Goal: Contribute content: Contribute content

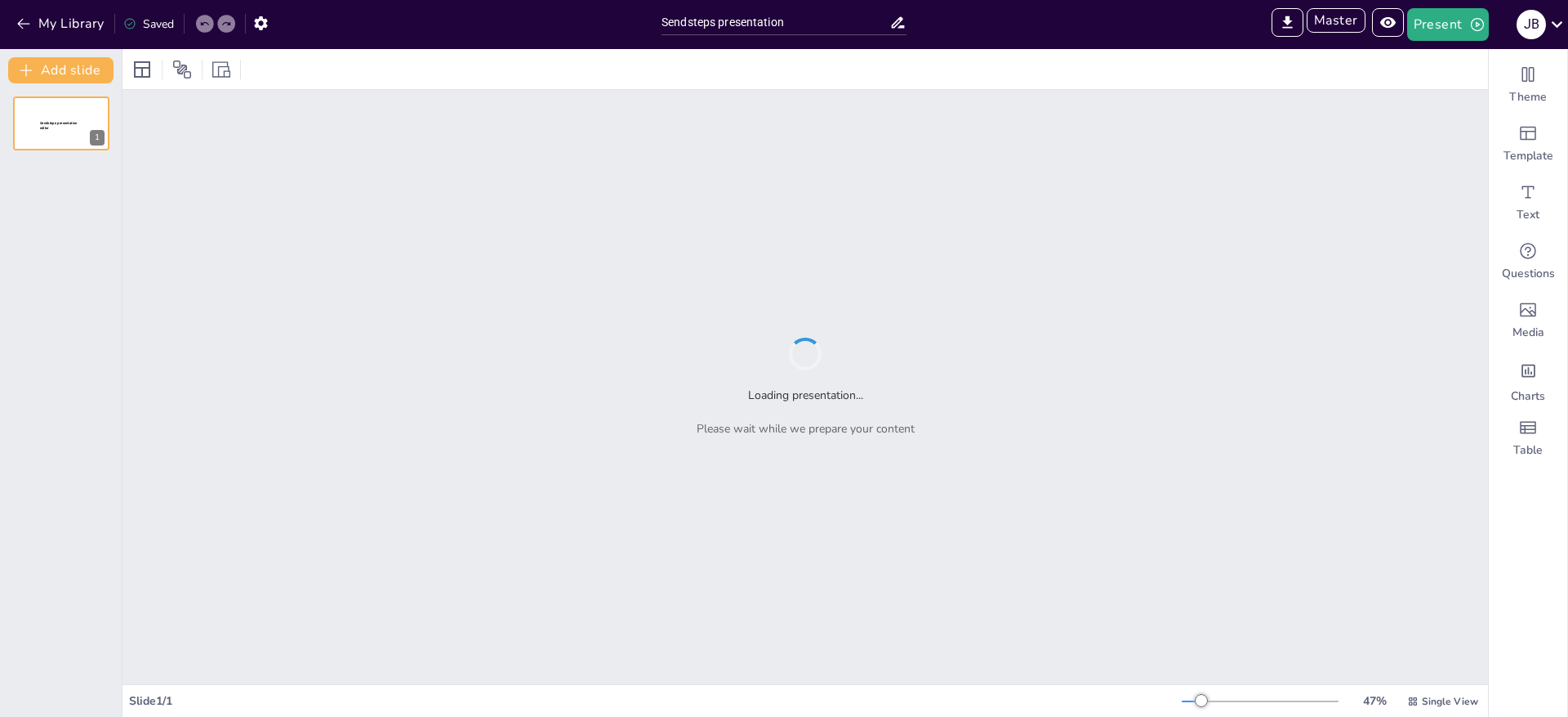
type input "Sendsteps presentation"
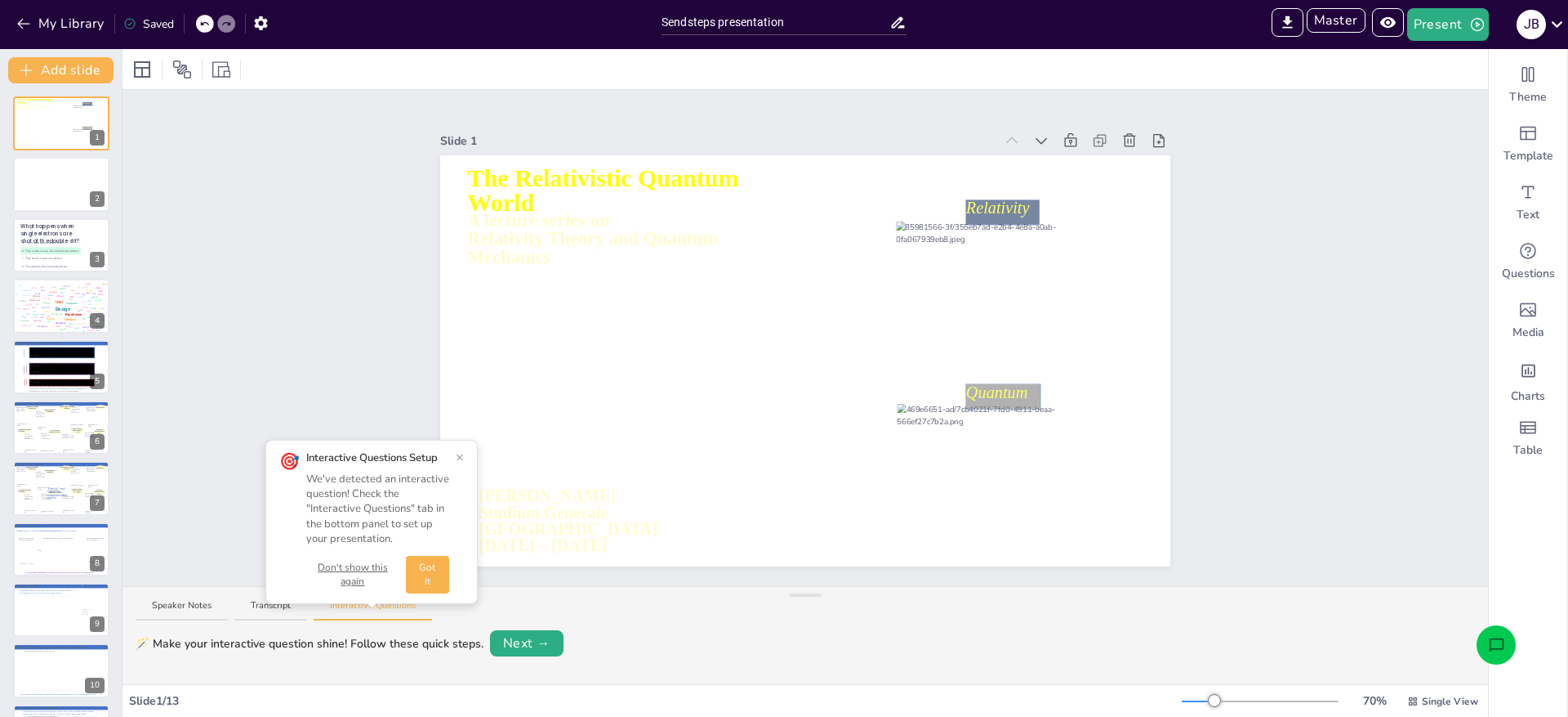
click at [1510, 649] on button "Open assistant chat" at bounding box center [1496, 644] width 39 height 39
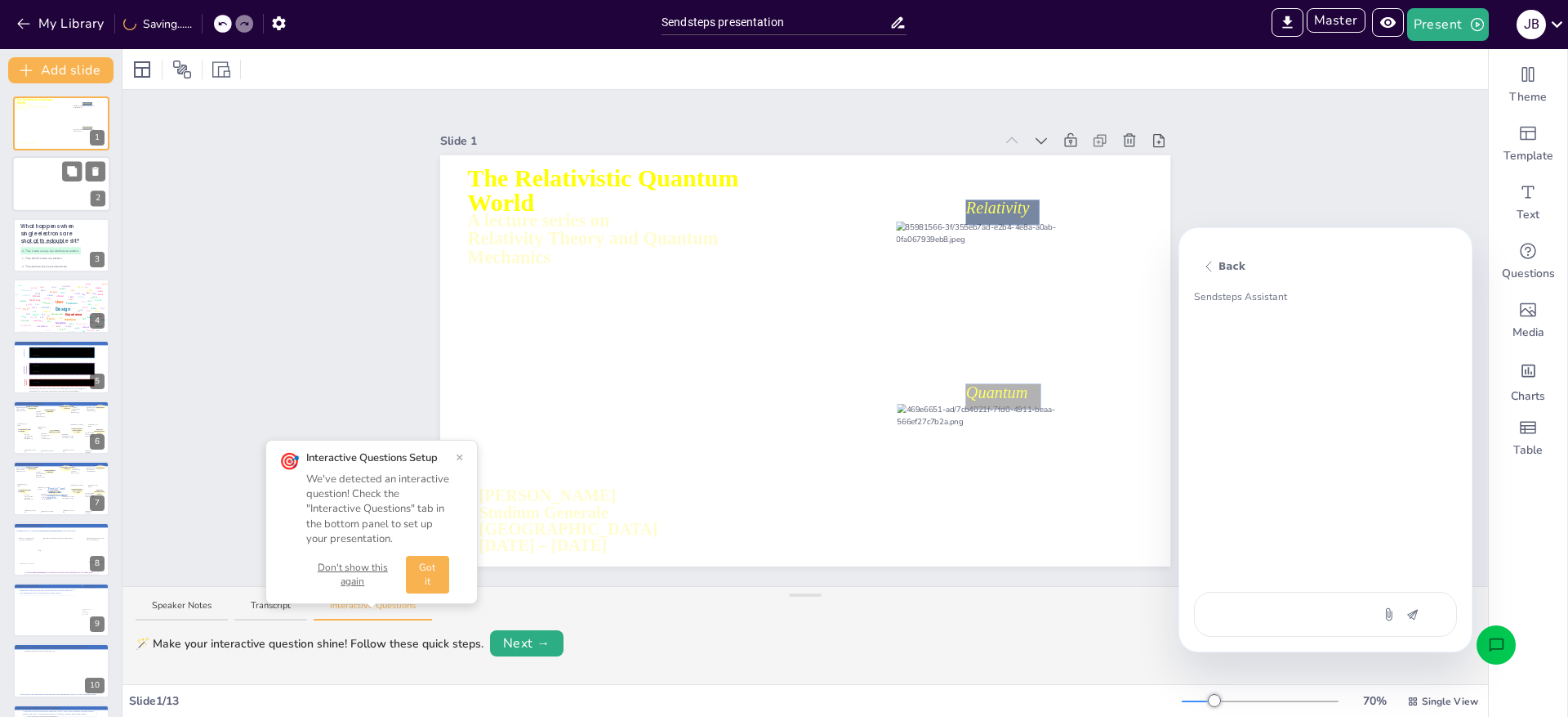
click at [38, 184] on div at bounding box center [61, 184] width 98 height 56
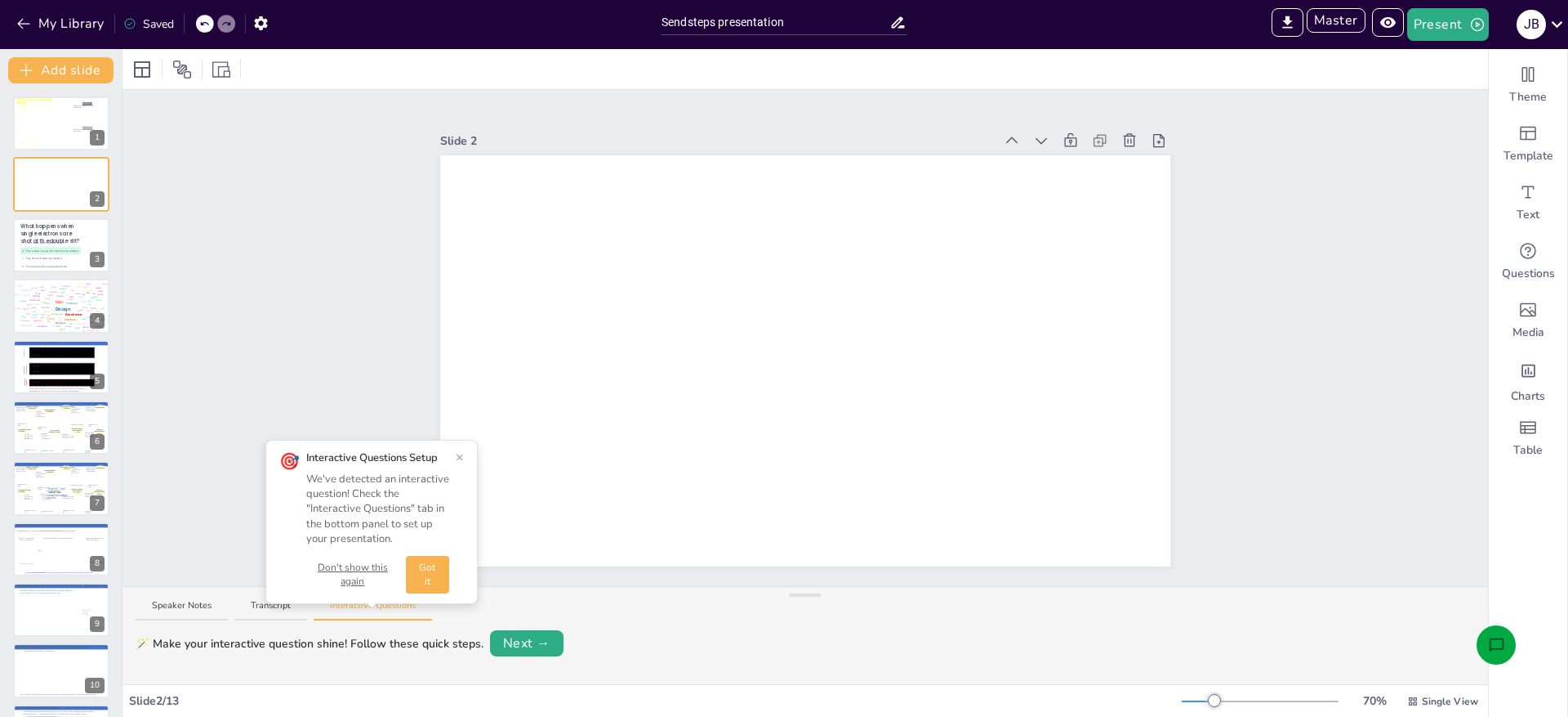
click at [1491, 644] on icon "Open assistant chat" at bounding box center [1497, 645] width 17 height 17
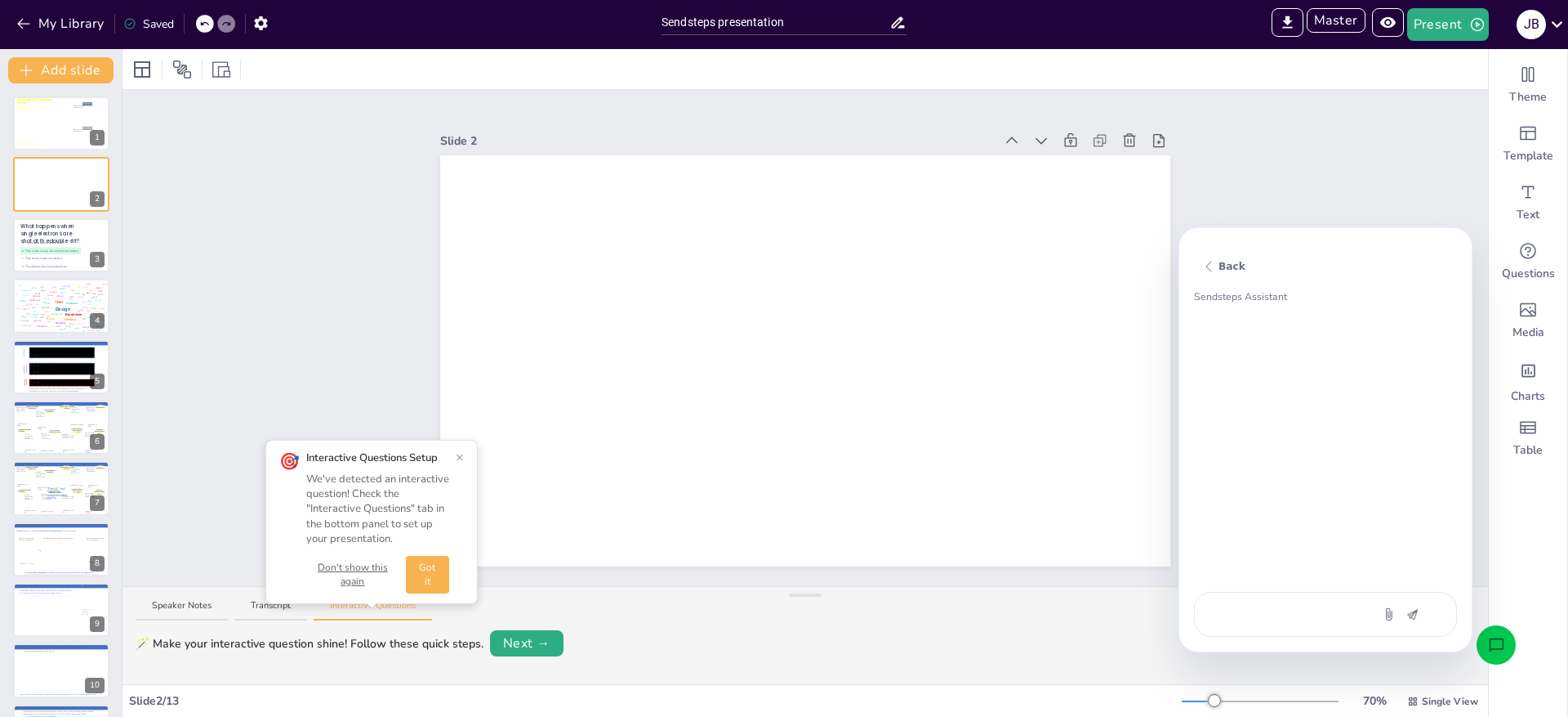
click at [1239, 618] on textarea at bounding box center [1283, 614] width 138 height 17
type textarea "x"
type textarea "m"
type textarea "x"
type textarea "ma"
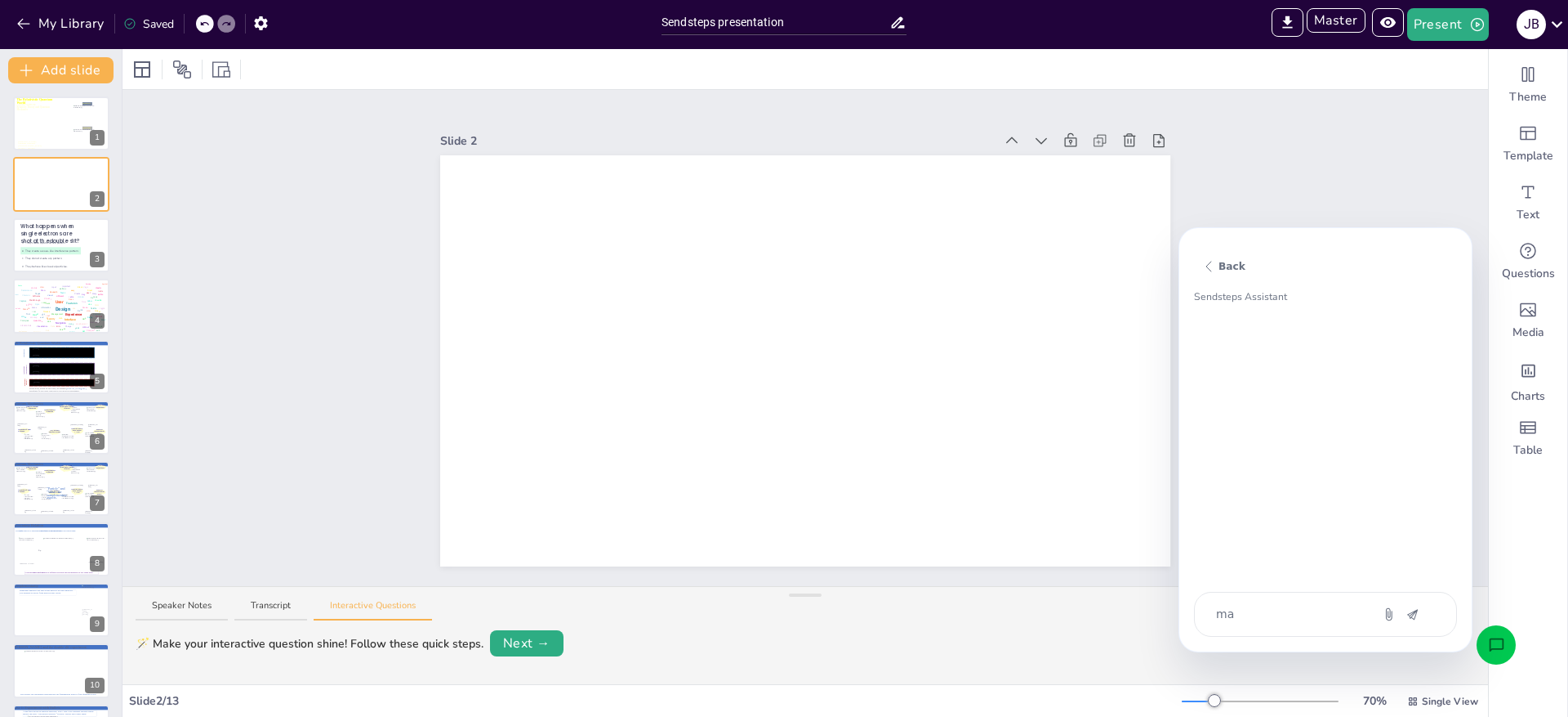
type textarea "x"
type textarea "maa"
type textarea "x"
type textarea "maak"
type textarea "x"
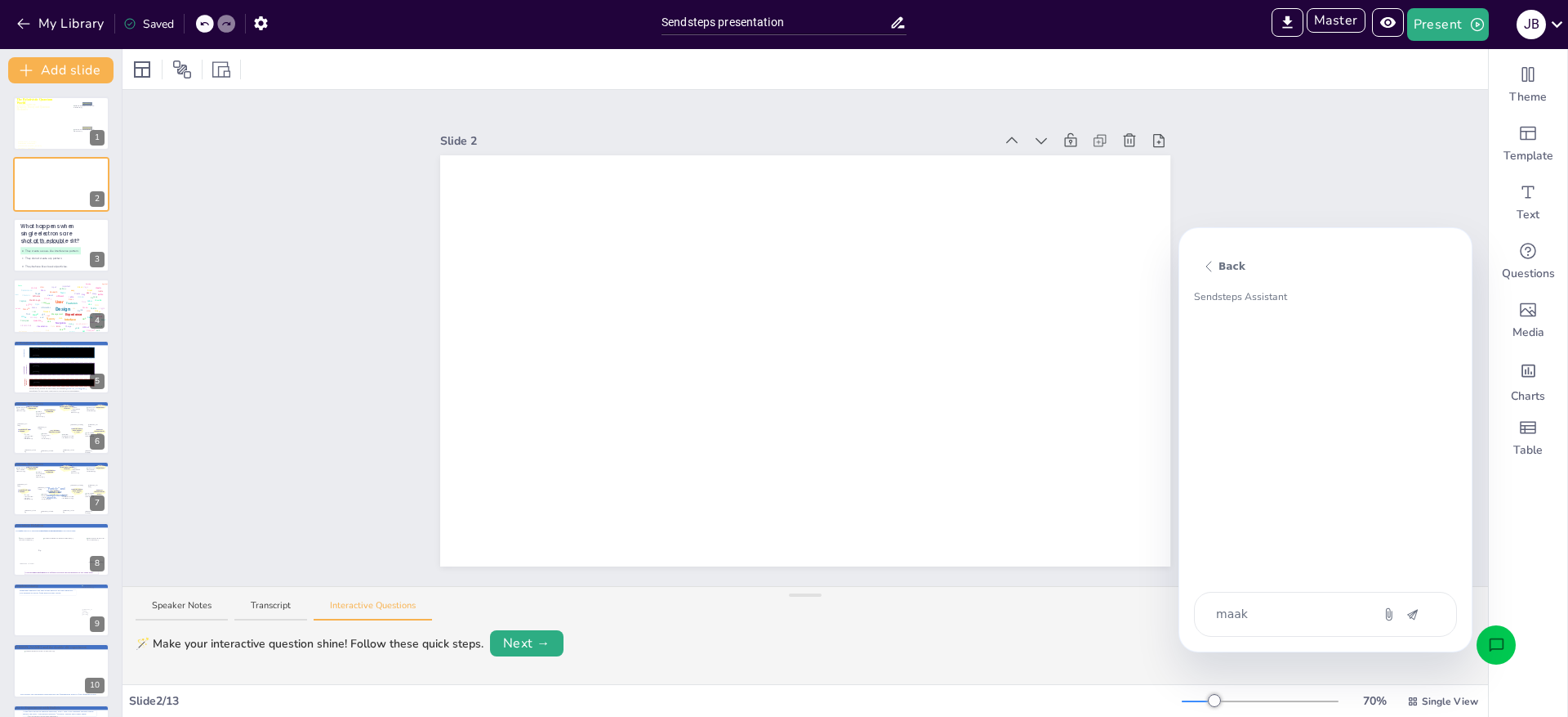
type textarea "maak e"
type textarea "x"
type textarea "maak ee"
type textarea "x"
type textarea "maak een"
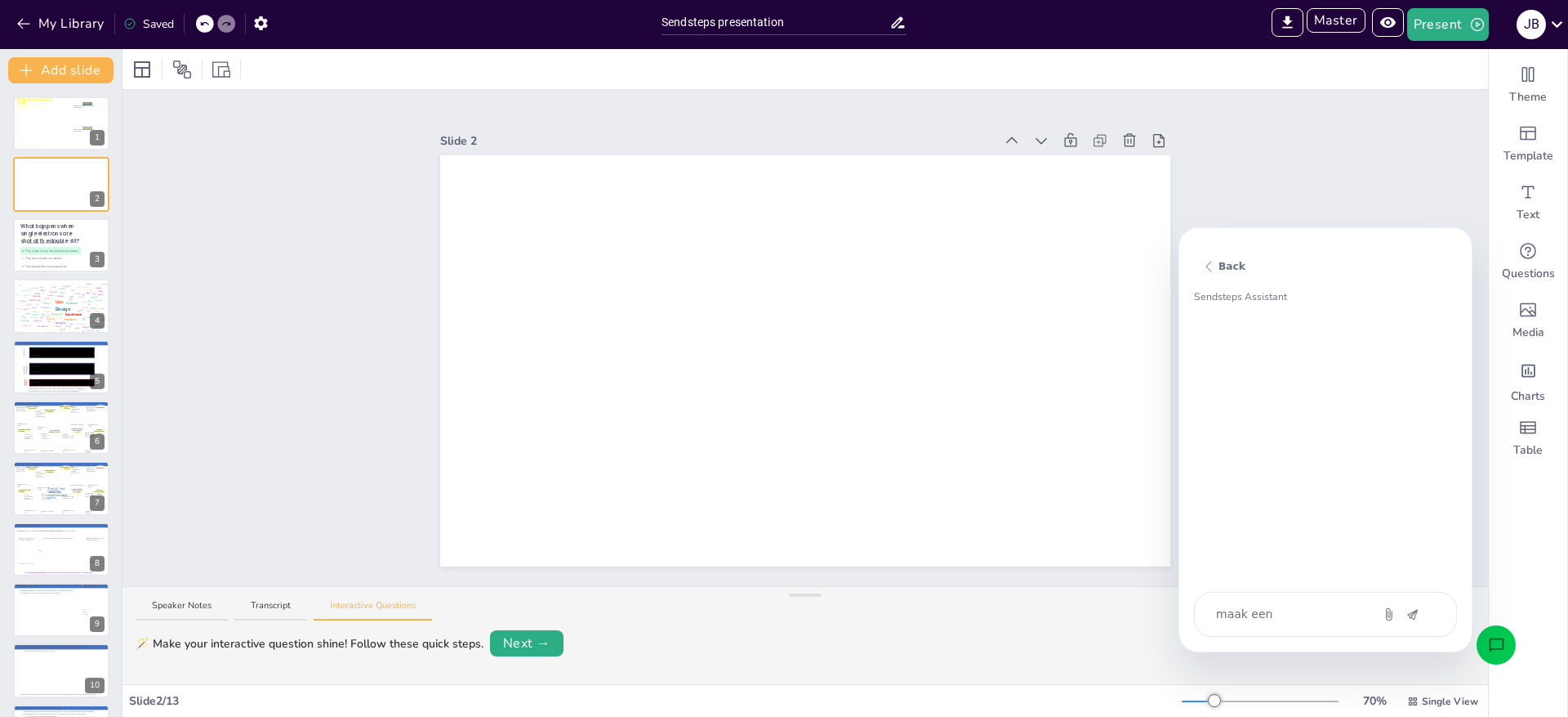
type textarea "x"
type textarea "maak een"
type textarea "x"
type textarea "maak een q"
type textarea "x"
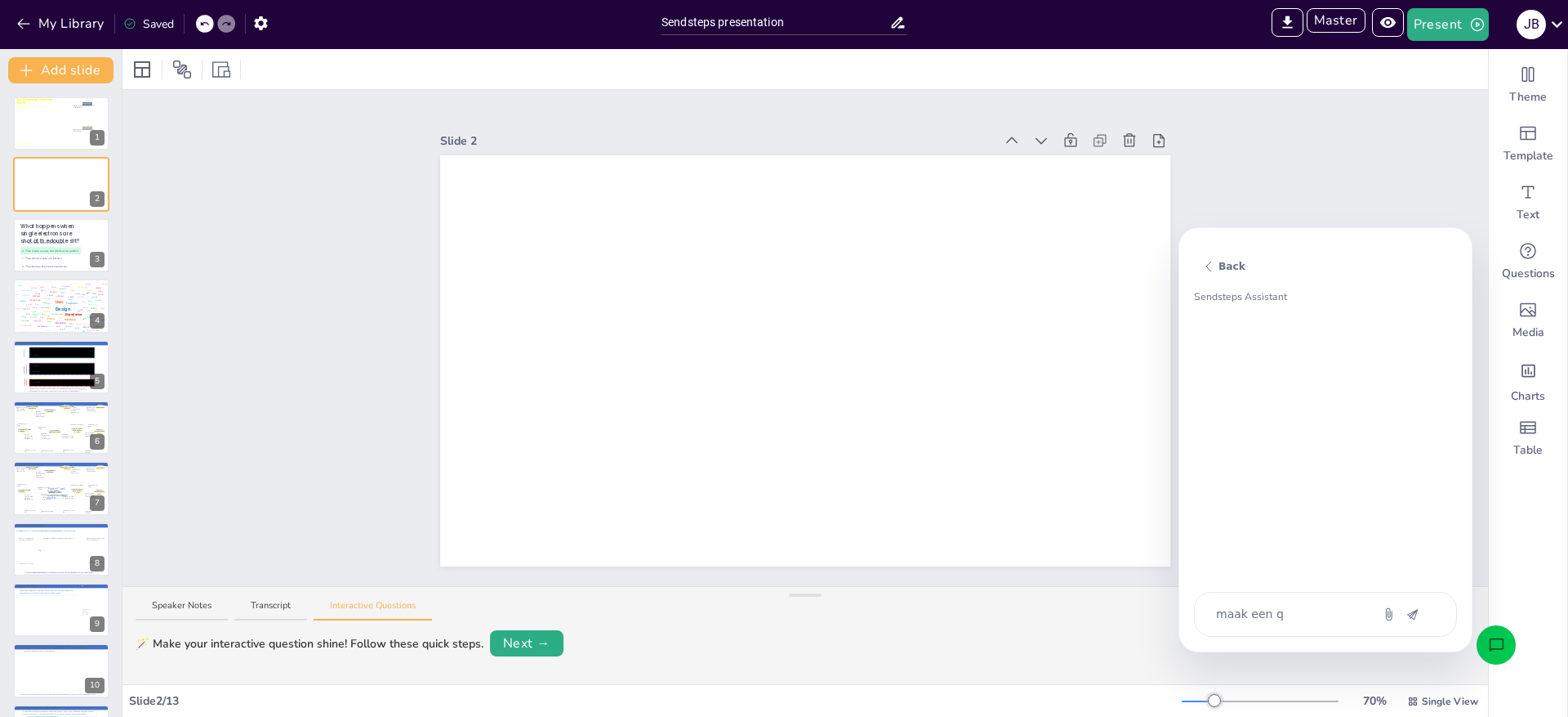
type textarea "maak een qu"
type textarea "x"
type textarea "maak een qui"
type textarea "x"
type textarea "maak een quiz"
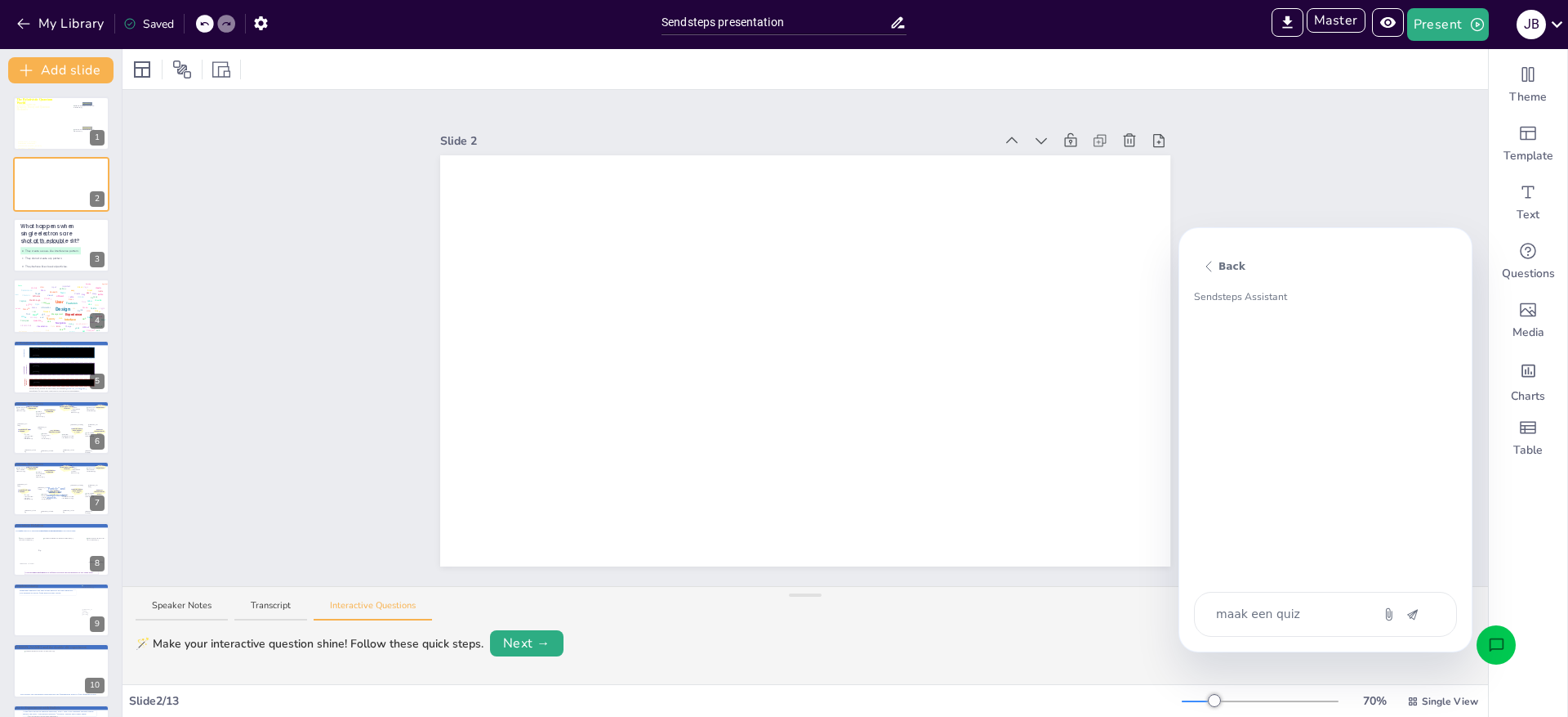
type textarea "x"
type textarea "maak een quiz"
type textarea "x"
type textarea "maak een quiz a"
type textarea "x"
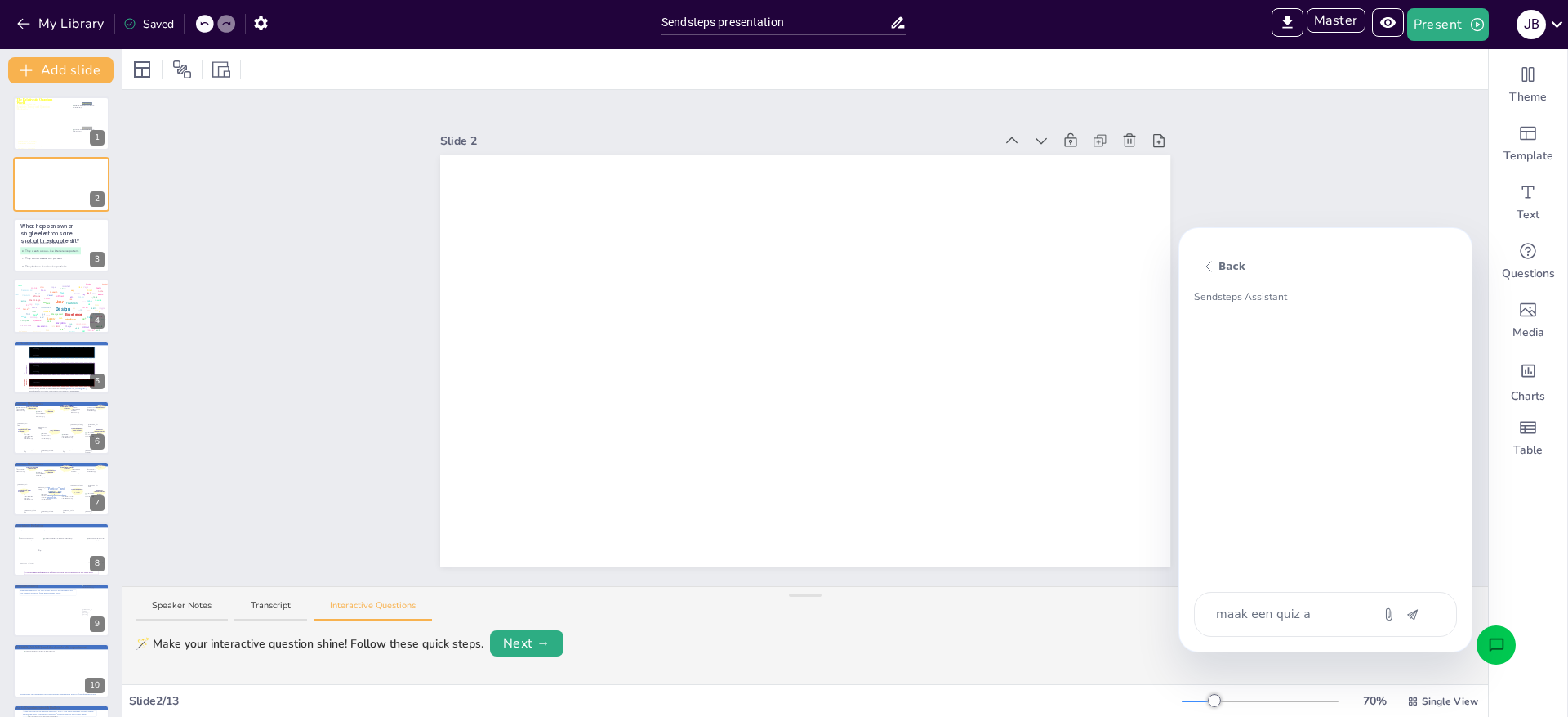
type textarea "maak een quiz aa"
type textarea "x"
type textarea "maak een quiz aan"
type textarea "x"
type textarea "maak een quiz aan"
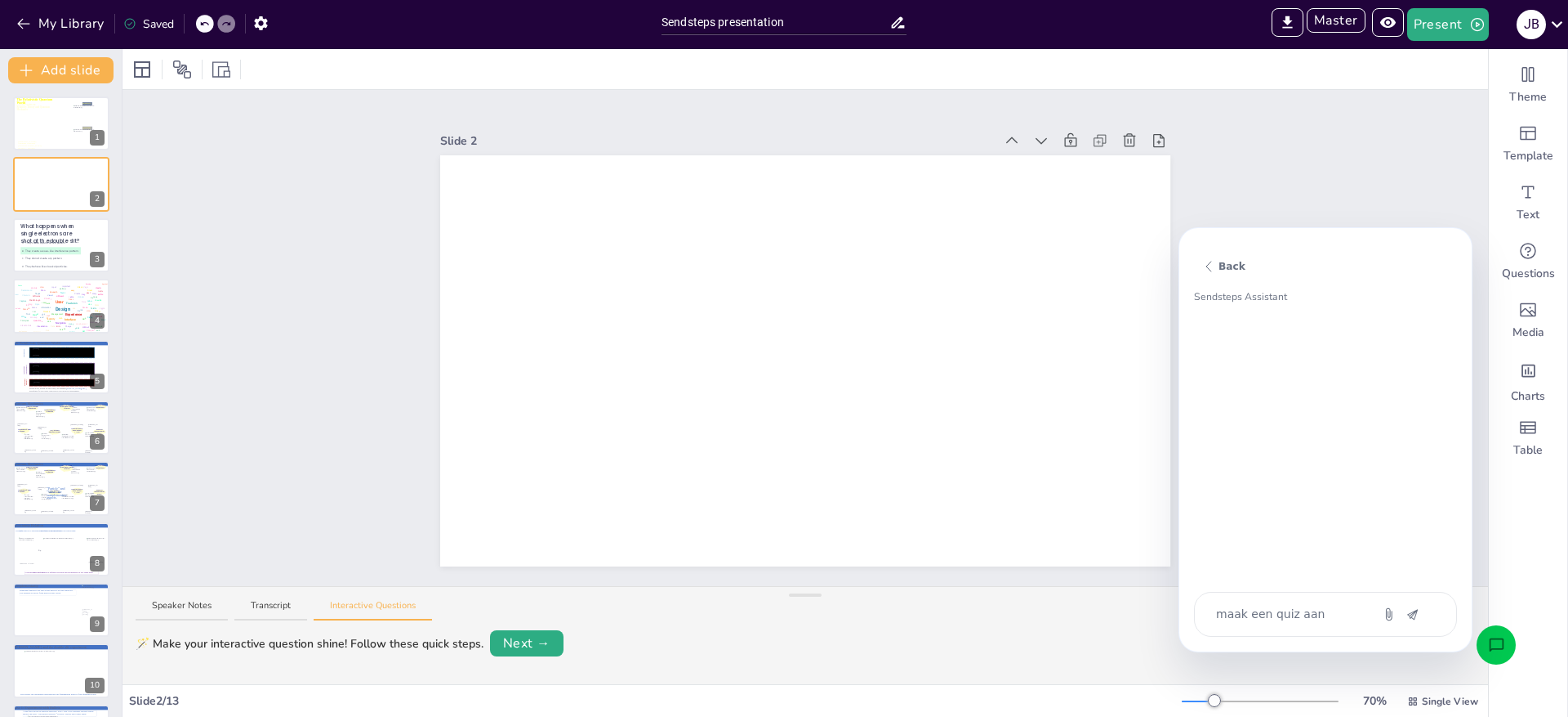
type textarea "x"
type textarea "maak een quiz aan m"
type textarea "x"
type textarea "maak een quiz aan me"
type textarea "x"
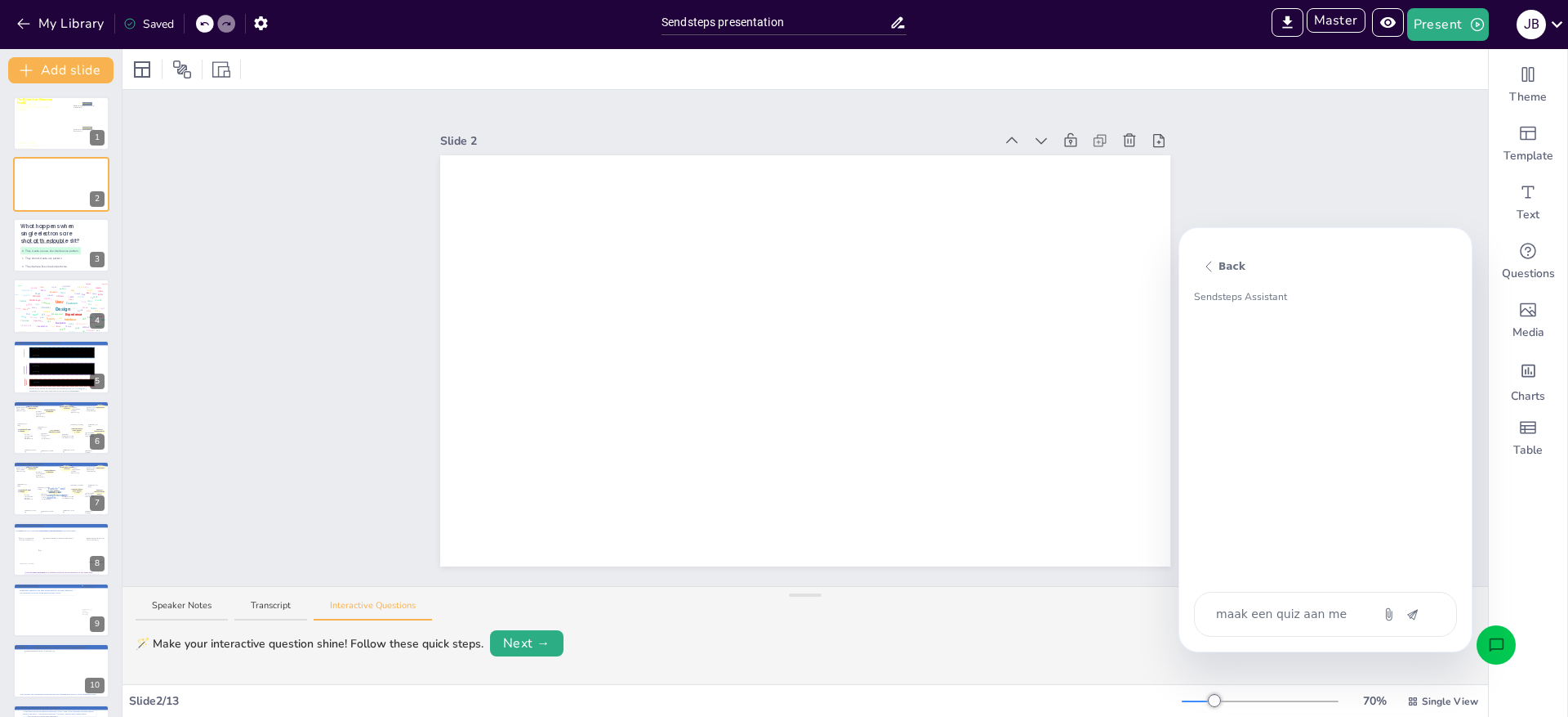
type textarea "maak een quiz aan met"
type textarea "x"
type textarea "maak een quiz aan met"
type textarea "x"
type textarea "maak een quiz aan met 5"
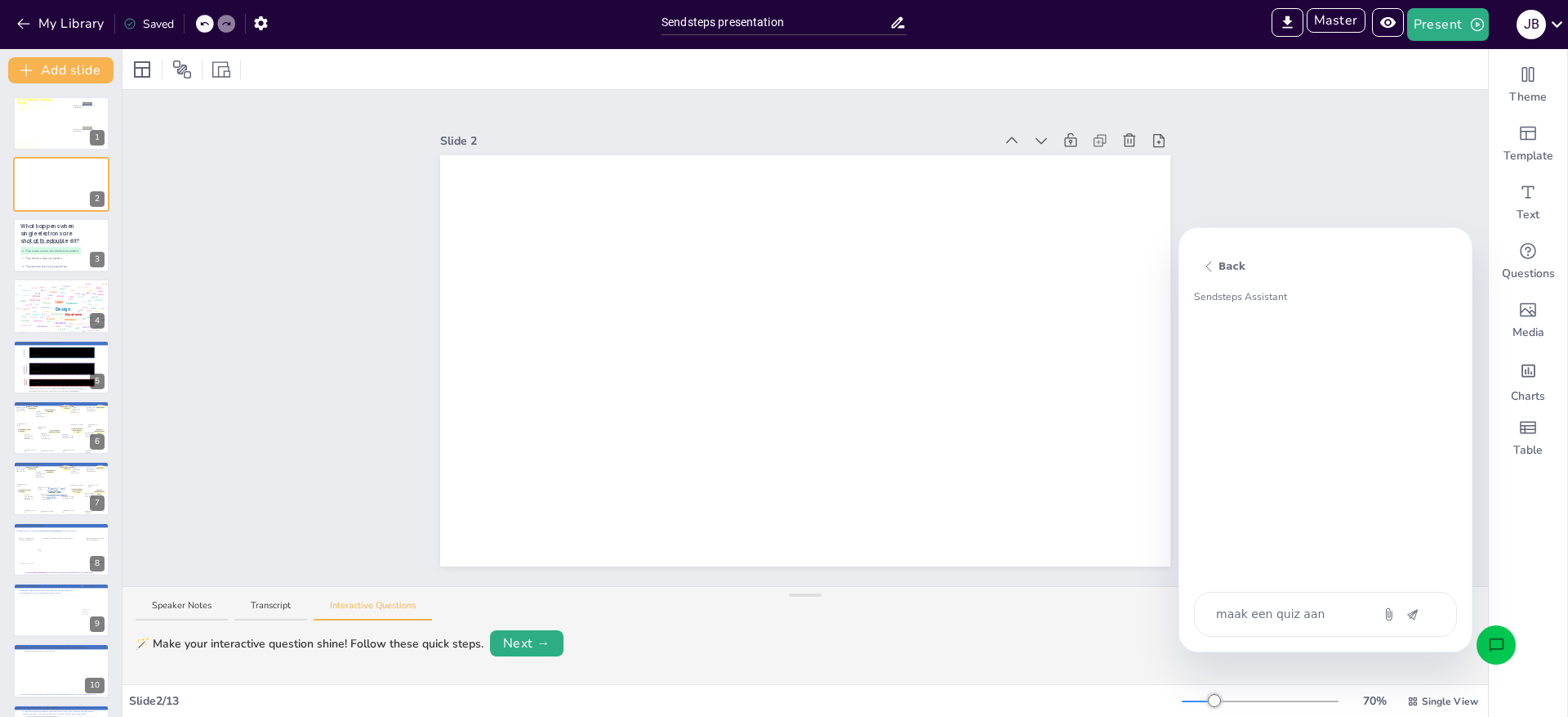
type textarea "x"
type textarea "maak een quiz aan met 5"
type textarea "x"
type textarea "maak een quiz aan met 5 a"
type textarea "x"
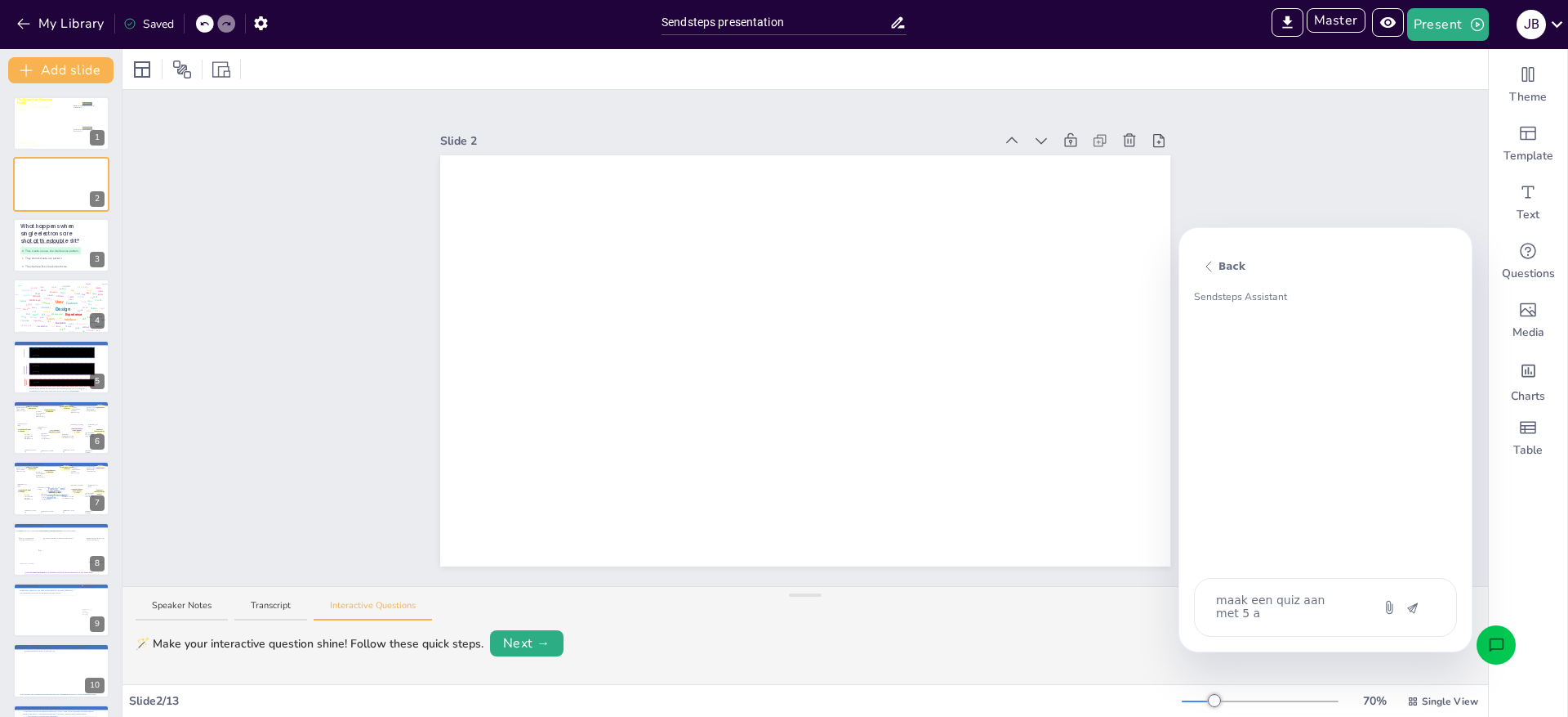
type textarea "maak een quiz aan met 5 an"
type textarea "x"
type textarea "maak een quiz aan met 5 ant"
type textarea "x"
type textarea "maak een quiz aan met 5 antw"
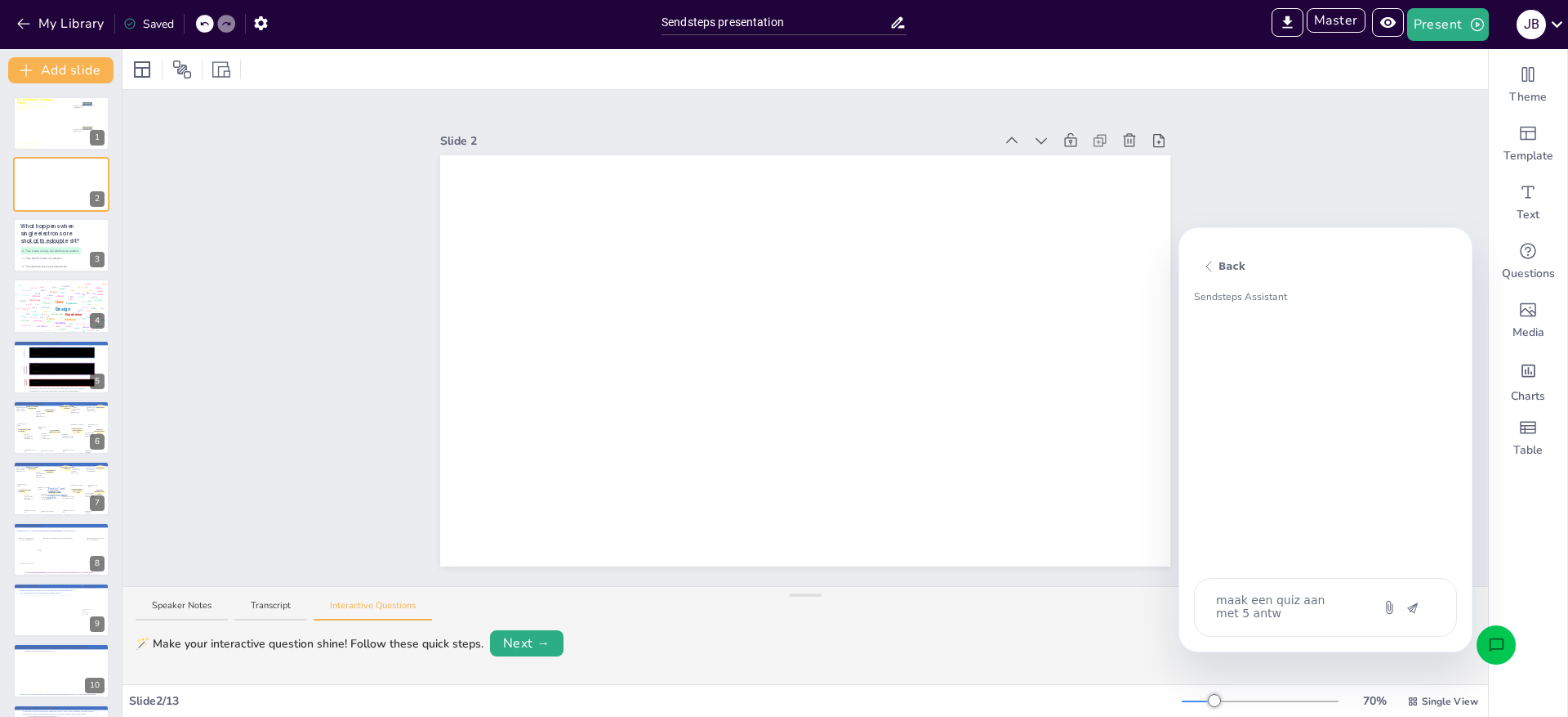
type textarea "x"
type textarea "maak een quiz aan met 5 antwo"
type textarea "x"
type textarea "maak een quiz aan met 5 antwoo"
type textarea "x"
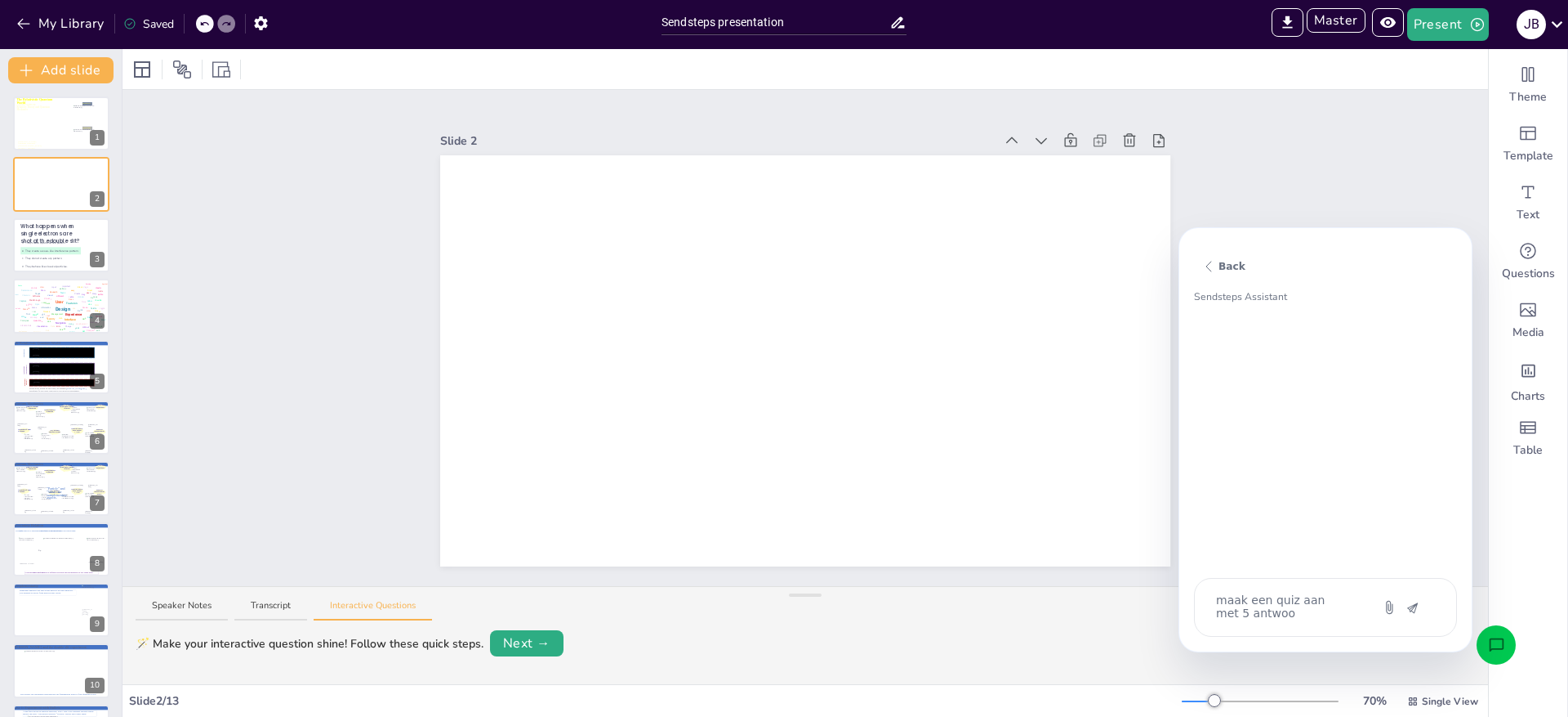
type textarea "maak een quiz aan met 5 antwoor"
type textarea "x"
type textarea "maak een quiz aan met 5 antwoord"
type textarea "x"
type textarea "maak een quiz aan met 5 antwoorde"
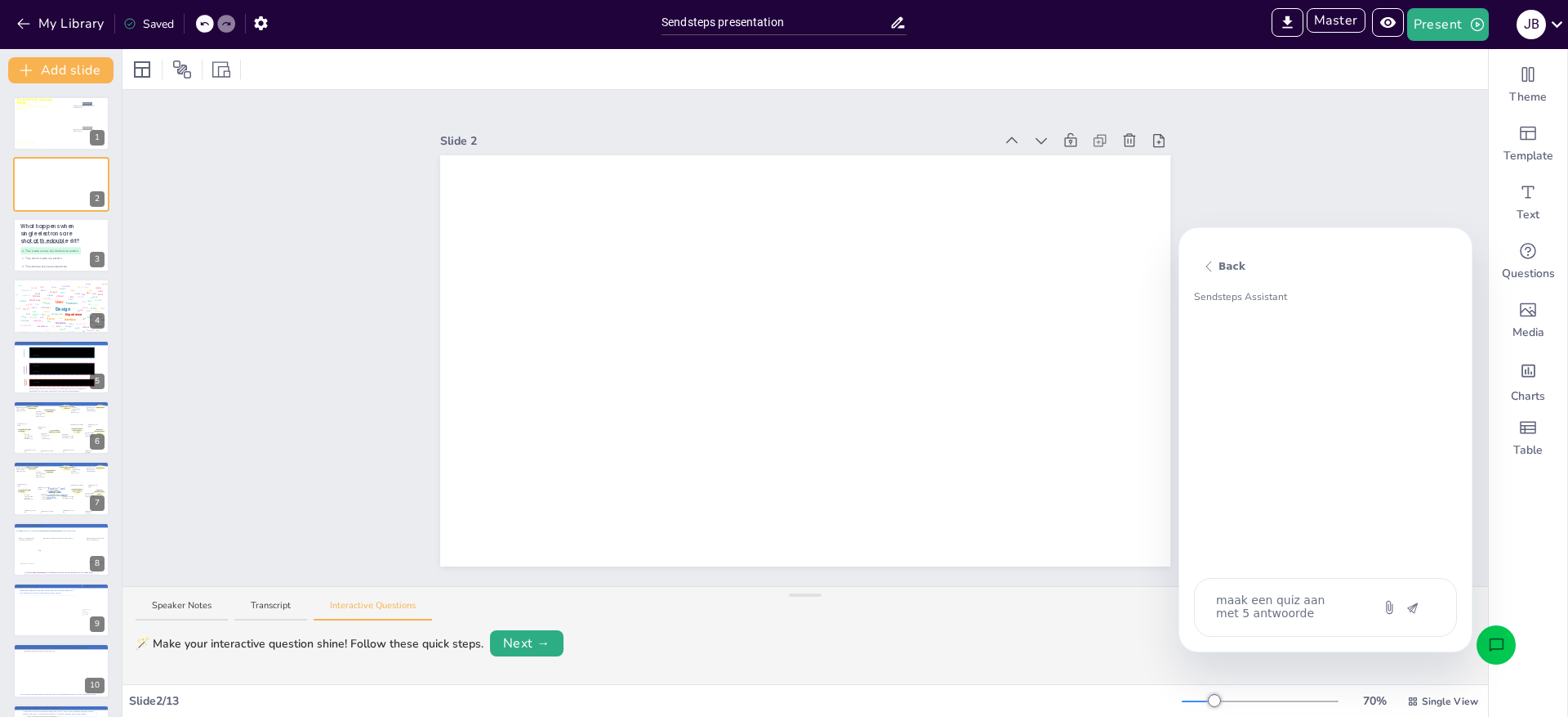
type textarea "x"
type textarea "maak een quiz aan met 5 antwoorden"
type textarea "x"
type textarea "maak een quiz aan met 5 antwoorden"
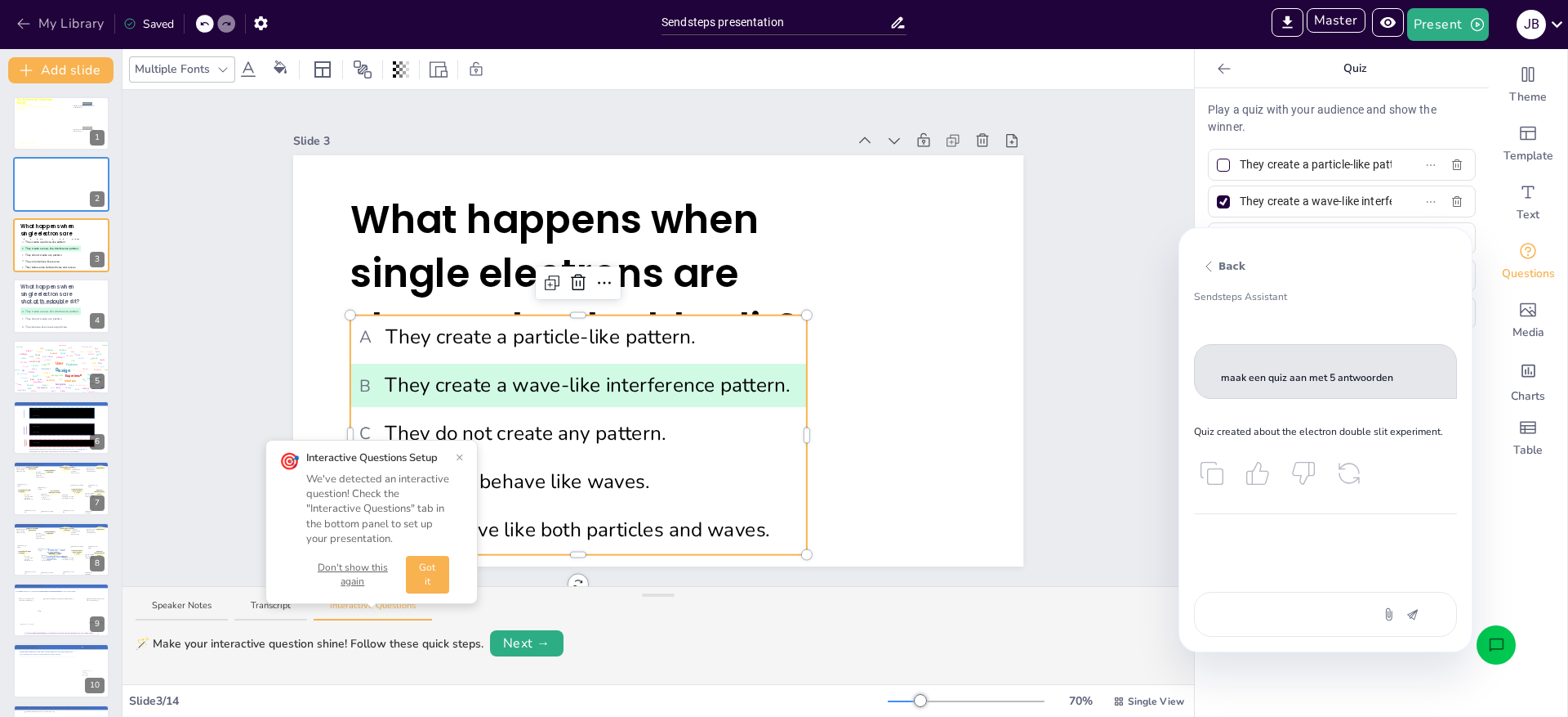
click at [47, 27] on button "My Library" at bounding box center [61, 24] width 98 height 26
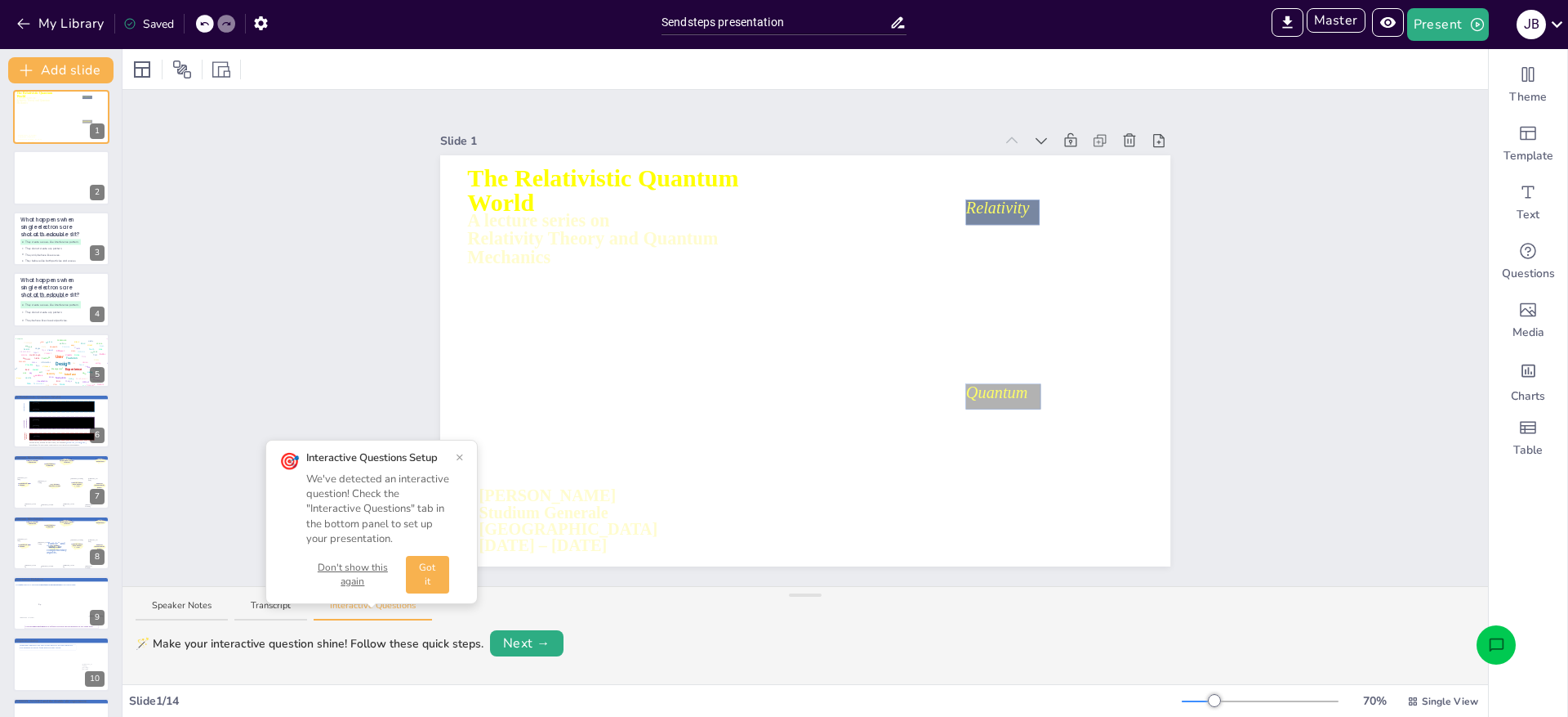
scroll to position [7, 0]
click at [28, 286] on span "What happens when single electrons are shot at the double slit?" at bounding box center [50, 287] width 60 height 22
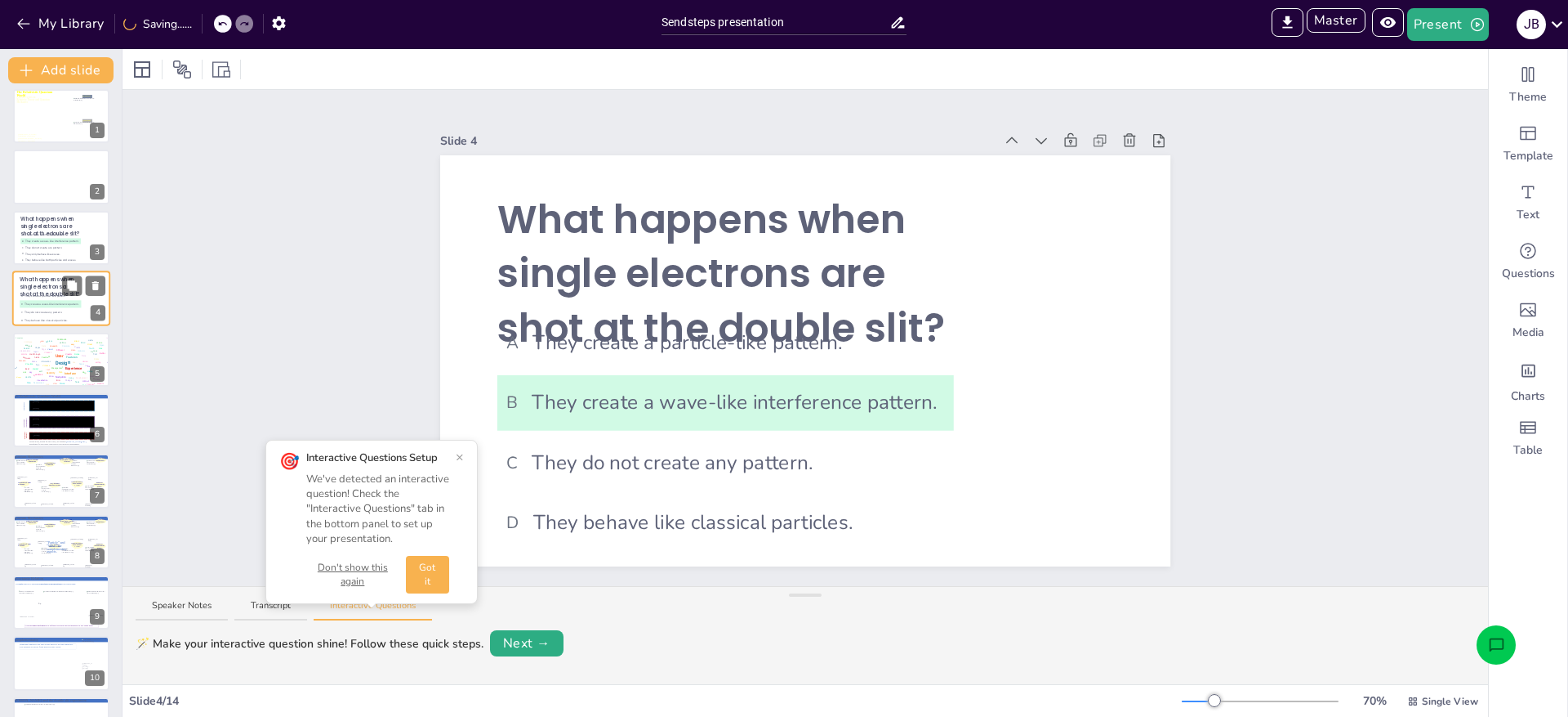
scroll to position [0, 0]
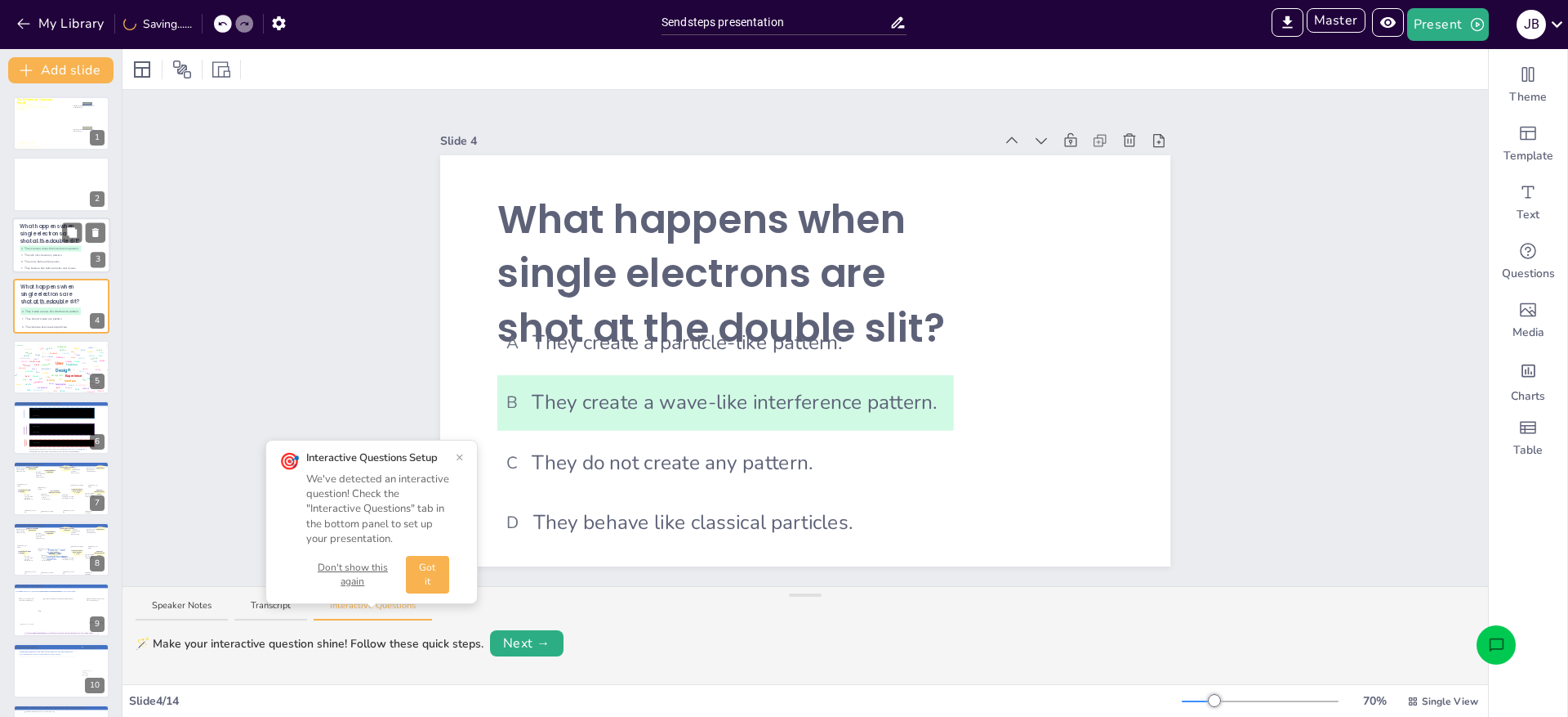
click at [21, 254] on span "C" at bounding box center [22, 255] width 2 height 4
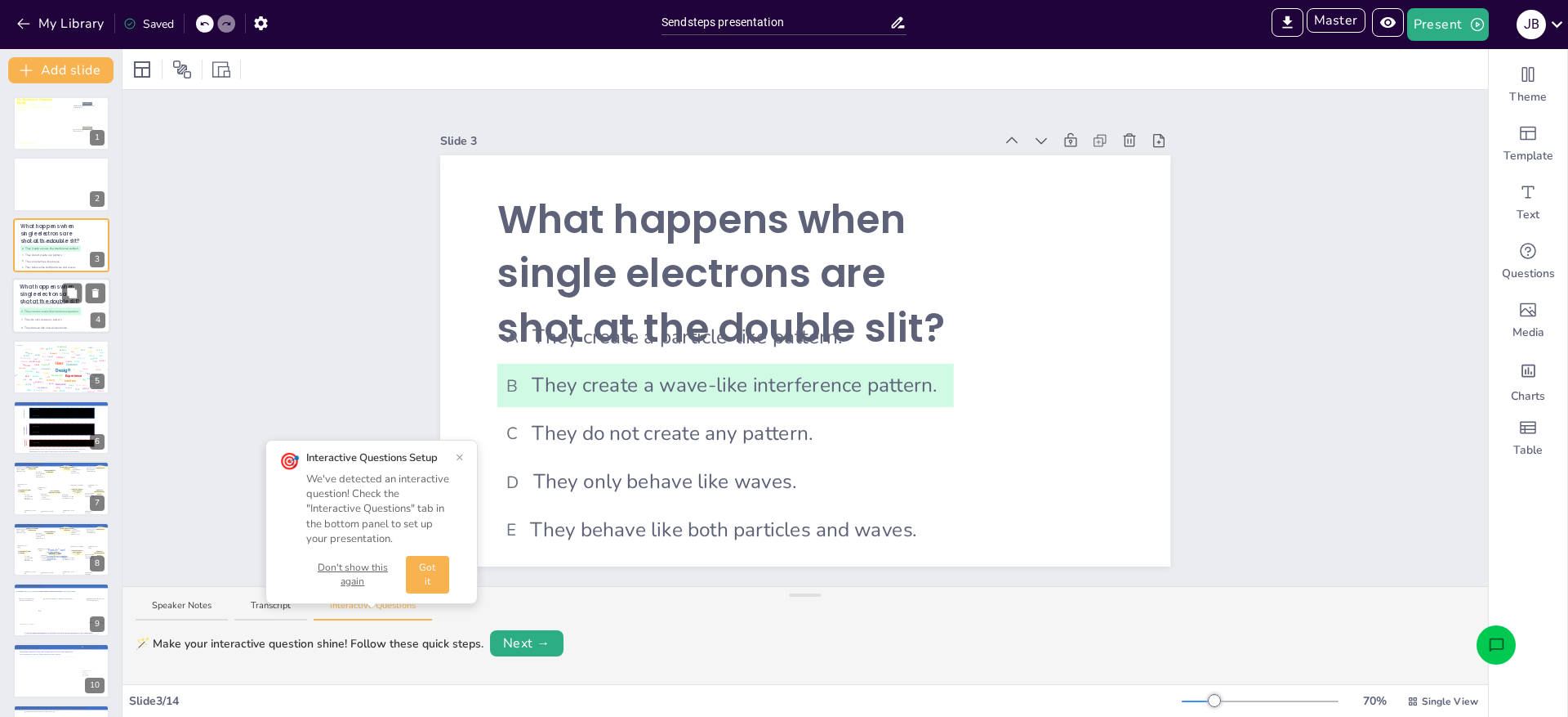
click at [22, 308] on li "B They create a wave-like interference pattern." at bounding box center [50, 312] width 61 height 7
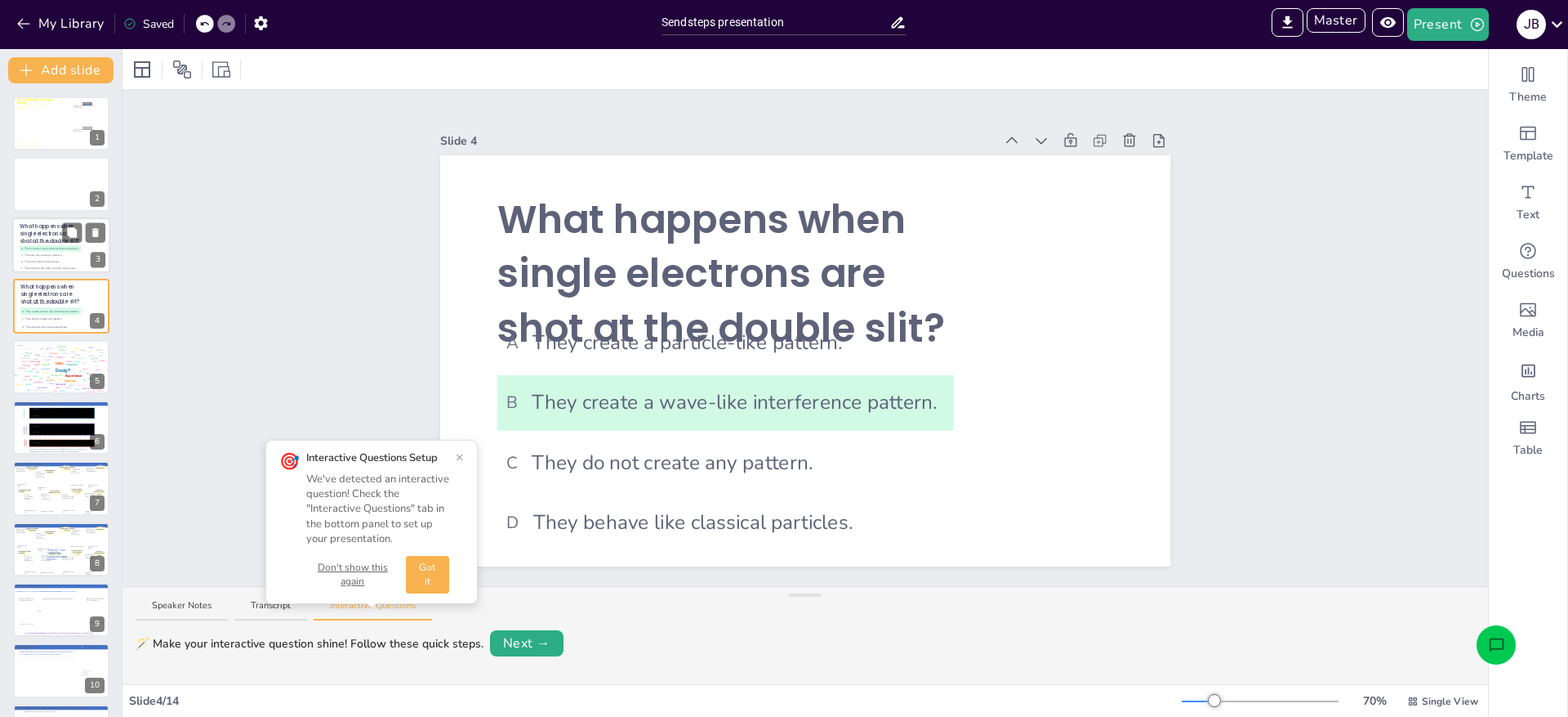
click at [44, 235] on span "What happens when single electrons are shot at the double slit?" at bounding box center [50, 234] width 60 height 22
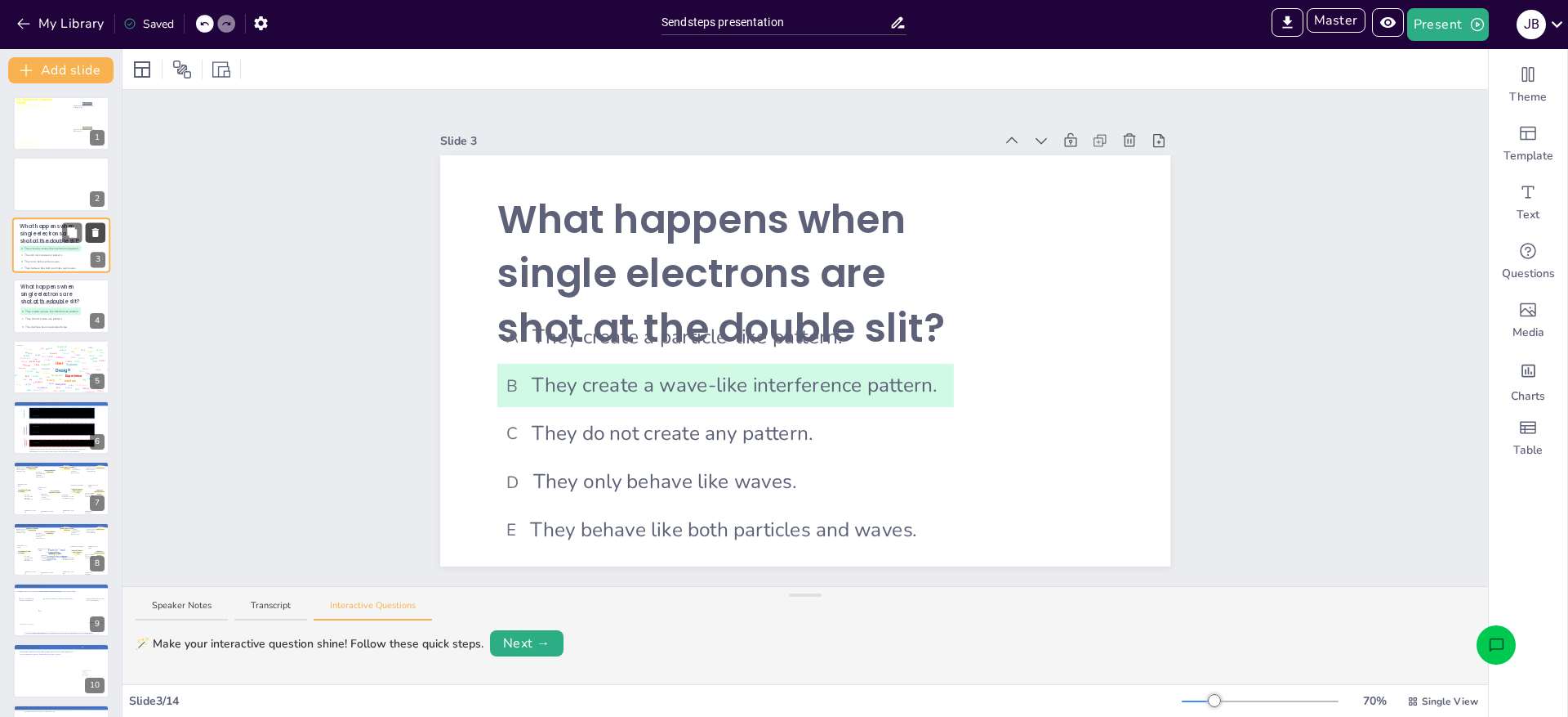
click at [90, 233] on icon at bounding box center [96, 232] width 12 height 12
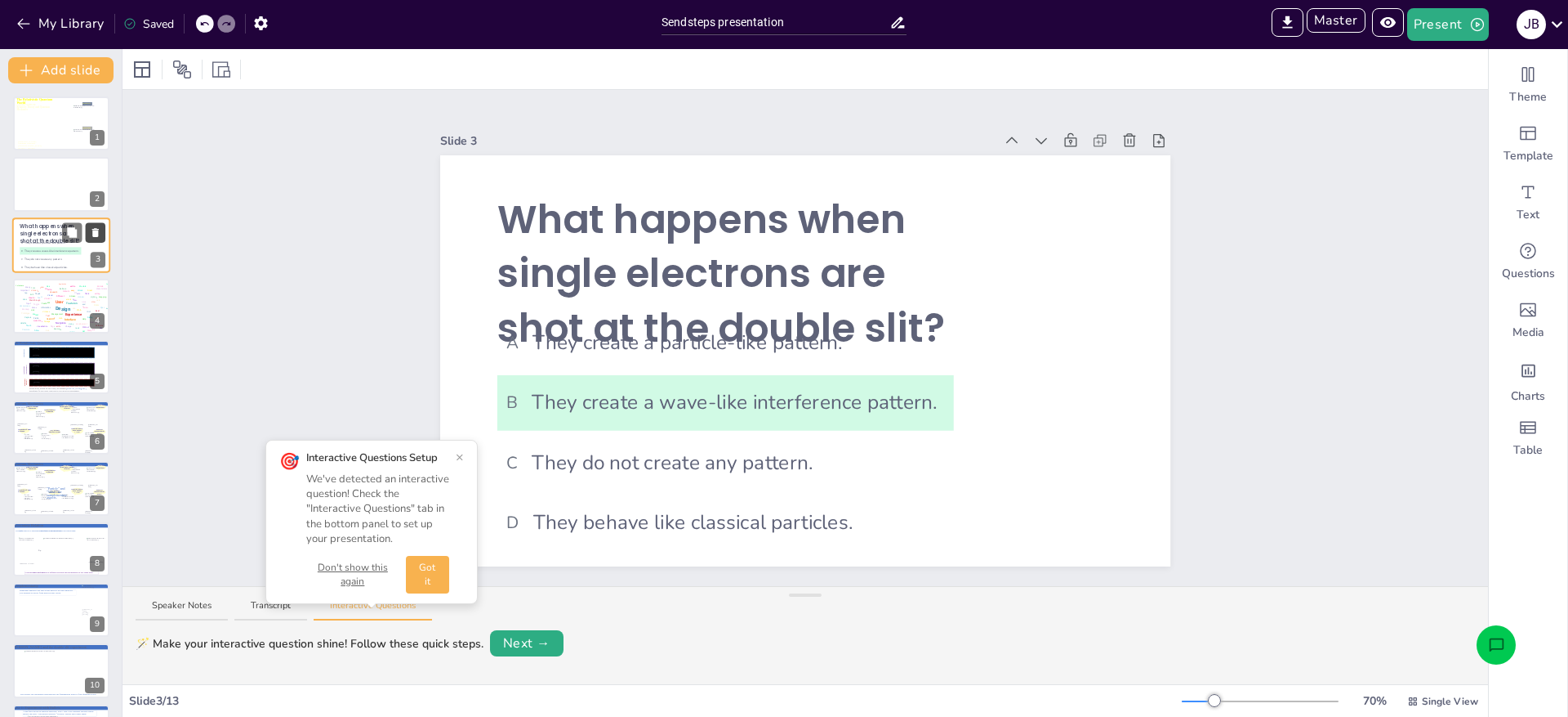
click at [100, 231] on icon at bounding box center [96, 232] width 12 height 12
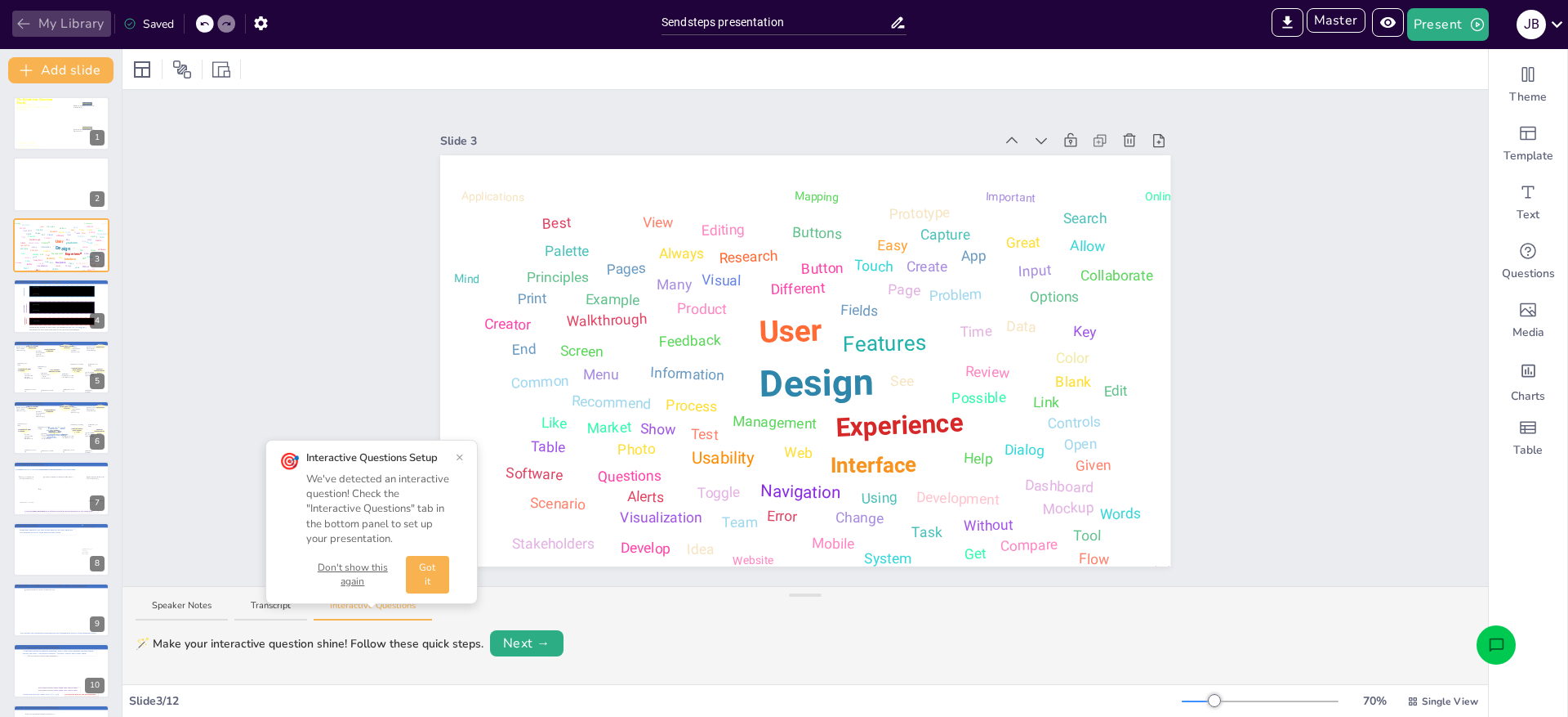
click at [56, 19] on button "My Library" at bounding box center [61, 24] width 98 height 26
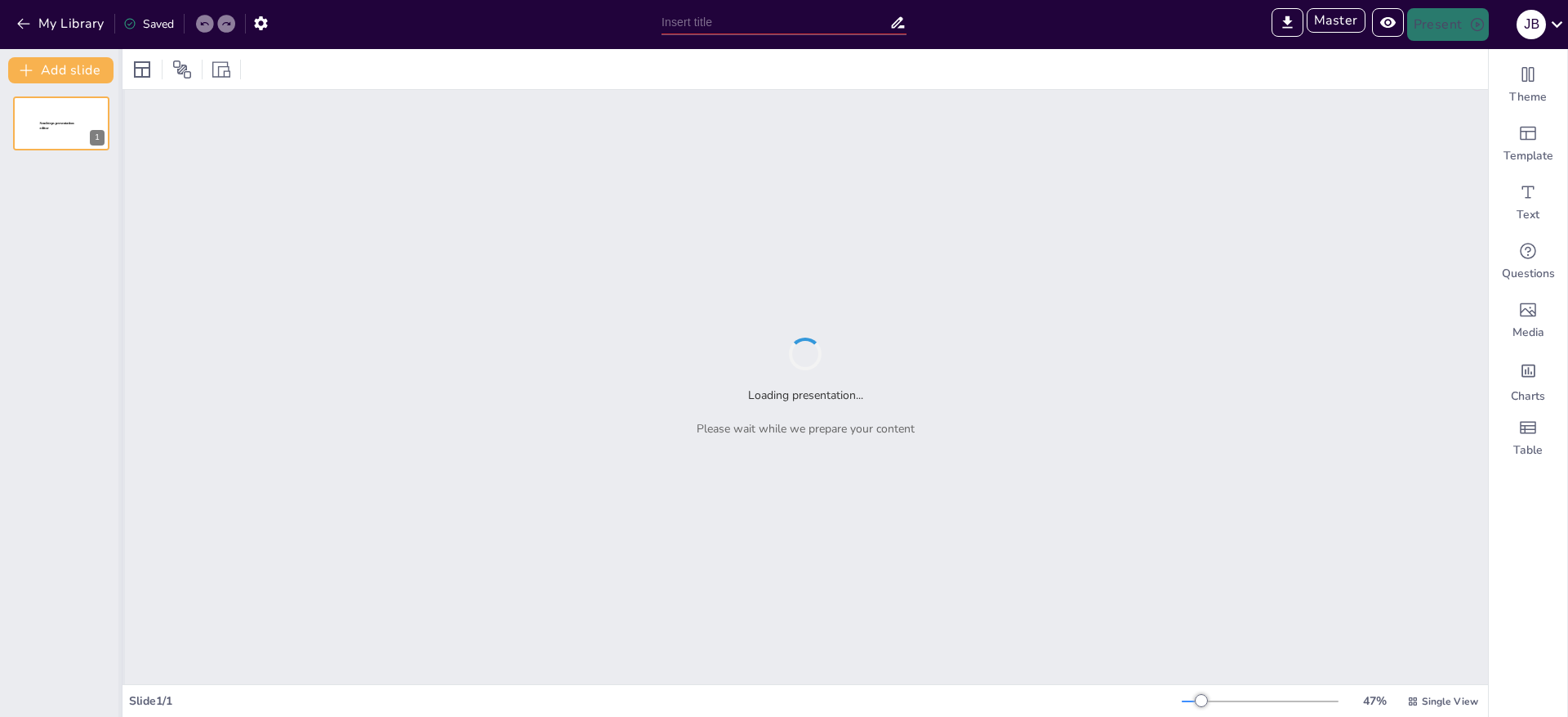
type input "Sendsteps presentation"
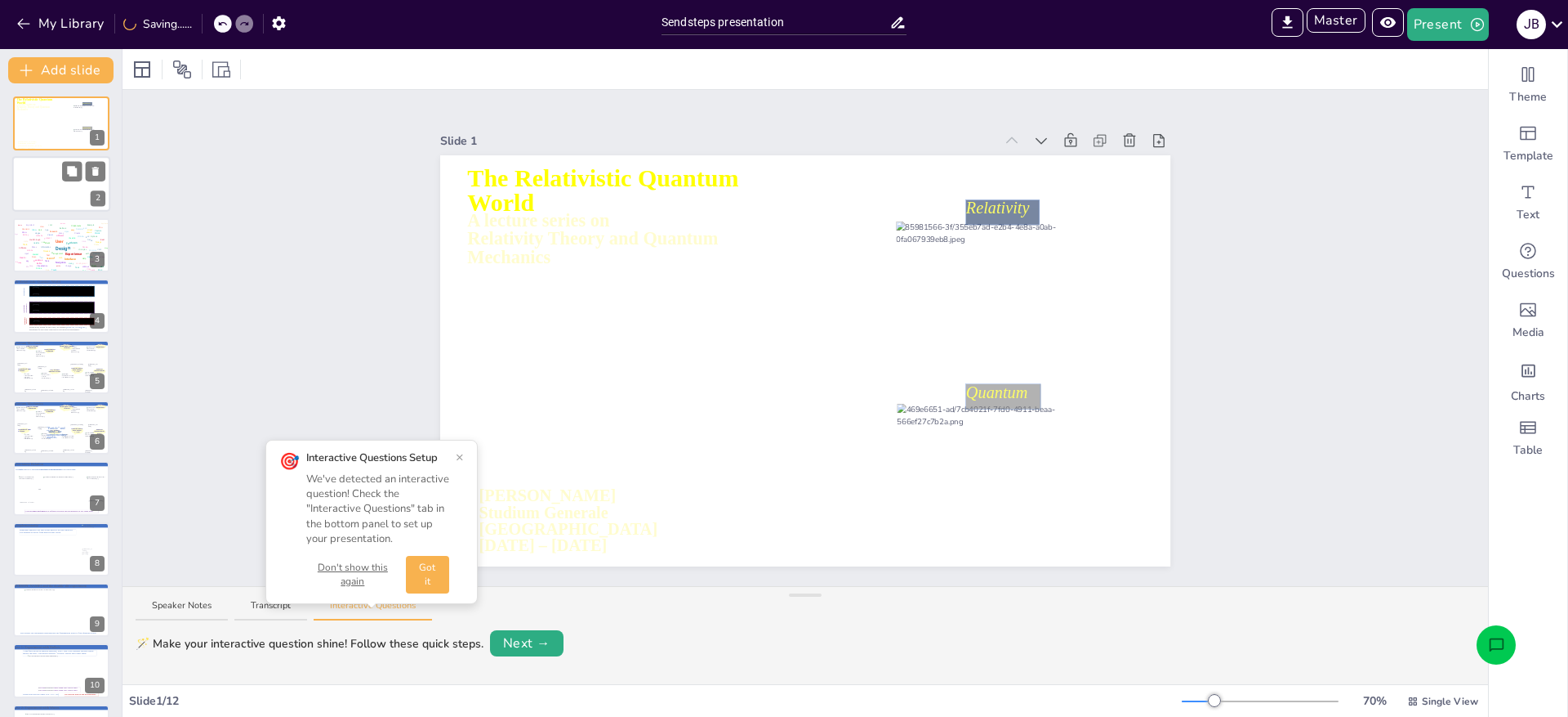
click at [46, 191] on div at bounding box center [61, 184] width 98 height 56
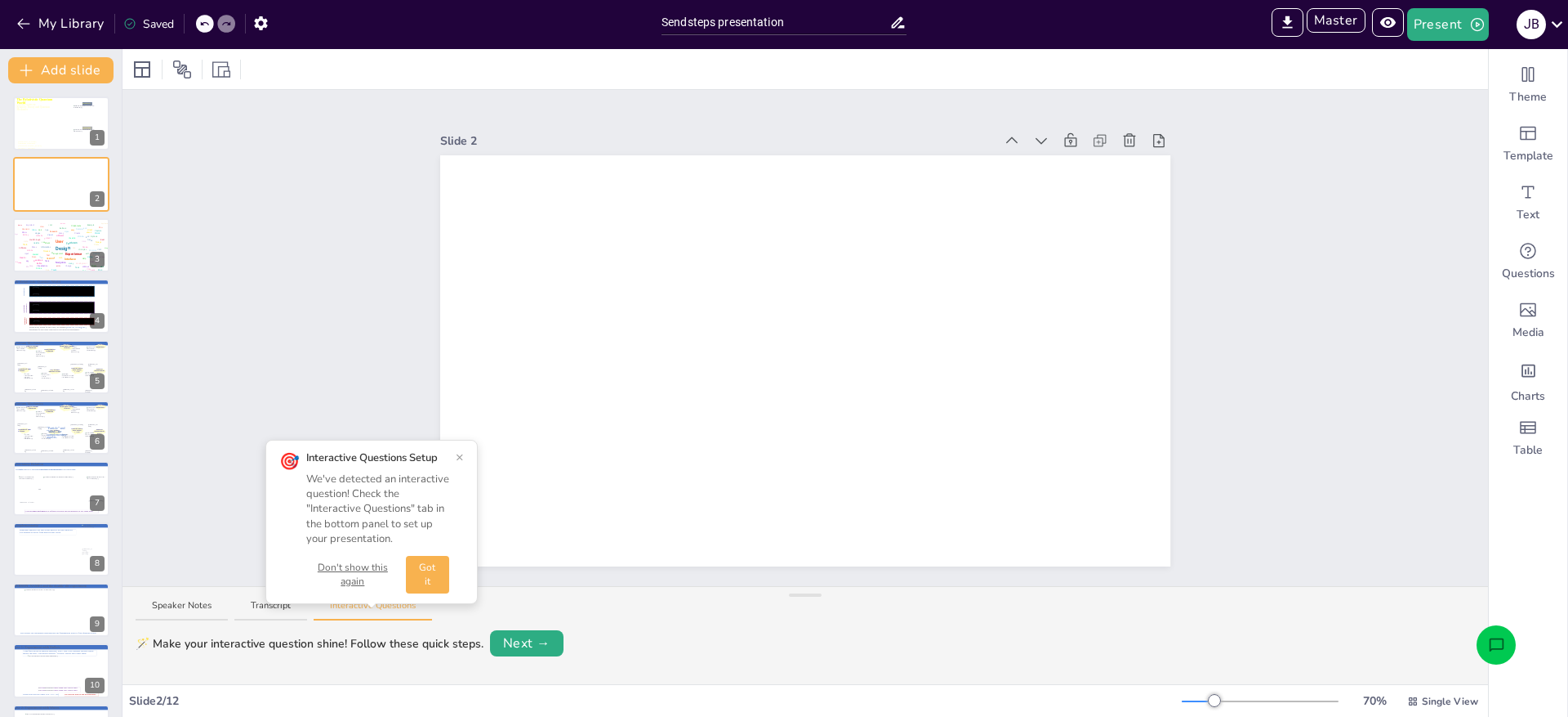
click at [1490, 648] on icon "Open assistant chat" at bounding box center [1496, 644] width 15 height 13
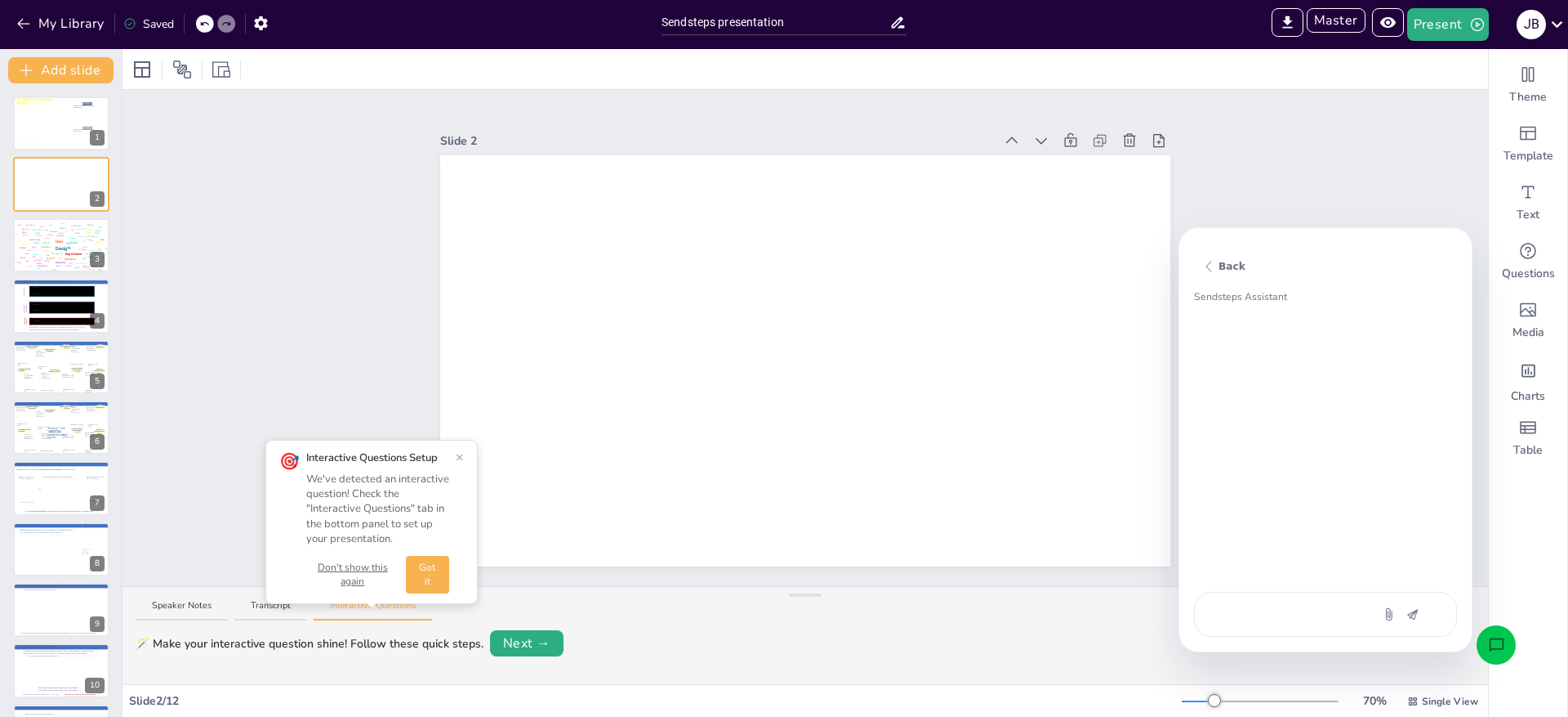
type textarea "v"
type textarea "x"
type textarea "vr"
type textarea "x"
type textarea "vra"
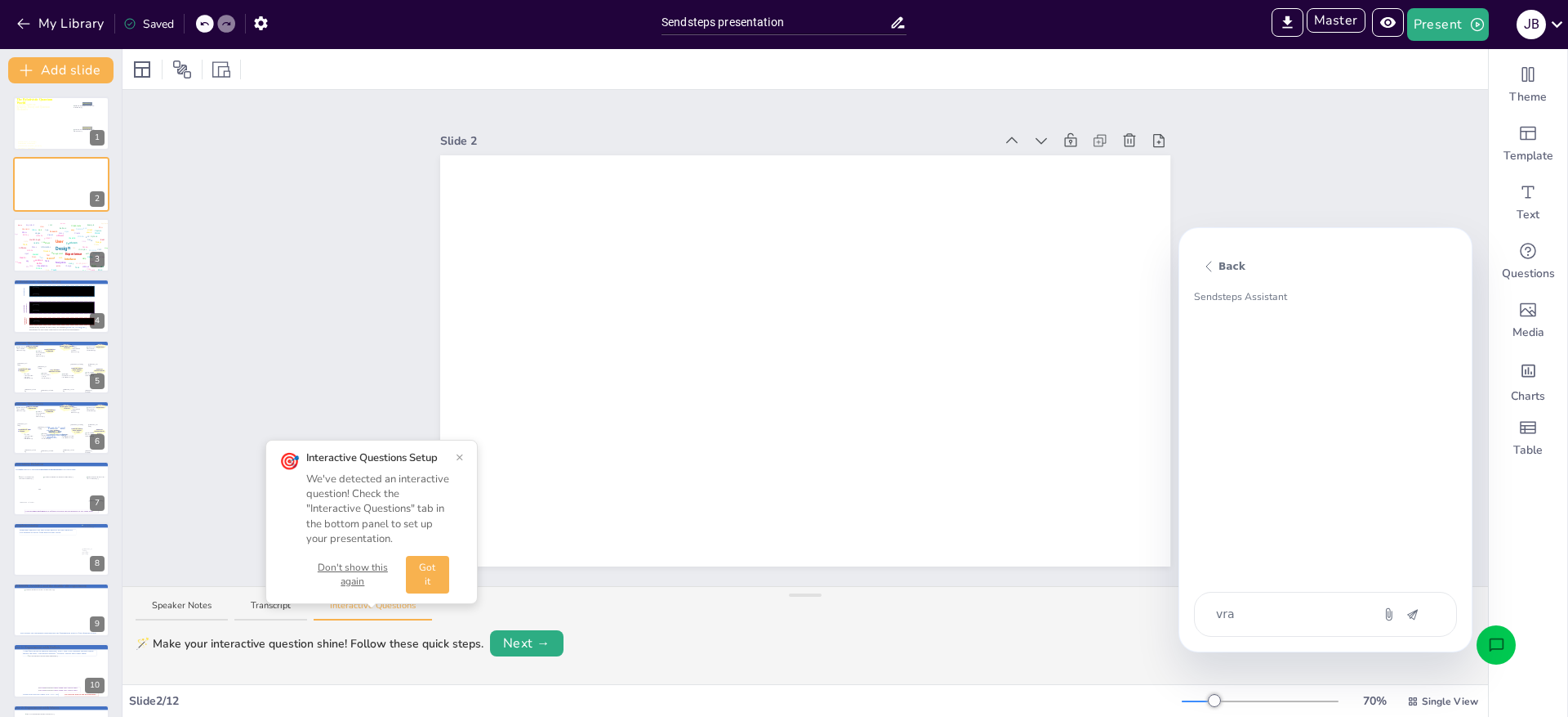
type textarea "x"
type textarea "vraa"
type textarea "x"
type textarea "vraag"
type textarea "x"
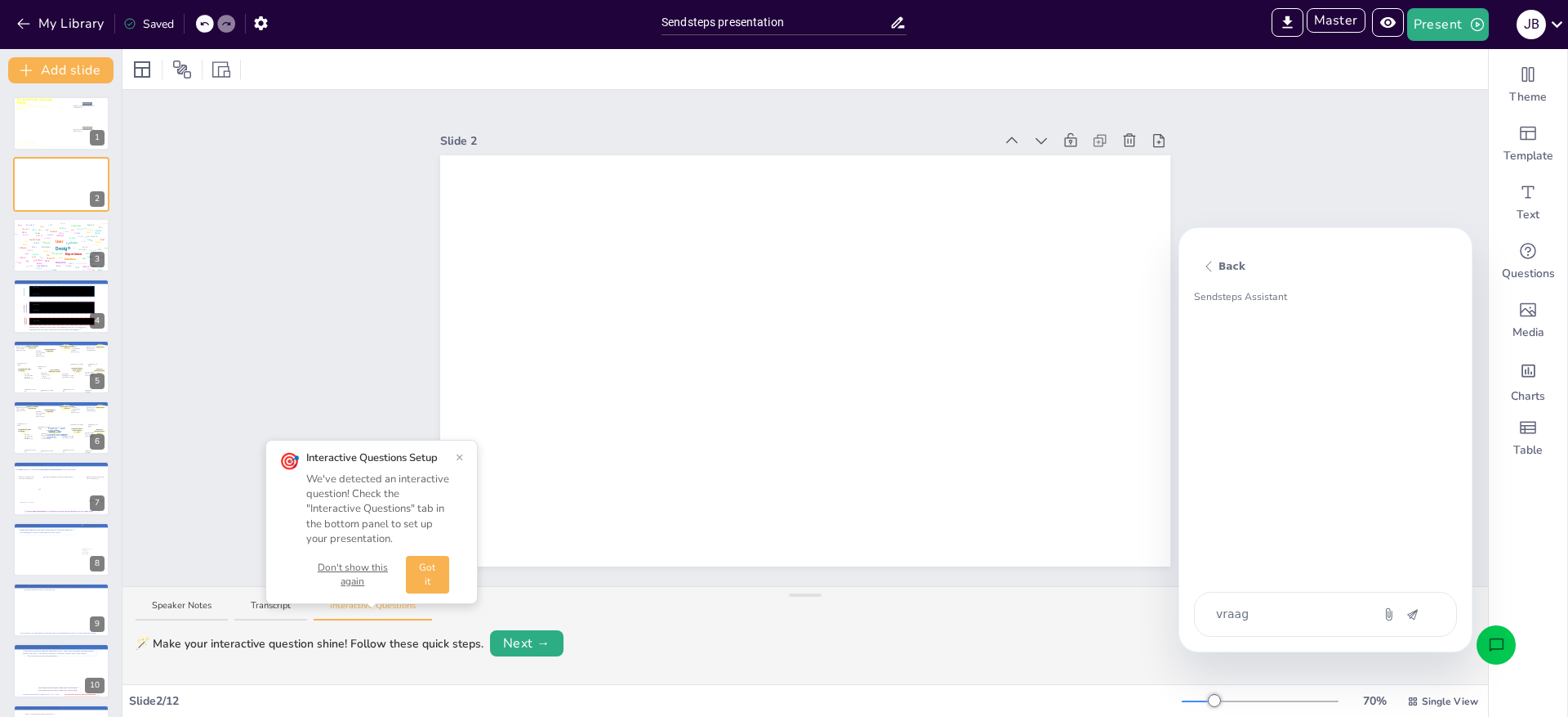
type textarea "vraag"
type textarea "x"
type textarea "v"
type textarea "x"
type textarea "vo"
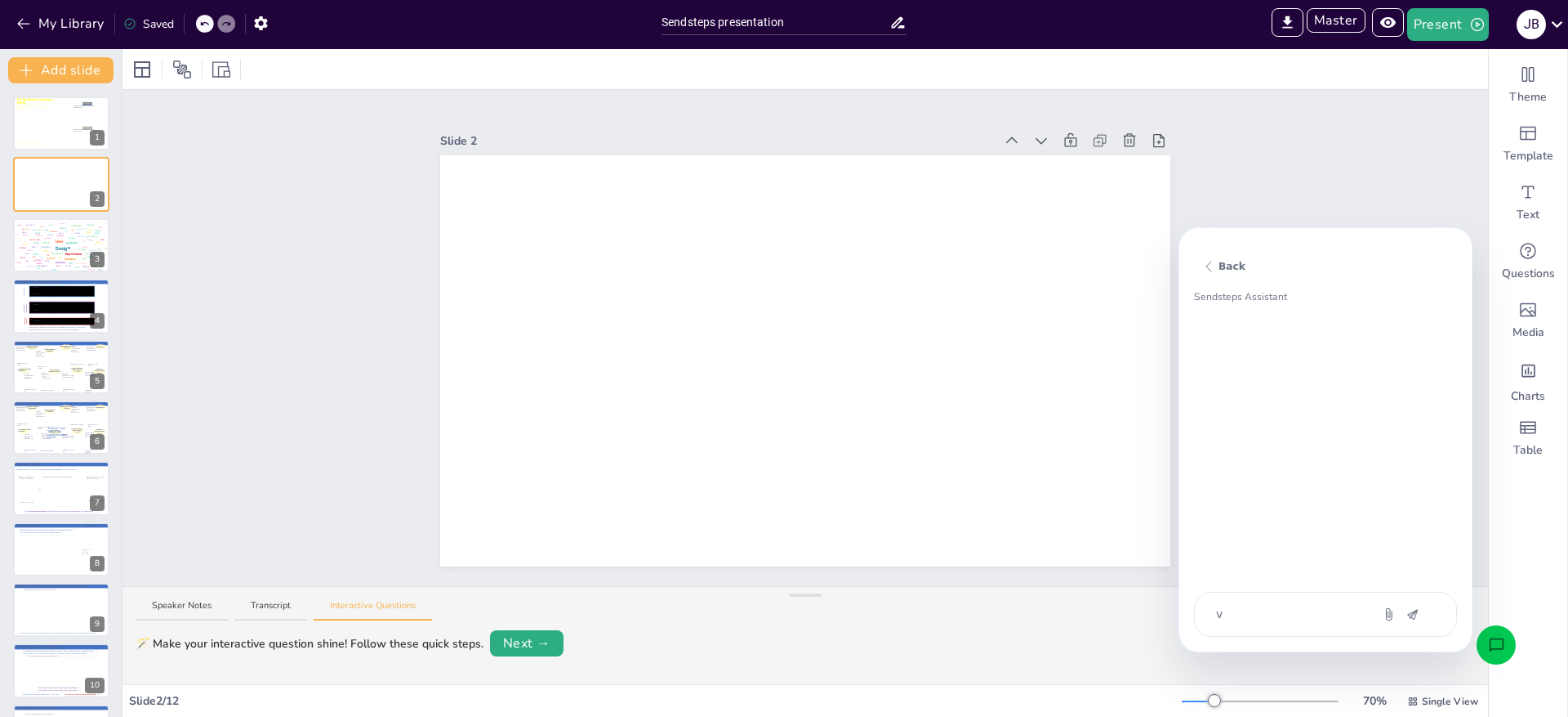
type textarea "x"
type textarea "voe"
type textarea "x"
type textarea "voeg"
type textarea "x"
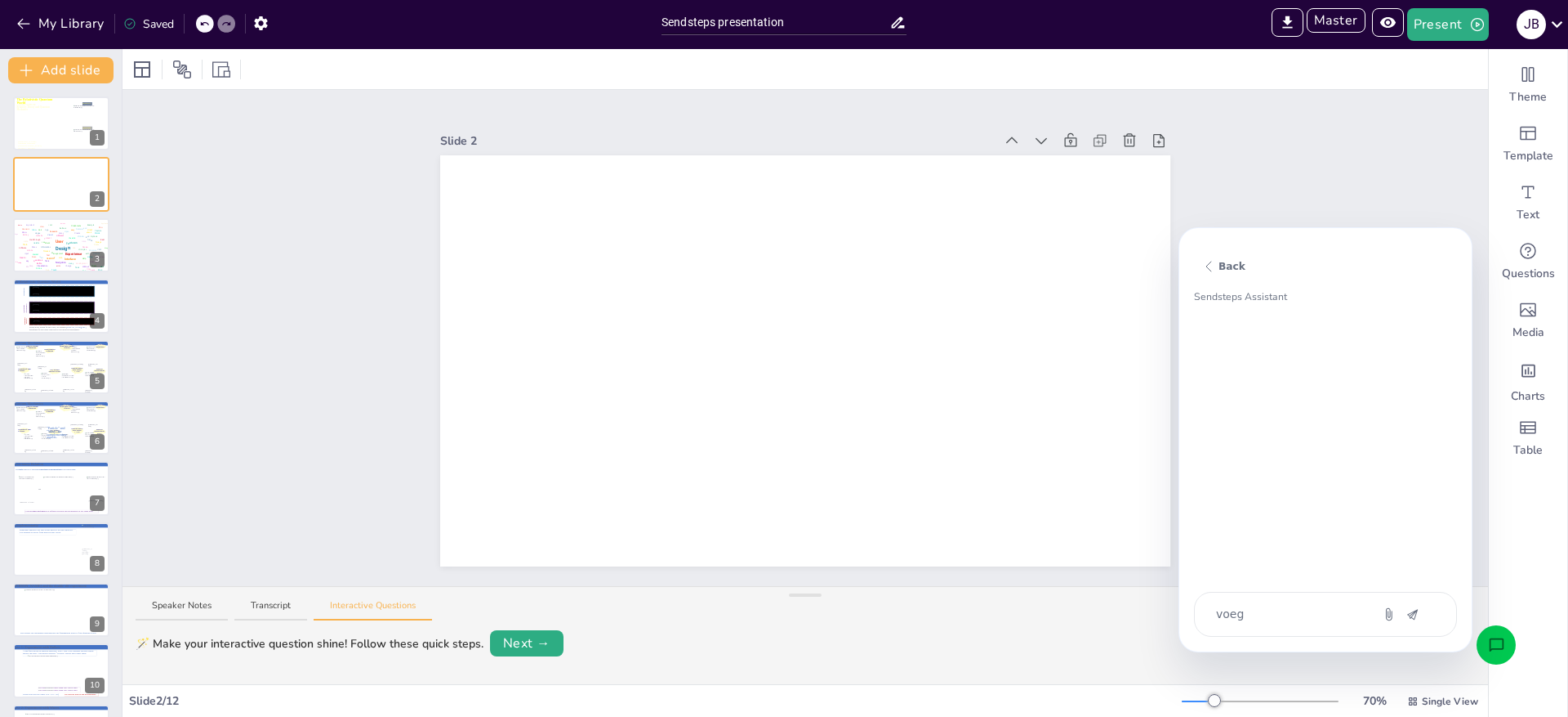
type textarea "voeg"
type textarea "x"
type textarea "voeg e"
type textarea "x"
type textarea "voeg ee"
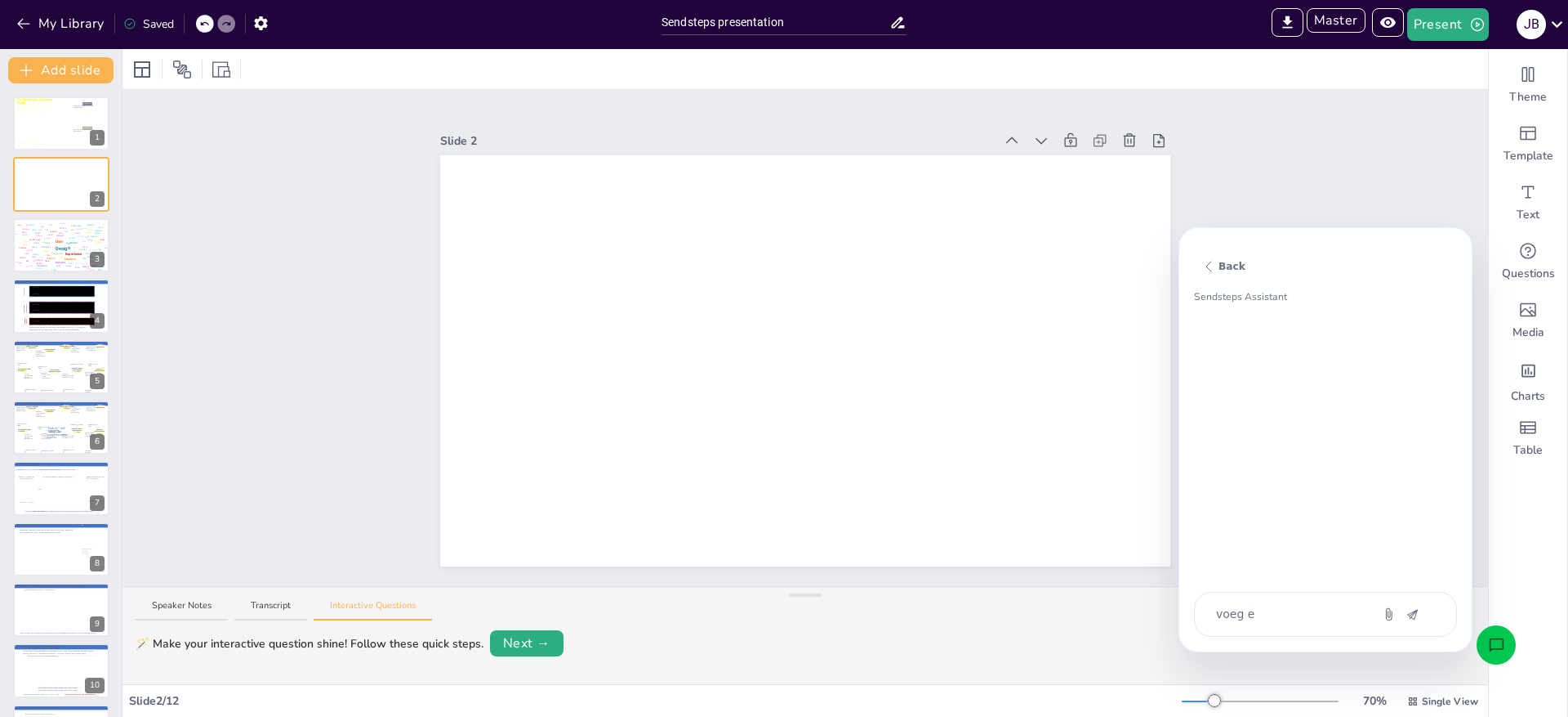
type textarea "x"
type textarea "voeg een"
type textarea "x"
type textarea "voeg een"
type textarea "x"
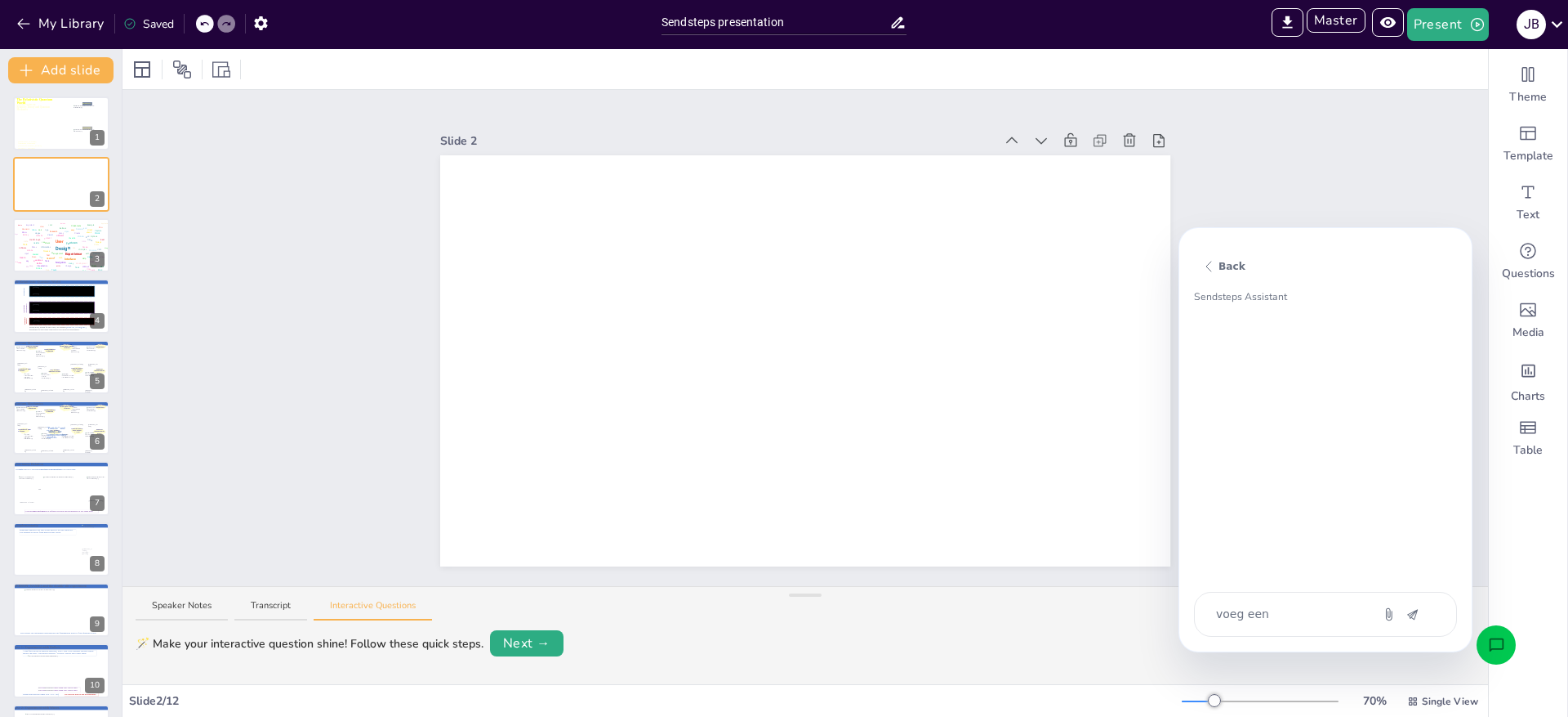
type textarea "voeg een q"
type textarea "x"
type textarea "voeg een qu"
type textarea "x"
type textarea "voeg een qui"
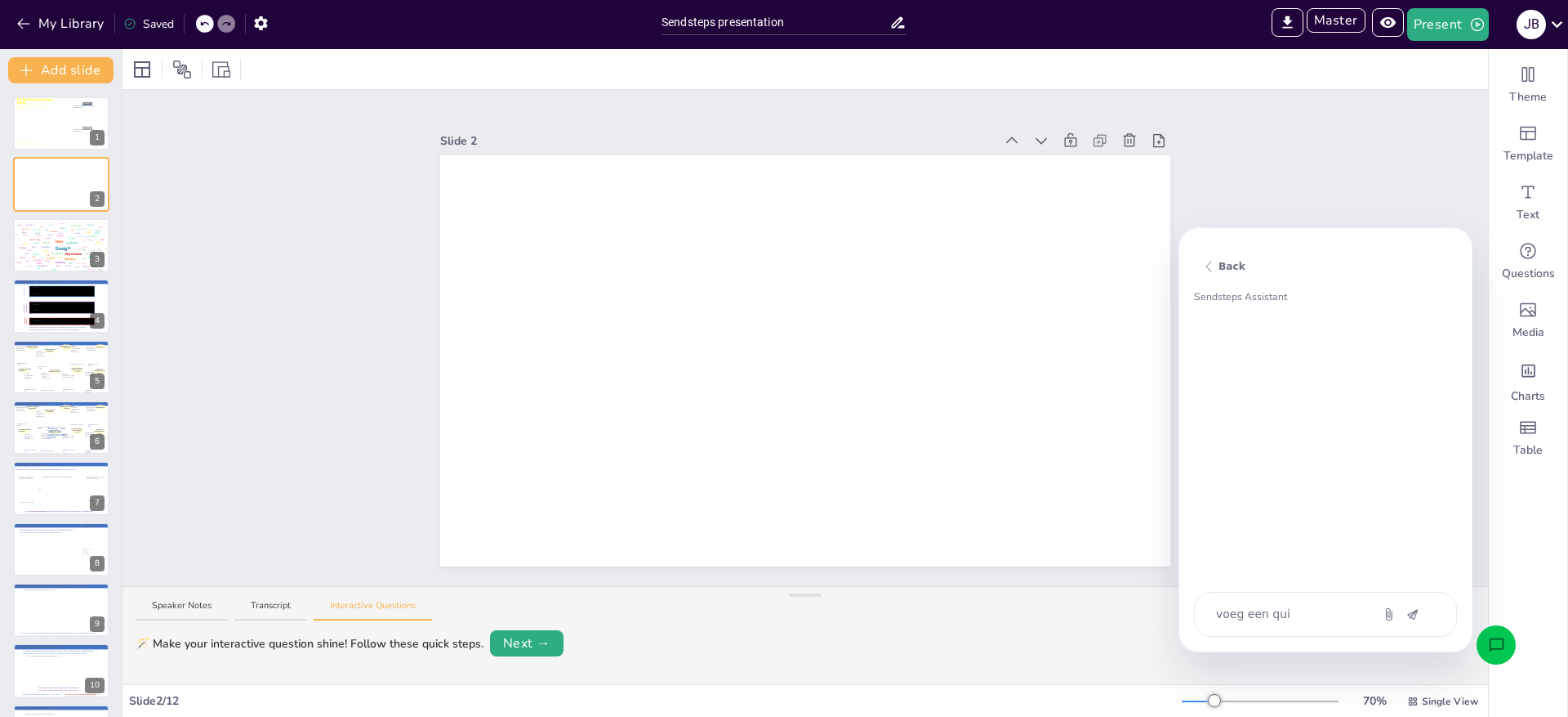
type textarea "x"
type textarea "voeg een quiz"
type textarea "x"
type textarea "voeg een quiz"
type textarea "x"
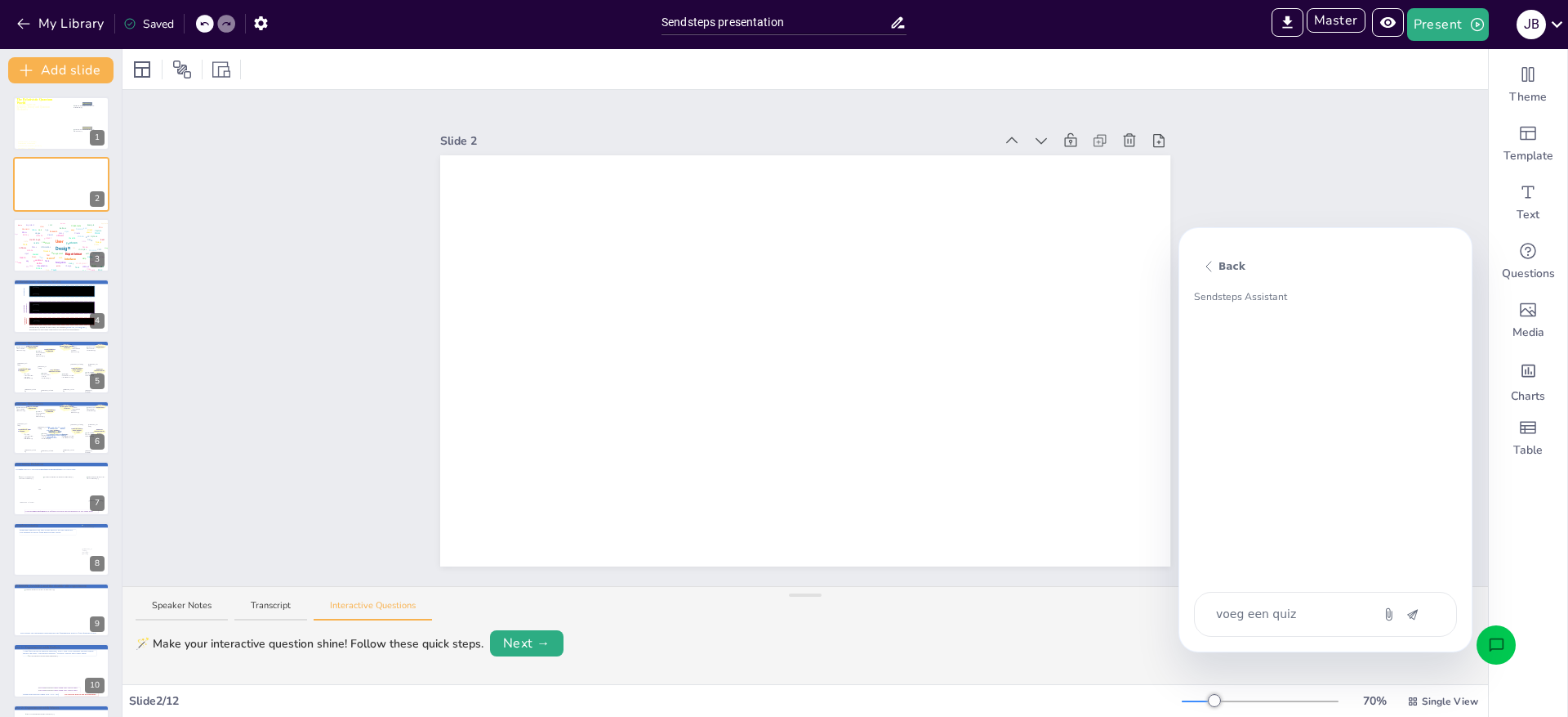
type textarea "voeg een quiz t"
type textarea "x"
type textarea "voeg een quiz to"
type textarea "x"
type textarea "voeg een quiz toe"
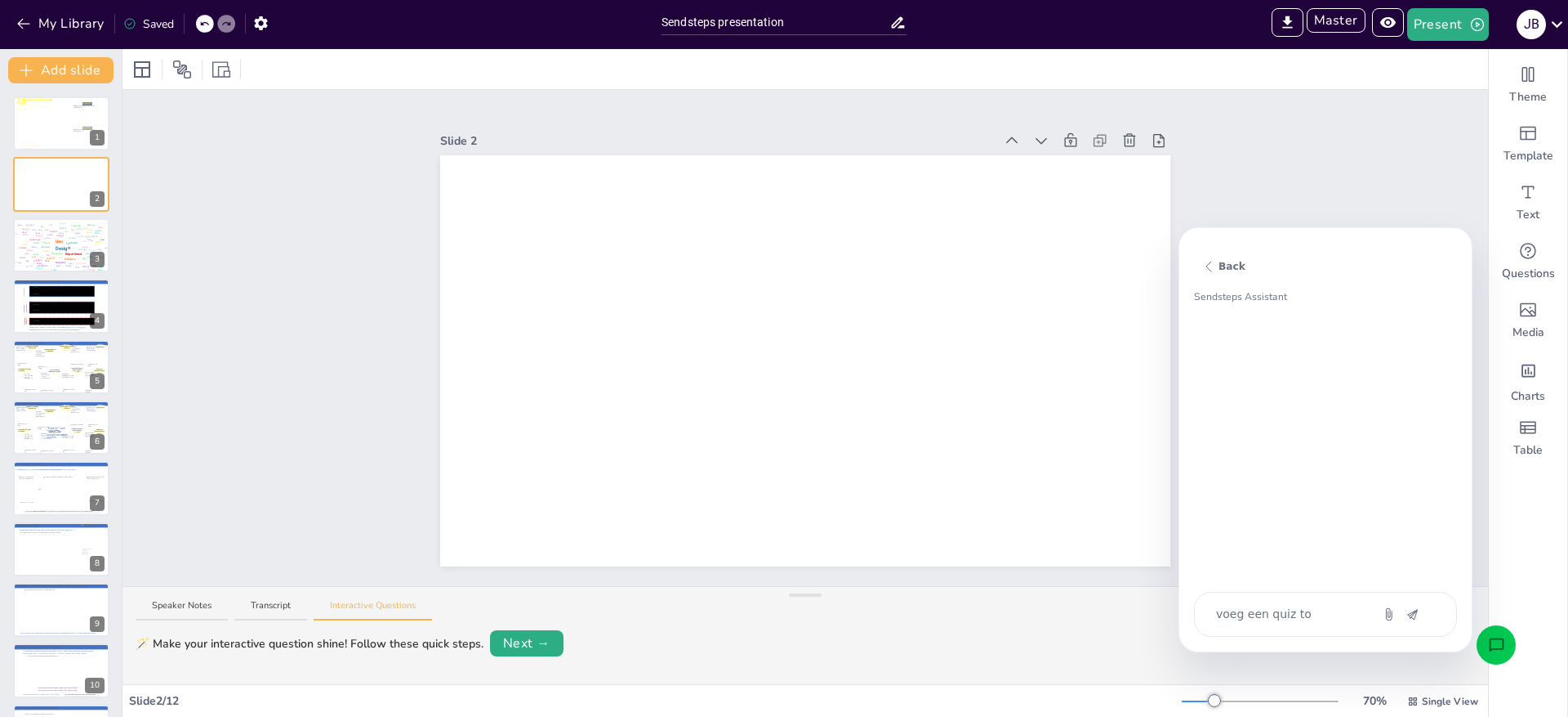
type textarea "x"
type textarea "voeg een quiz toe"
type textarea "x"
type textarea "voeg een quiz toe m"
type textarea "x"
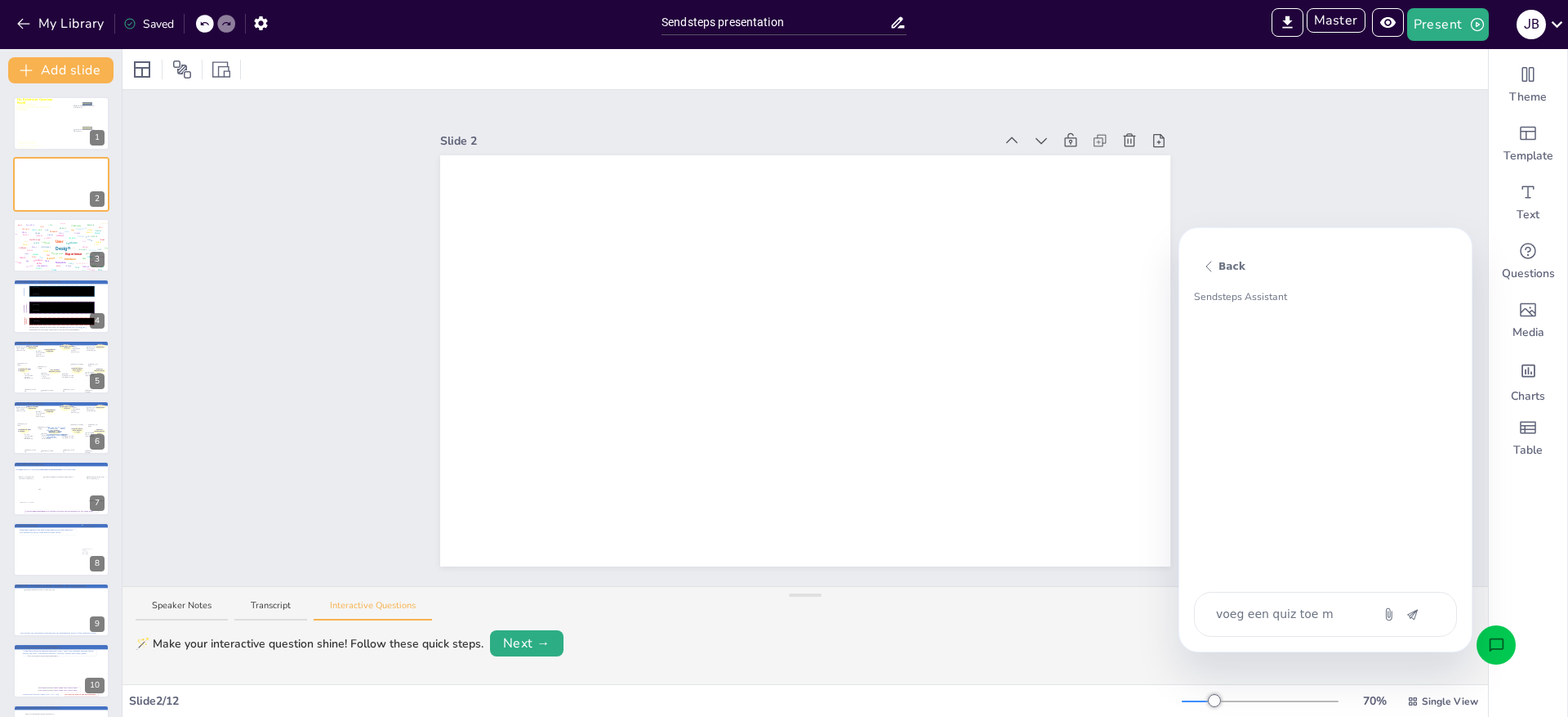
type textarea "voeg een quiz toe me"
type textarea "x"
type textarea "voeg een quiz toe met"
type textarea "x"
type textarea "voeg een quiz toe met"
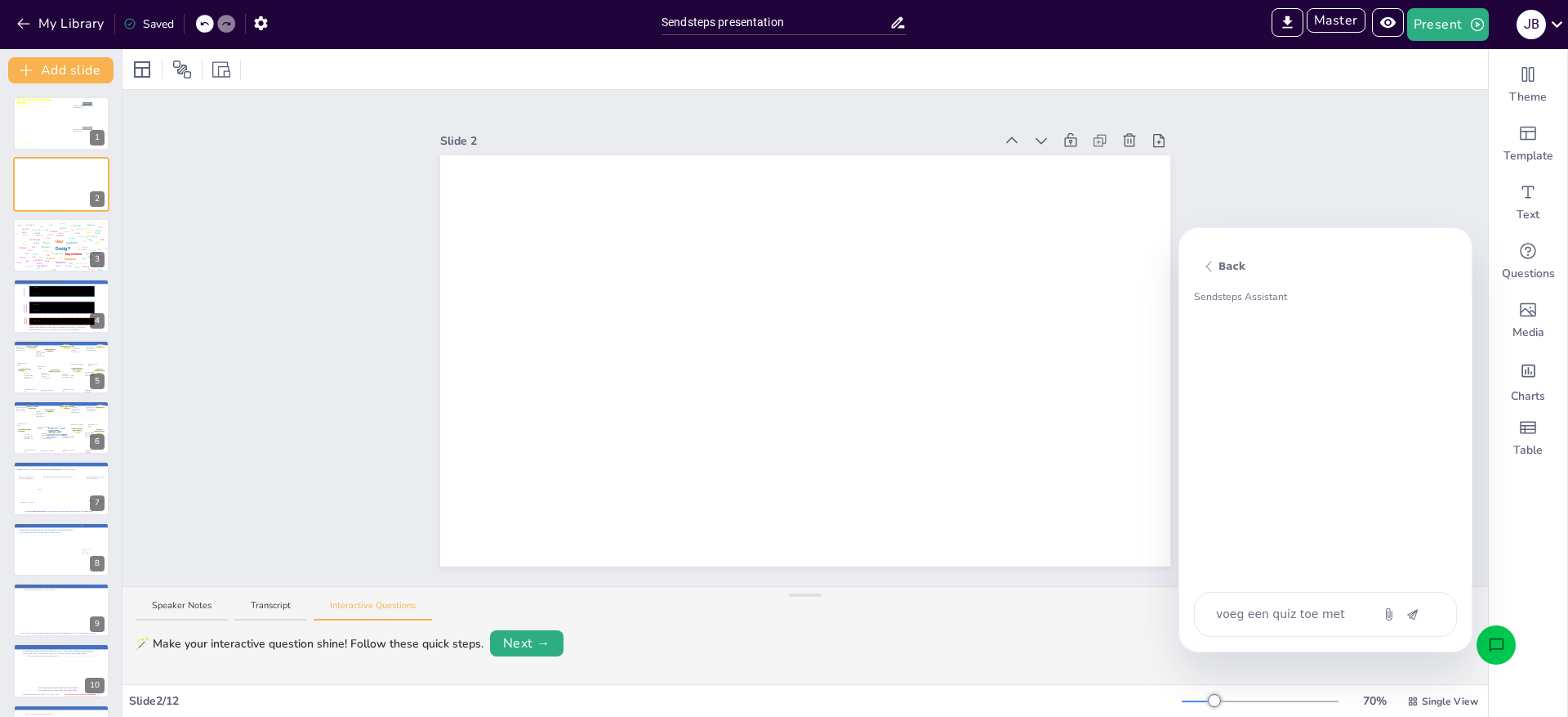
type textarea "x"
type textarea "voeg een quiz toe met 5"
type textarea "x"
type textarea "voeg een quiz toe met 5"
type textarea "x"
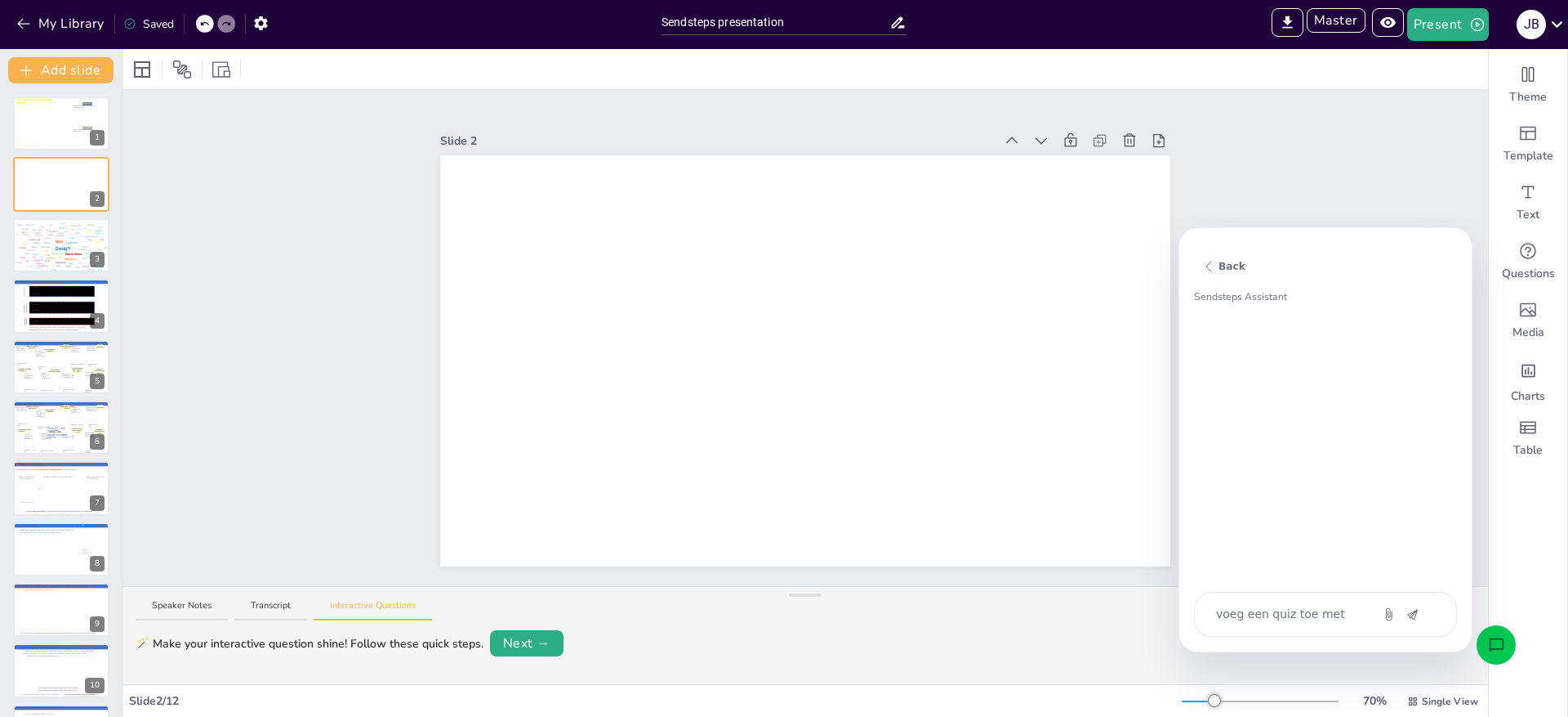
type textarea "voeg een quiz toe met 5 a"
type textarea "x"
type textarea "voeg een quiz toe met 5 an"
type textarea "x"
type textarea "voeg een quiz toe met 5 ann"
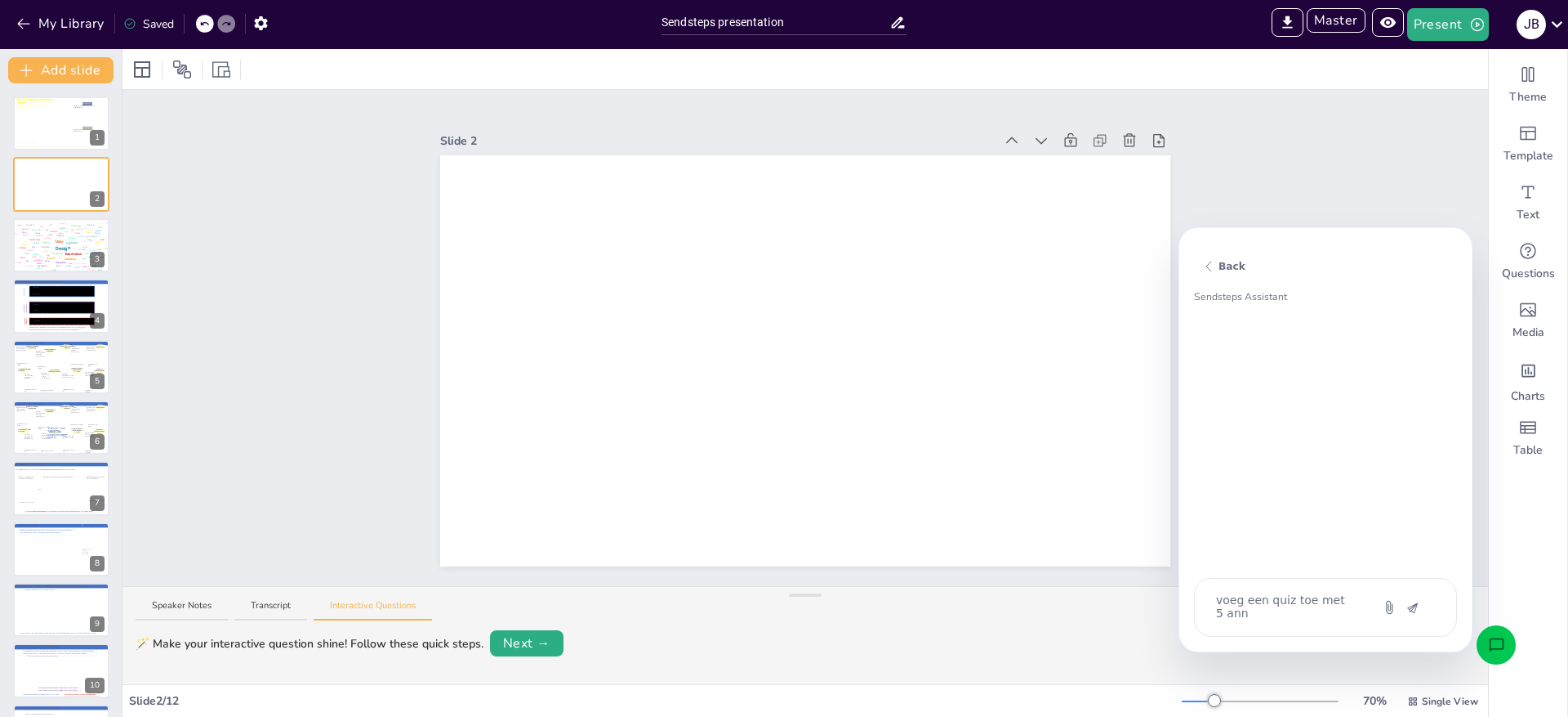
type textarea "x"
type textarea "voeg een quiz toe met 5 an"
type textarea "x"
type textarea "voeg een quiz toe met 5 anr"
type textarea "x"
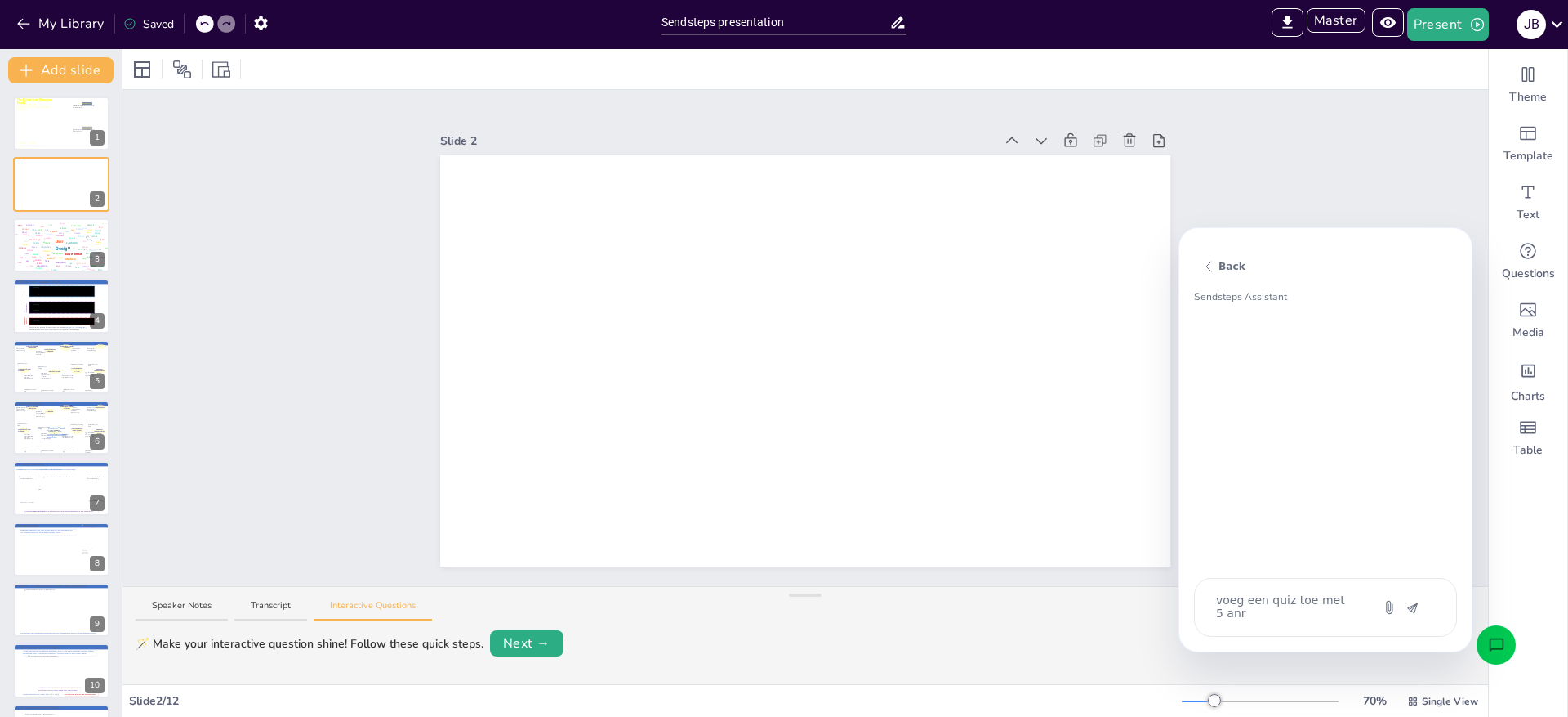
type textarea "voeg een quiz toe met 5 anrw"
type textarea "x"
type textarea "voeg een quiz toe met 5 anrwo"
type textarea "x"
type textarea "voeg een quiz toe met 5 anrwoo"
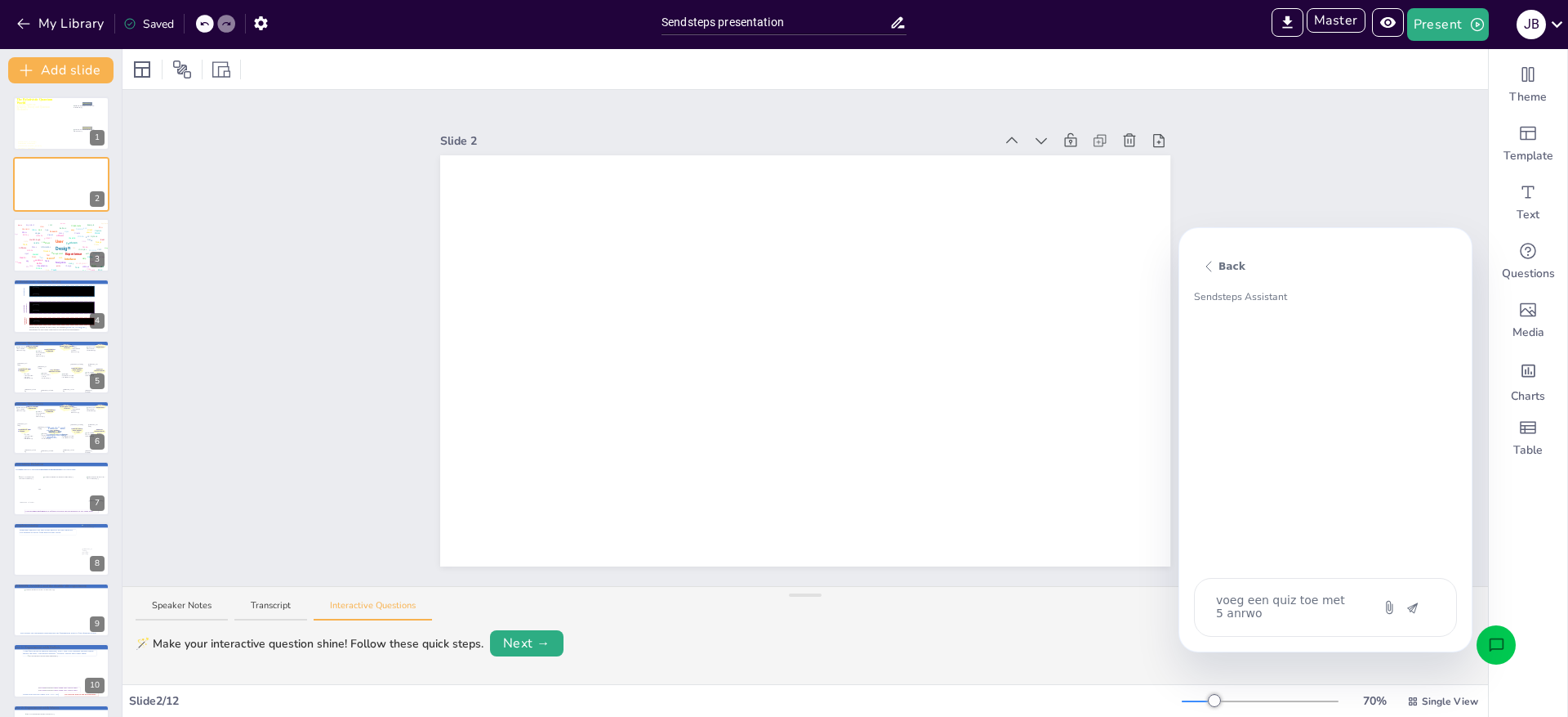
type textarea "x"
type textarea "voeg een quiz toe met 5 anrwoor"
type textarea "x"
type textarea "voeg een quiz toe met 5 anrwoord"
type textarea "x"
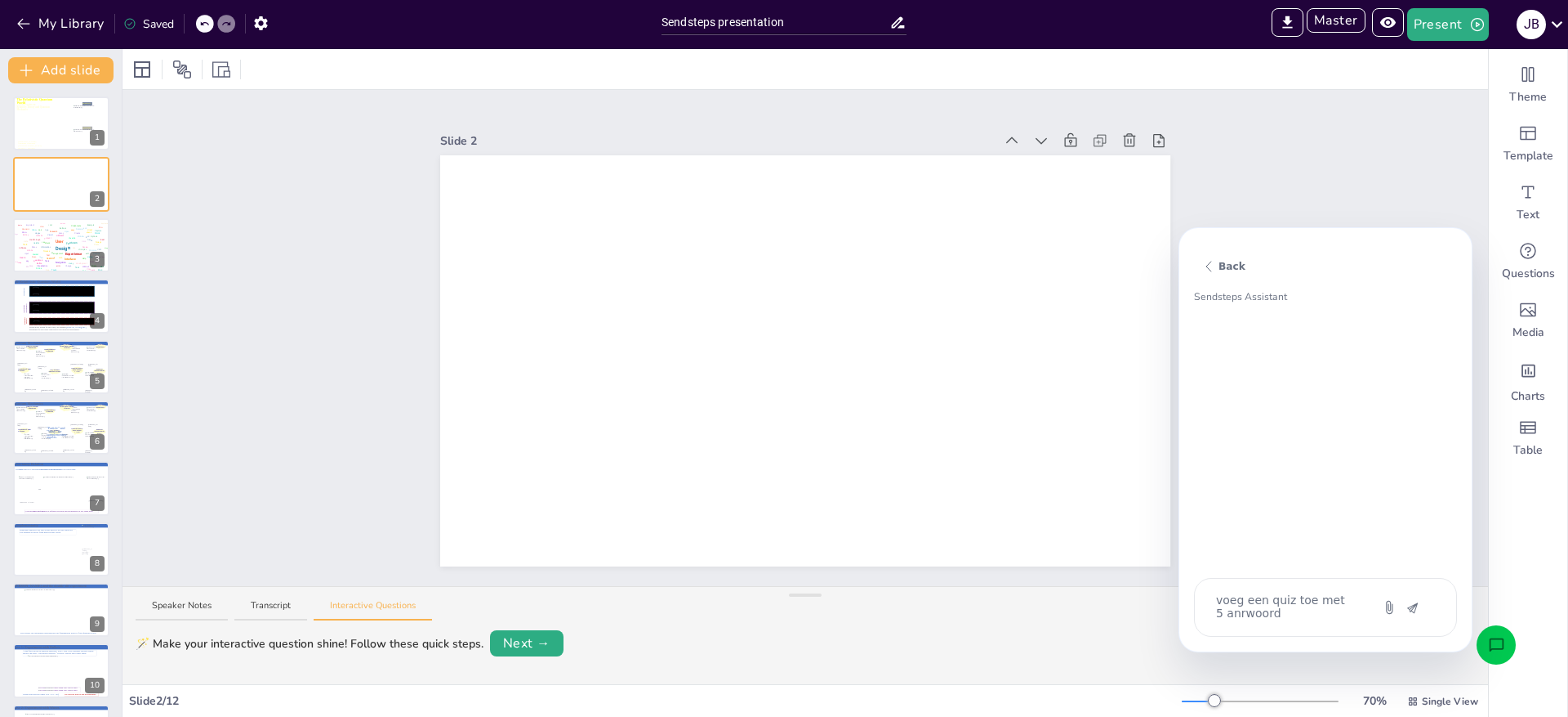
type textarea "voeg een quiz toe met 5 anrwoorde"
type textarea "x"
type textarea "voeg een quiz toe met 5 anrwoorden"
type textarea "x"
type textarea "voeg een quiz toe met 5 anrwoorden"
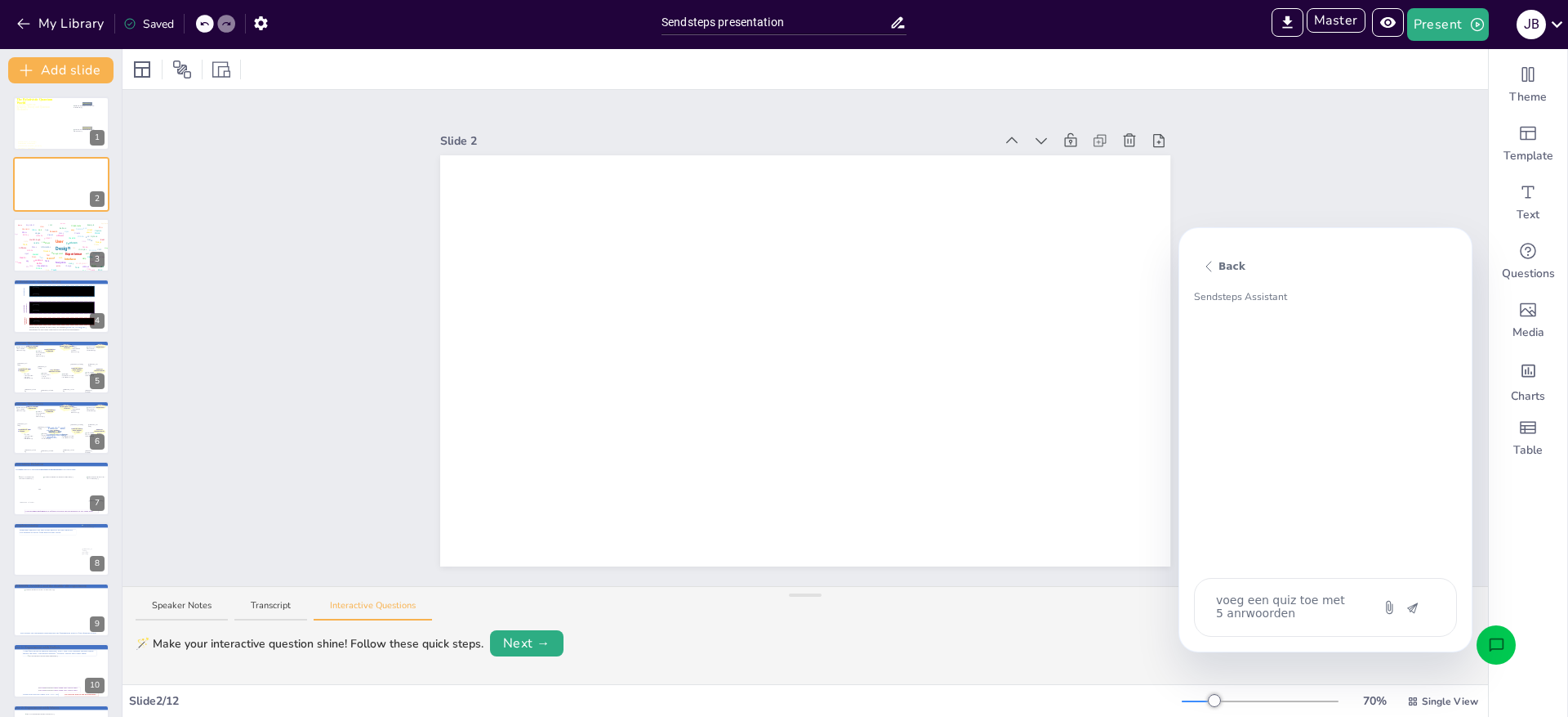
type textarea "x"
type textarea "voeg een quiz toe met 5 anrwoorden o"
type textarea "x"
type textarea "voeg een quiz toe met 5 anrwoorden ov"
type textarea "x"
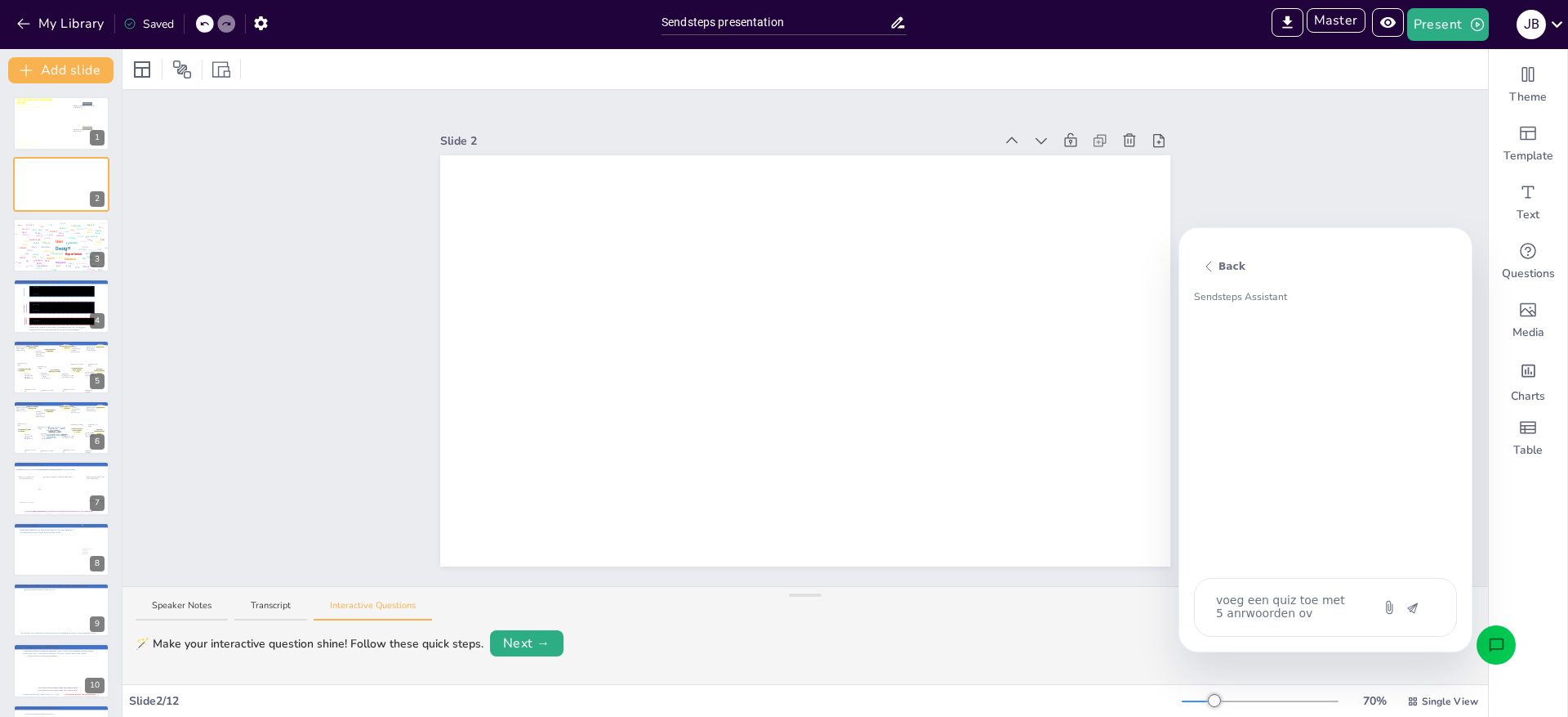
type textarea "voeg een quiz toe met 5 anrwoorden ove"
type textarea "x"
type textarea "voeg een quiz toe met 5 anrwoorden over"
type textarea "x"
type textarea "voeg een quiz toe met 5 anrwoorden over"
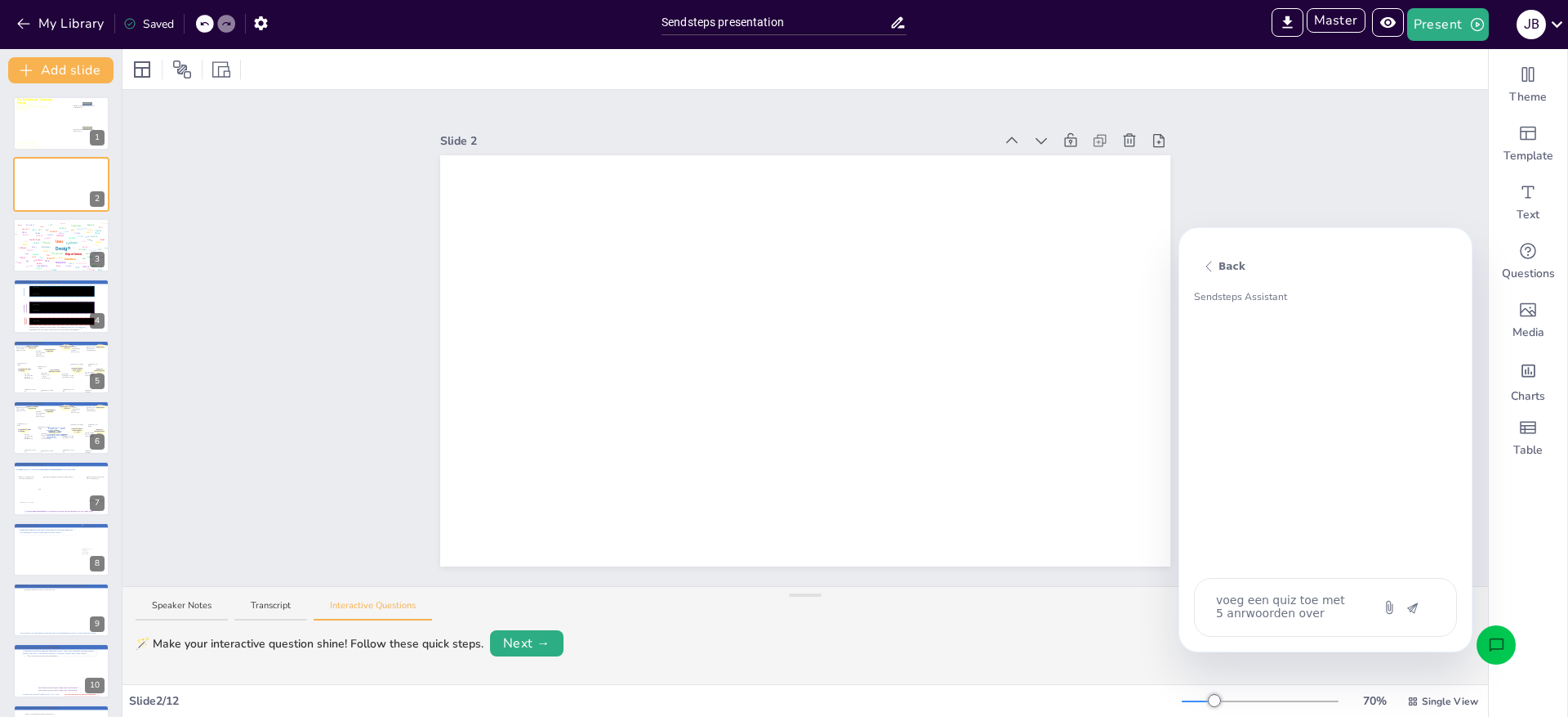
type textarea "x"
type textarea "voeg een quiz toe met 5 anrwoorden over g"
type textarea "x"
type textarea "voeg een quiz toe met 5 anrwoorden over ge"
type textarea "x"
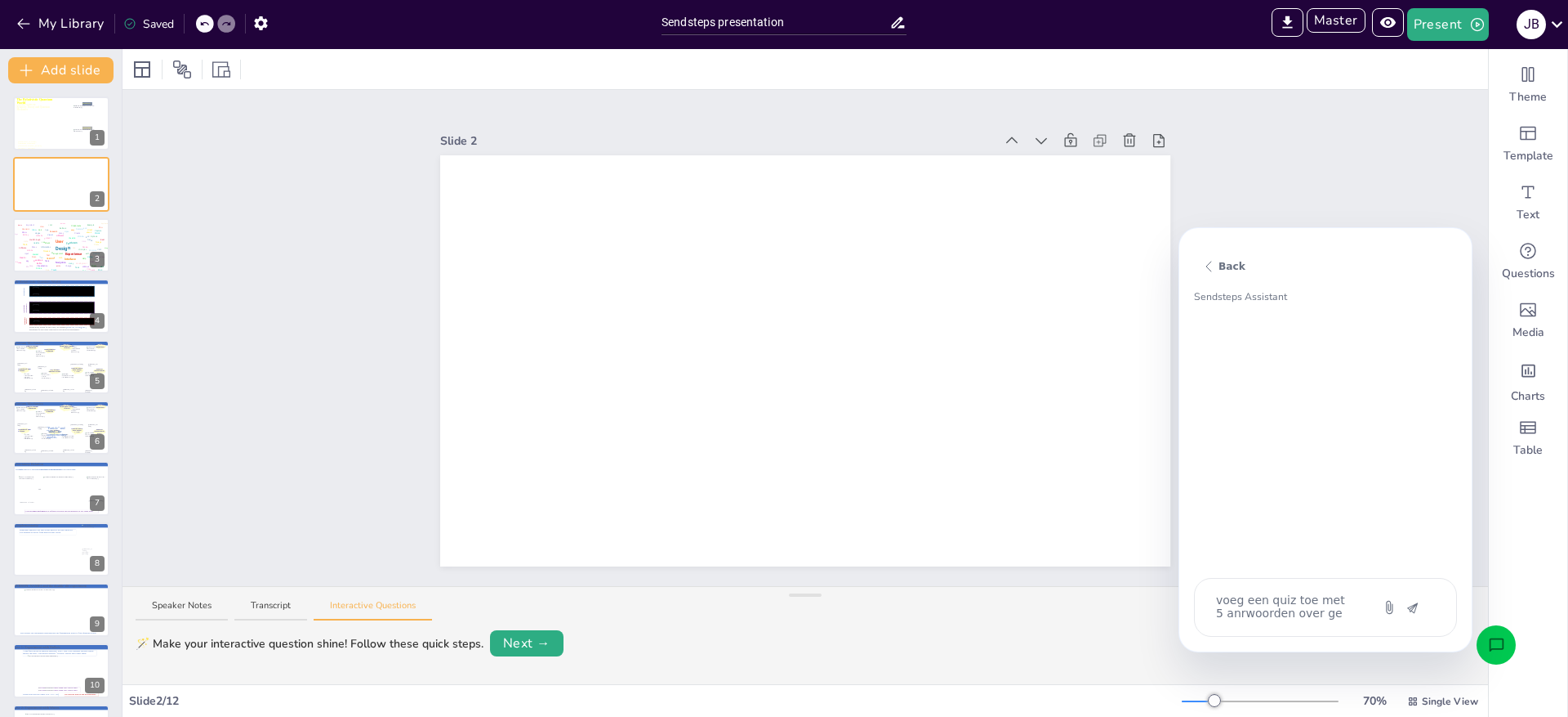
type textarea "voeg een quiz toe met 5 anrwoorden over ges"
type textarea "x"
type textarea "voeg een quiz toe met 5 anrwoorden over gesc"
type textarea "x"
type textarea "voeg een quiz toe met 5 anrwoorden over gesch"
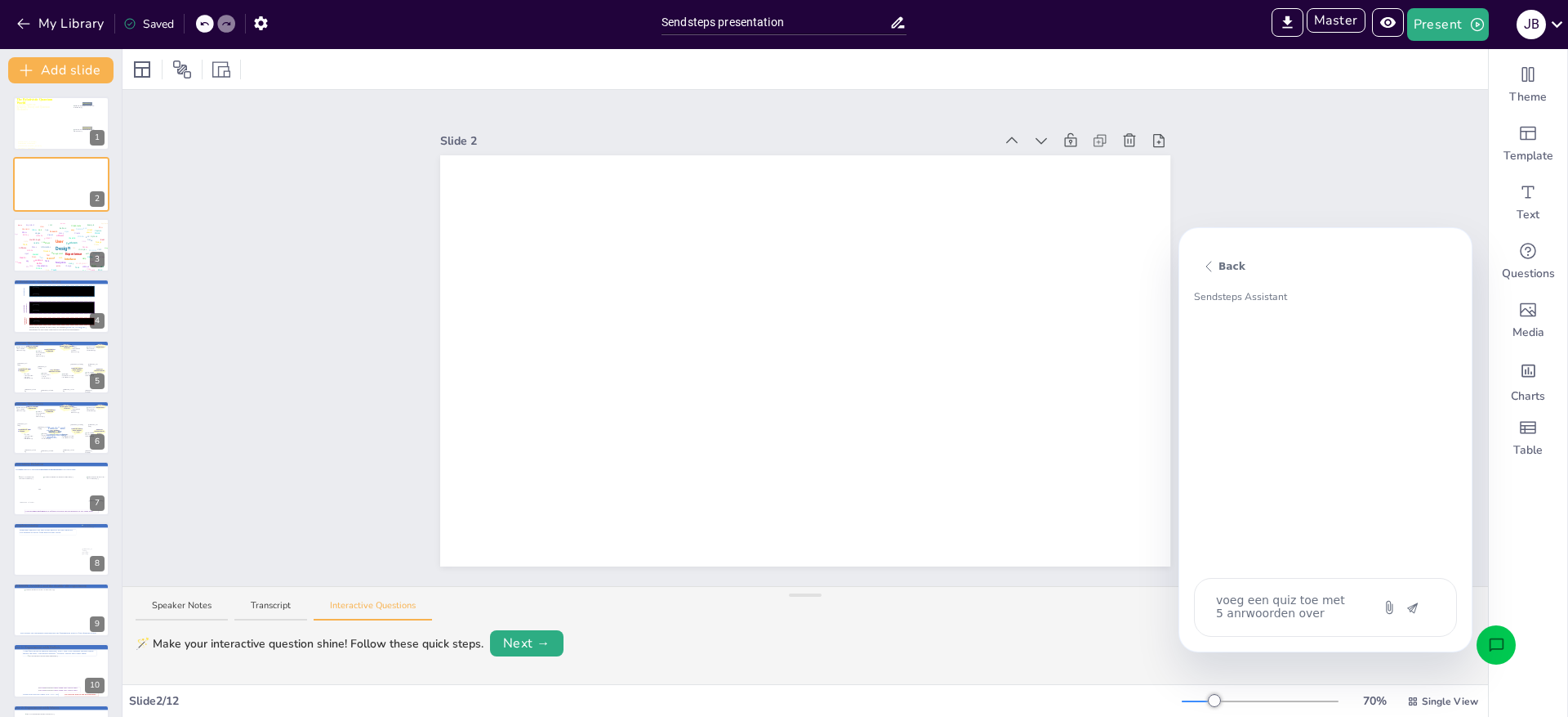
type textarea "x"
type textarea "voeg een quiz toe met 5 anrwoorden over geschi"
type textarea "x"
type textarea "voeg een quiz toe met 5 anrwoorden over geschid"
type textarea "x"
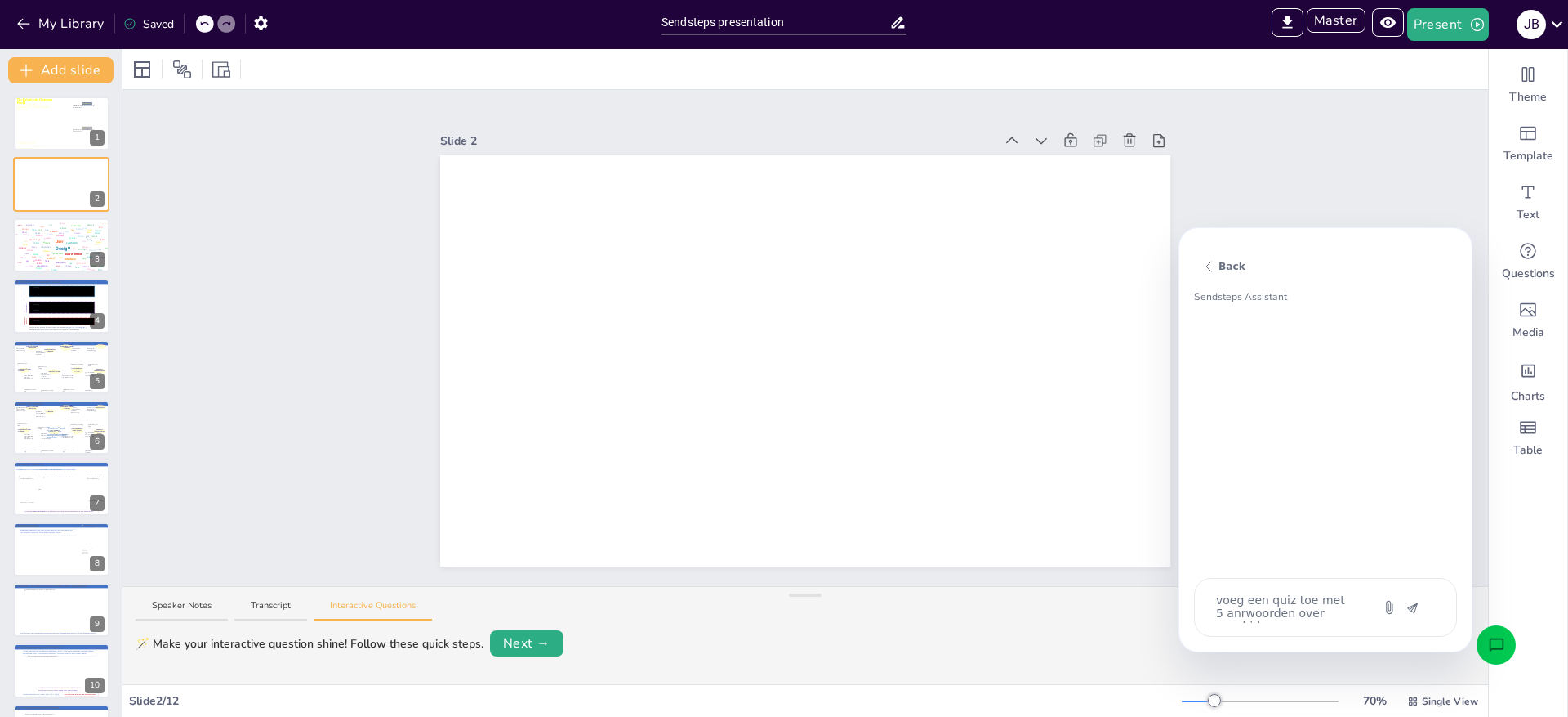
type textarea "voeg een quiz toe met 5 anrwoorden over geschide"
type textarea "x"
type textarea "voeg een quiz toe met 5 anrwoorden over geschid"
type textarea "x"
type textarea "voeg een quiz toe met 5 anrwoorden over geschi"
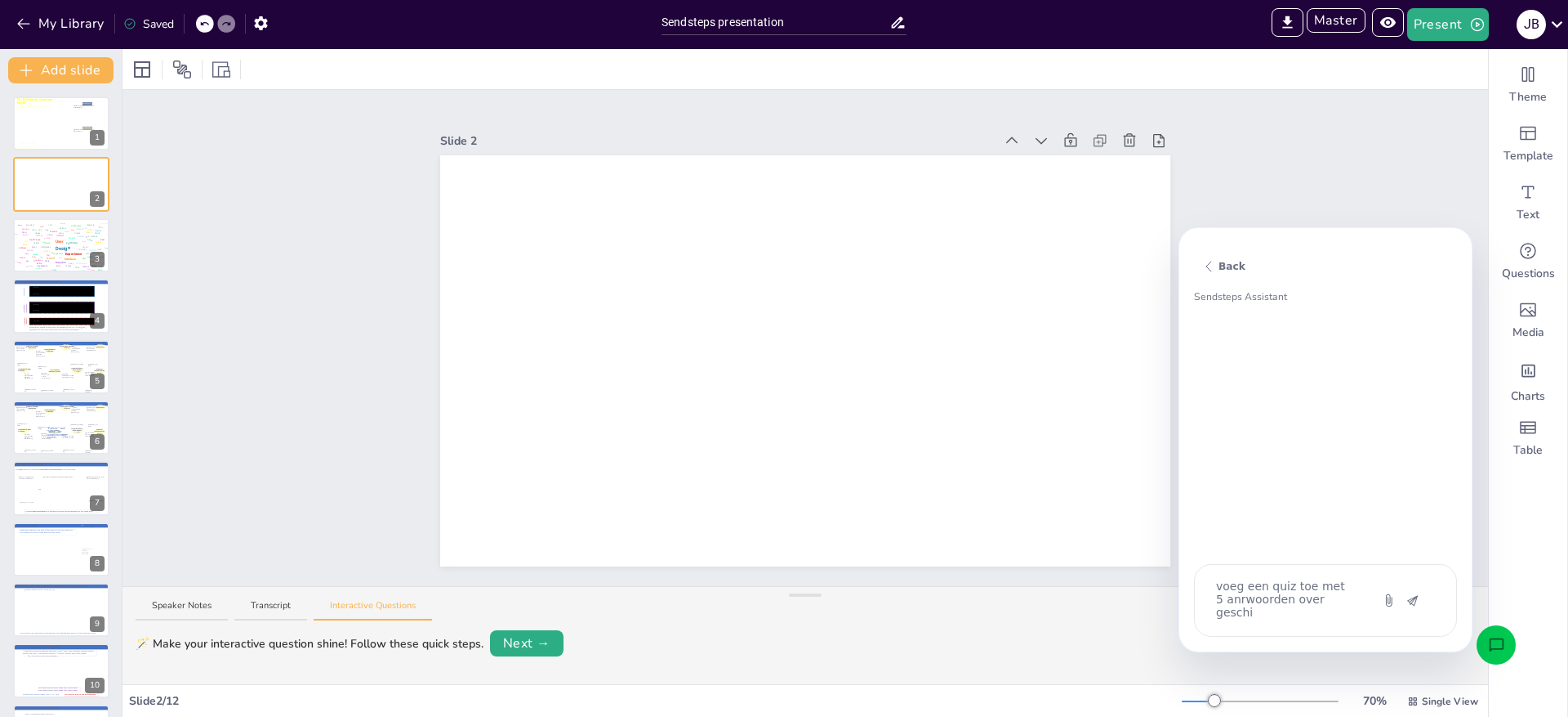
type textarea "x"
type textarea "voeg een quiz toe met 5 anrwoorden over gesch"
type textarea "x"
type textarea "voeg een quiz toe met 5 anrwoorden over gesc"
type textarea "x"
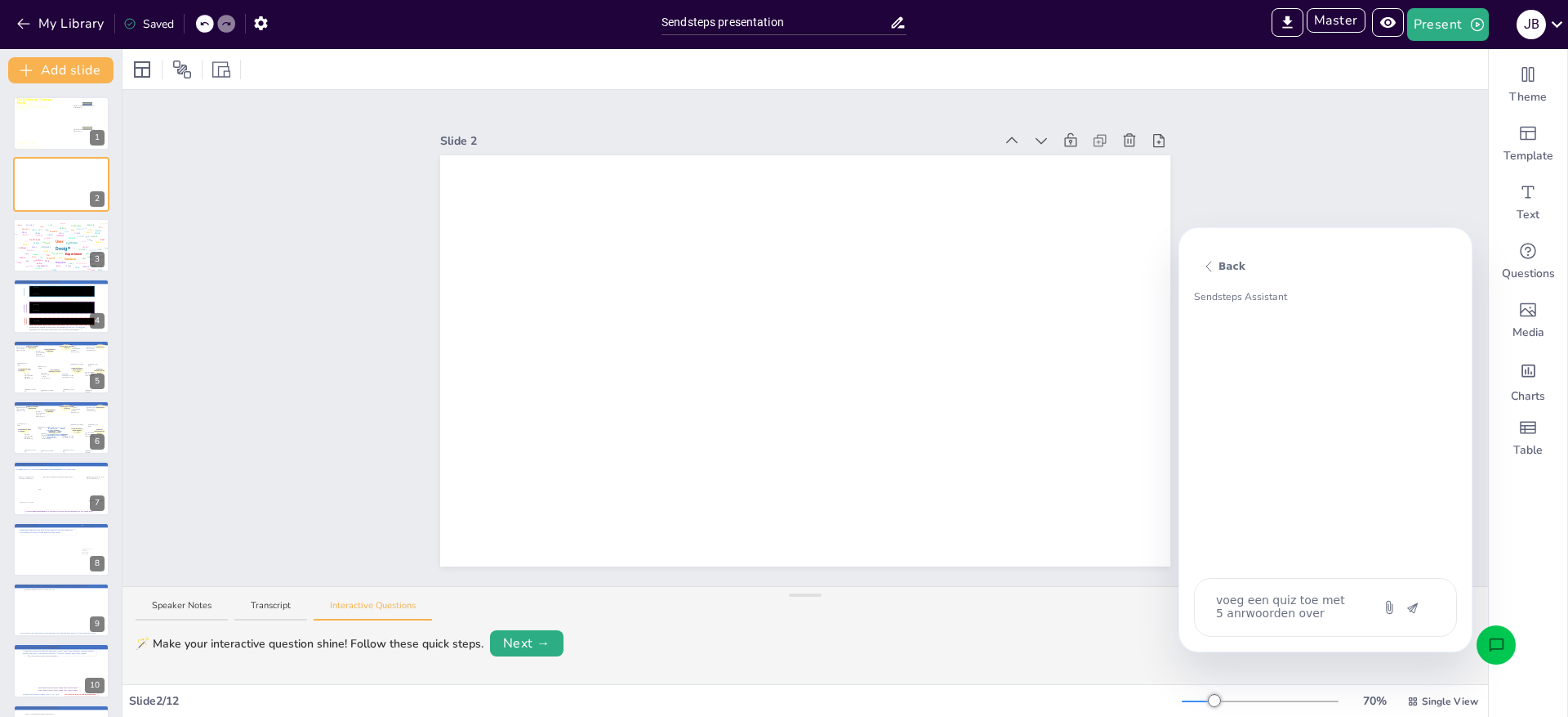
type textarea "voeg een quiz toe met 5 anrwoorden over ges"
type textarea "x"
type textarea "voeg een quiz toe met 5 anrwoorden over ge"
type textarea "x"
type textarea "voeg een quiz toe met 5 anrwoorden over g"
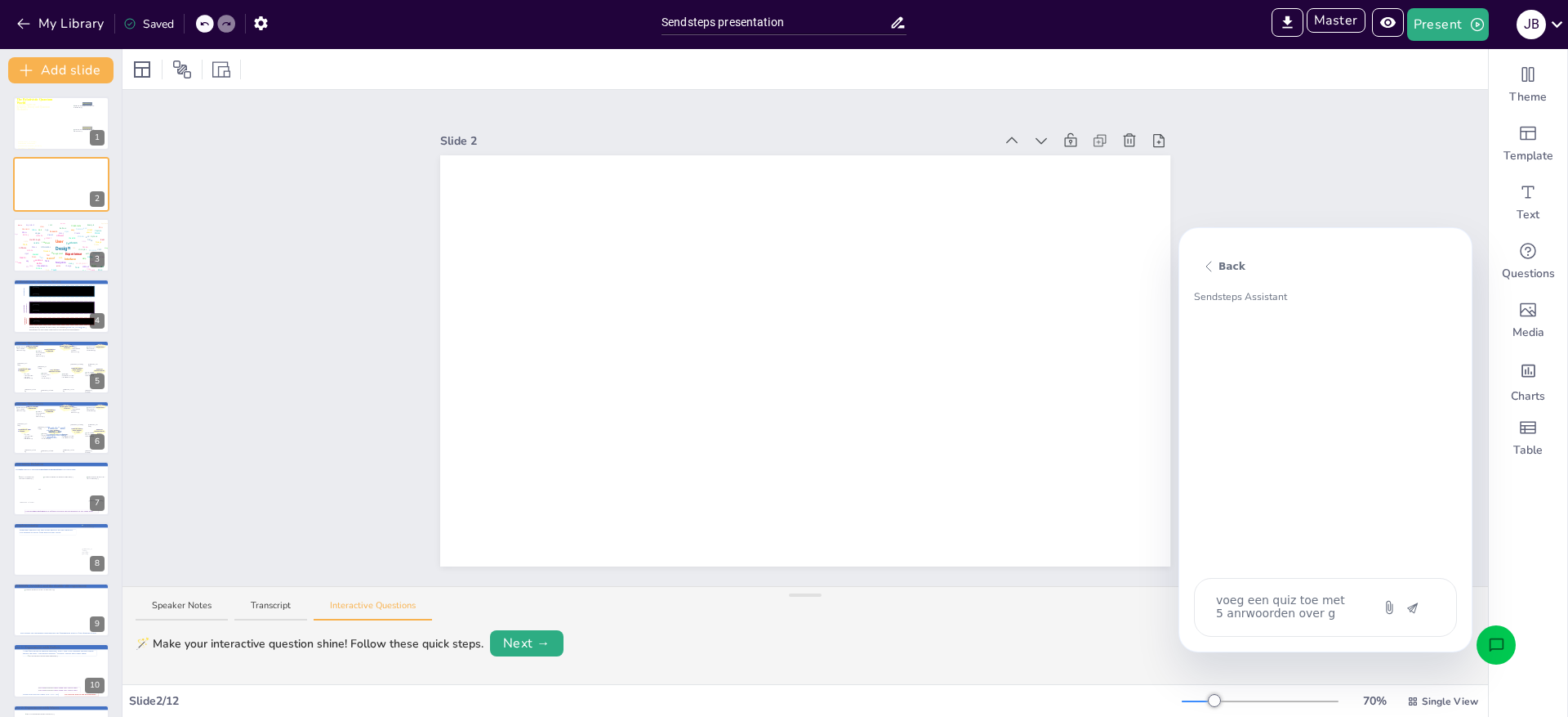
type textarea "x"
type textarea "voeg een quiz toe met 5 anrwoorden over"
type textarea "x"
type textarea "voeg een quiz toe met 5 anrwoorden over w"
type textarea "x"
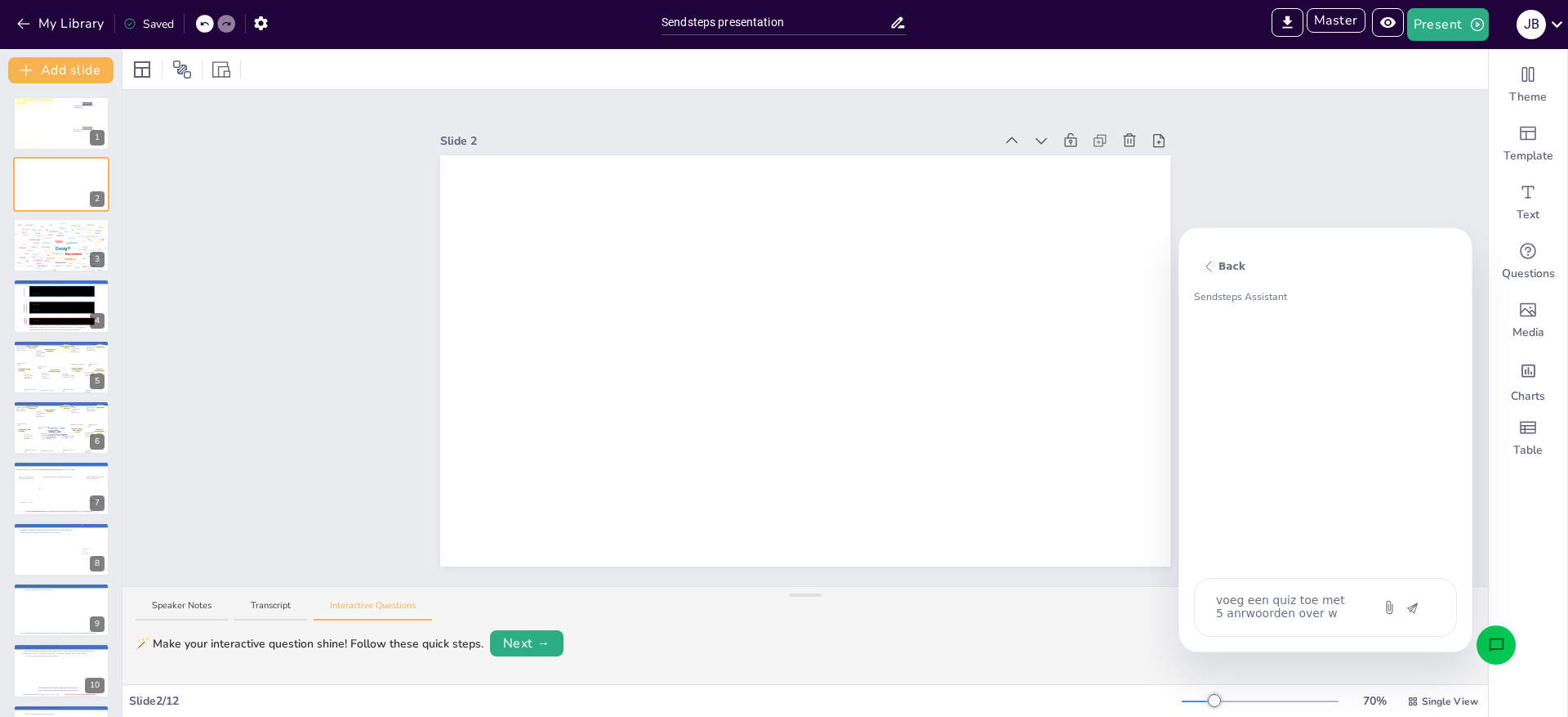
type textarea "voeg een quiz toe met 5 anrwoorden over wa"
type textarea "x"
type textarea "voeg een quiz toe met 5 anrwoorden over wat"
type textarea "x"
type textarea "voeg een quiz toe met 5 anrwoorden over wate"
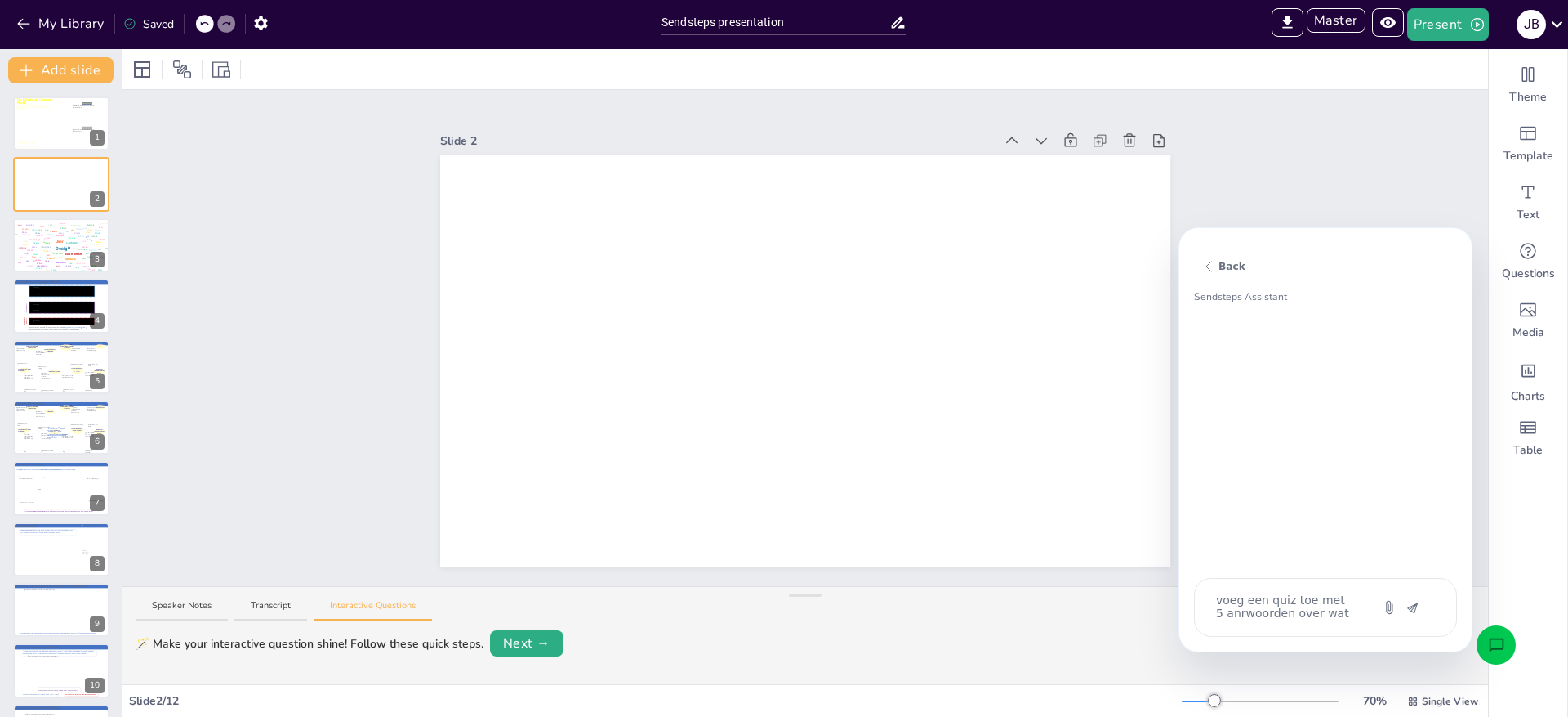
type textarea "x"
type textarea "voeg een quiz toe met 5 anrwoorden over water"
type textarea "x"
type textarea "voeg een quiz toe met 5 anrwoorden over water"
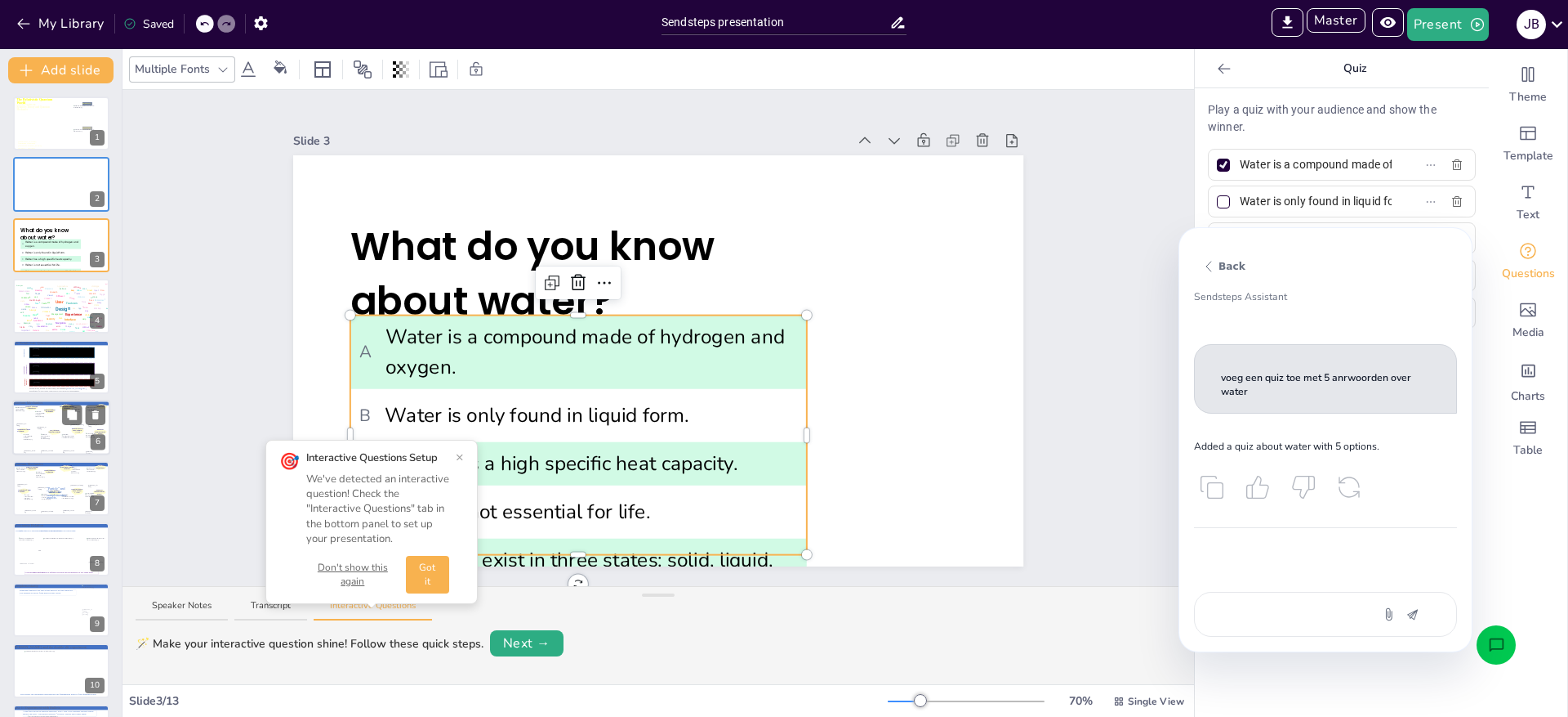
scroll to position [177, 0]
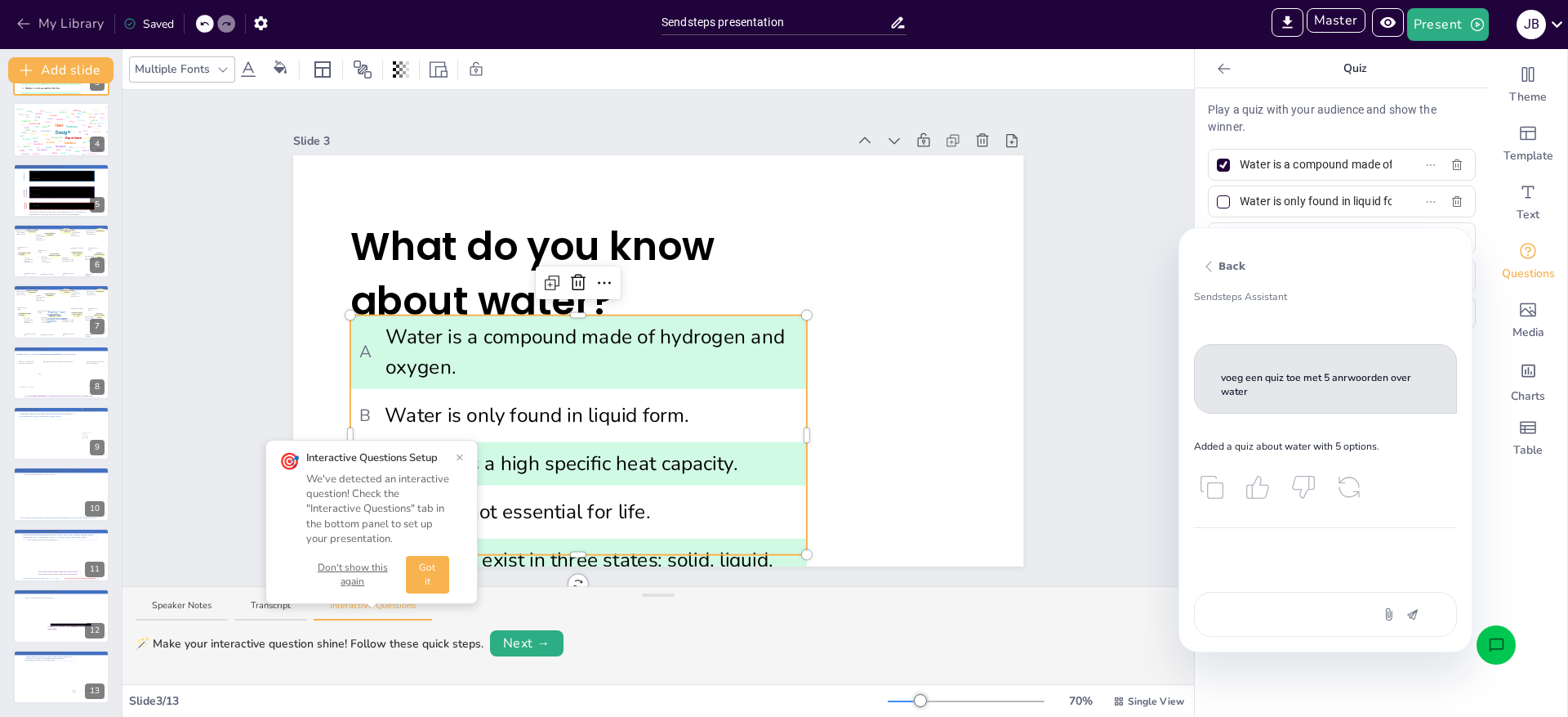
click at [63, 27] on button "My Library" at bounding box center [61, 24] width 98 height 26
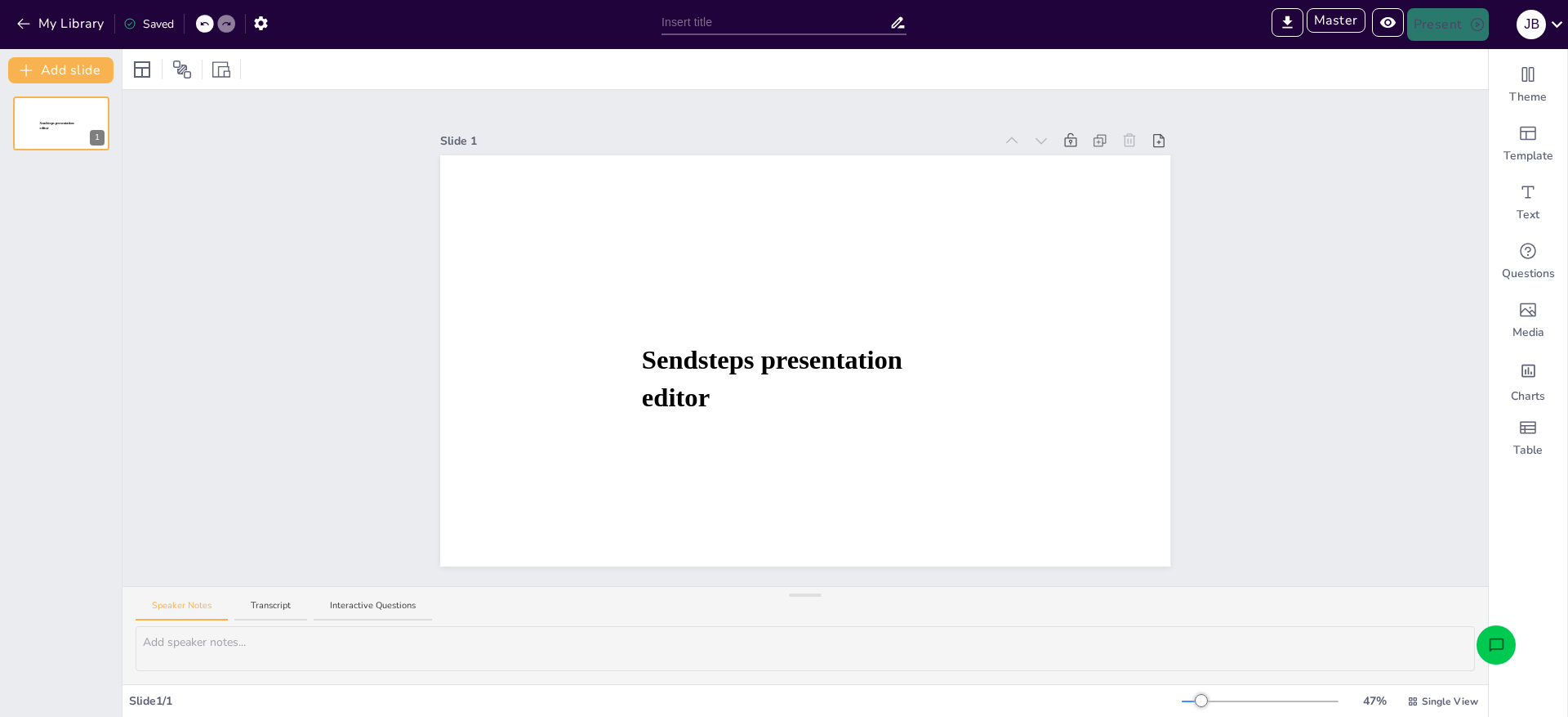
type input "Sendsteps presentation"
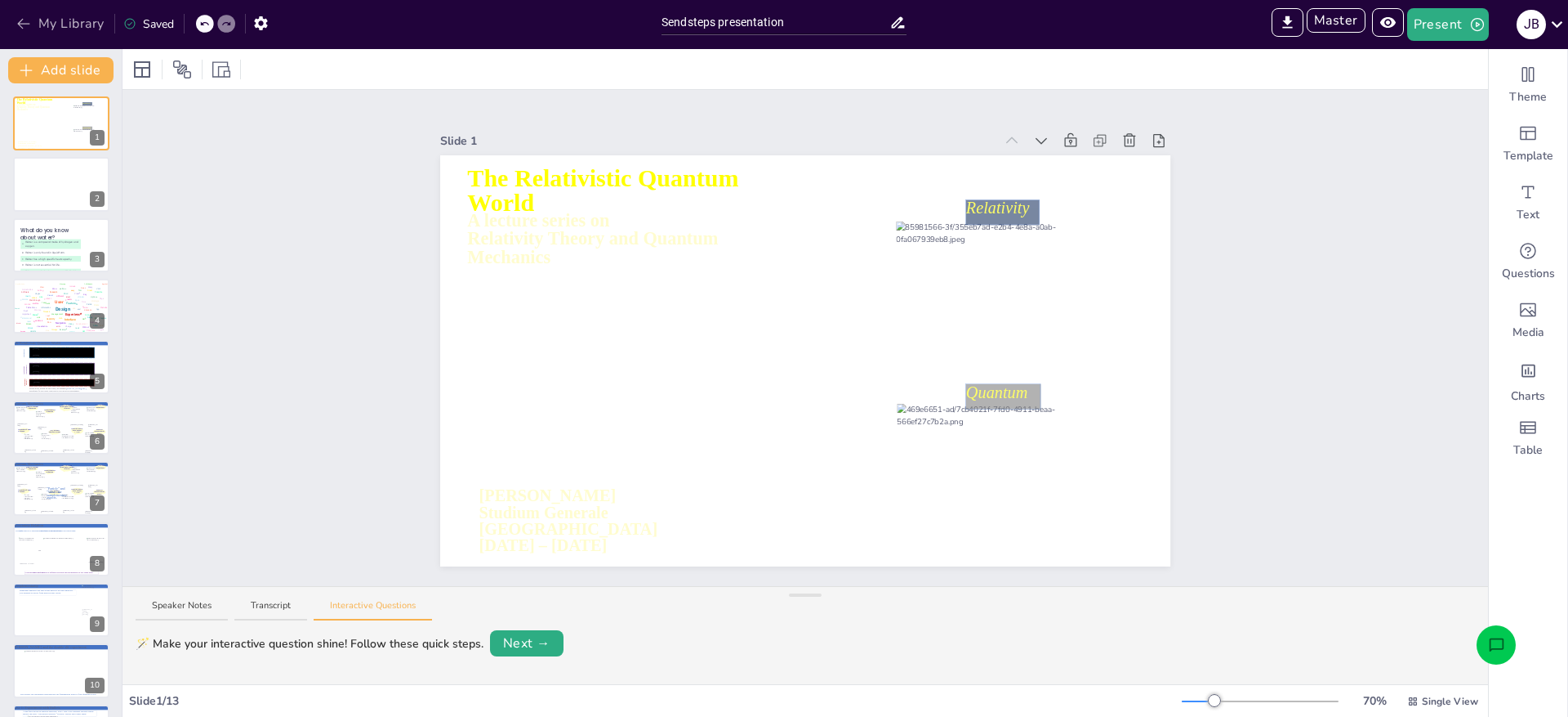
click at [55, 19] on button "My Library" at bounding box center [61, 24] width 98 height 26
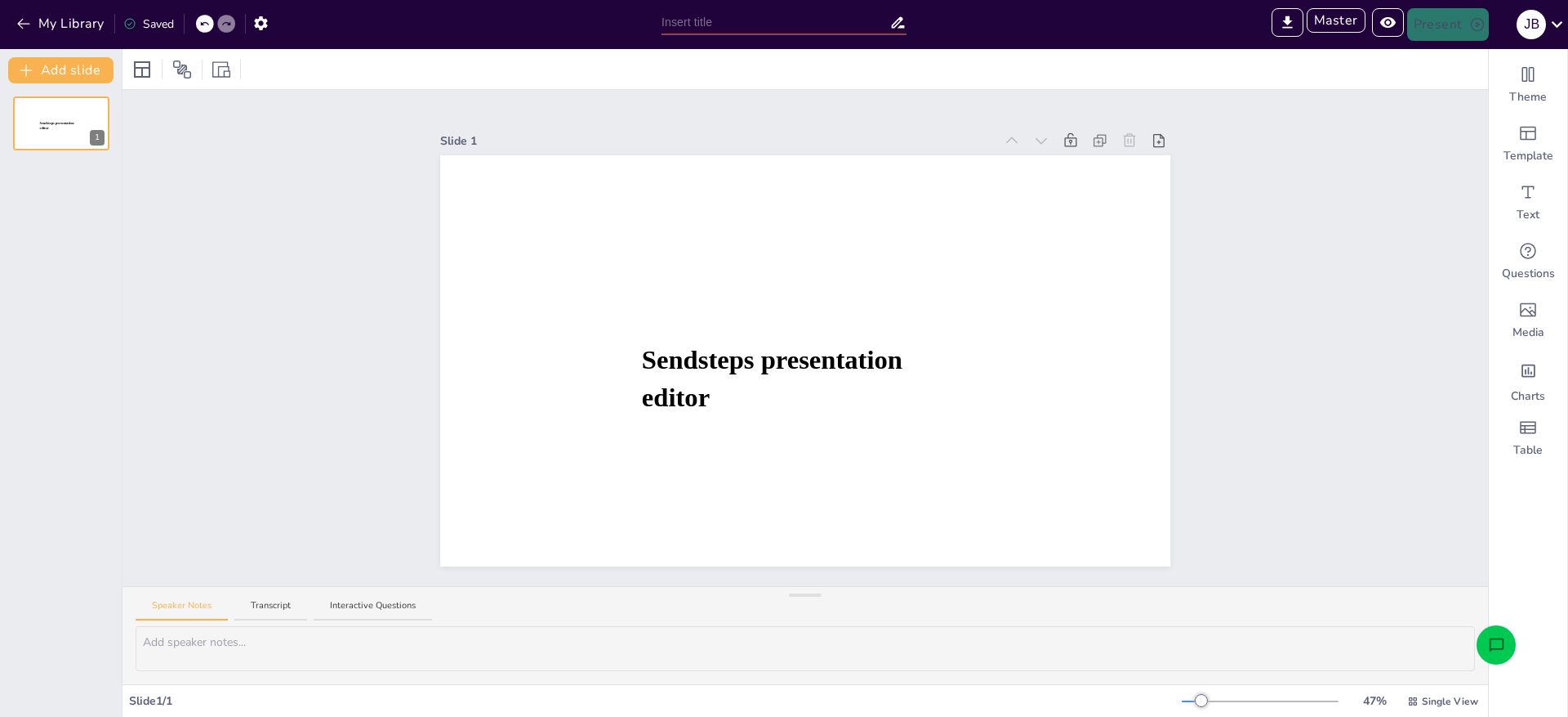
type input "Sendsteps presentation"
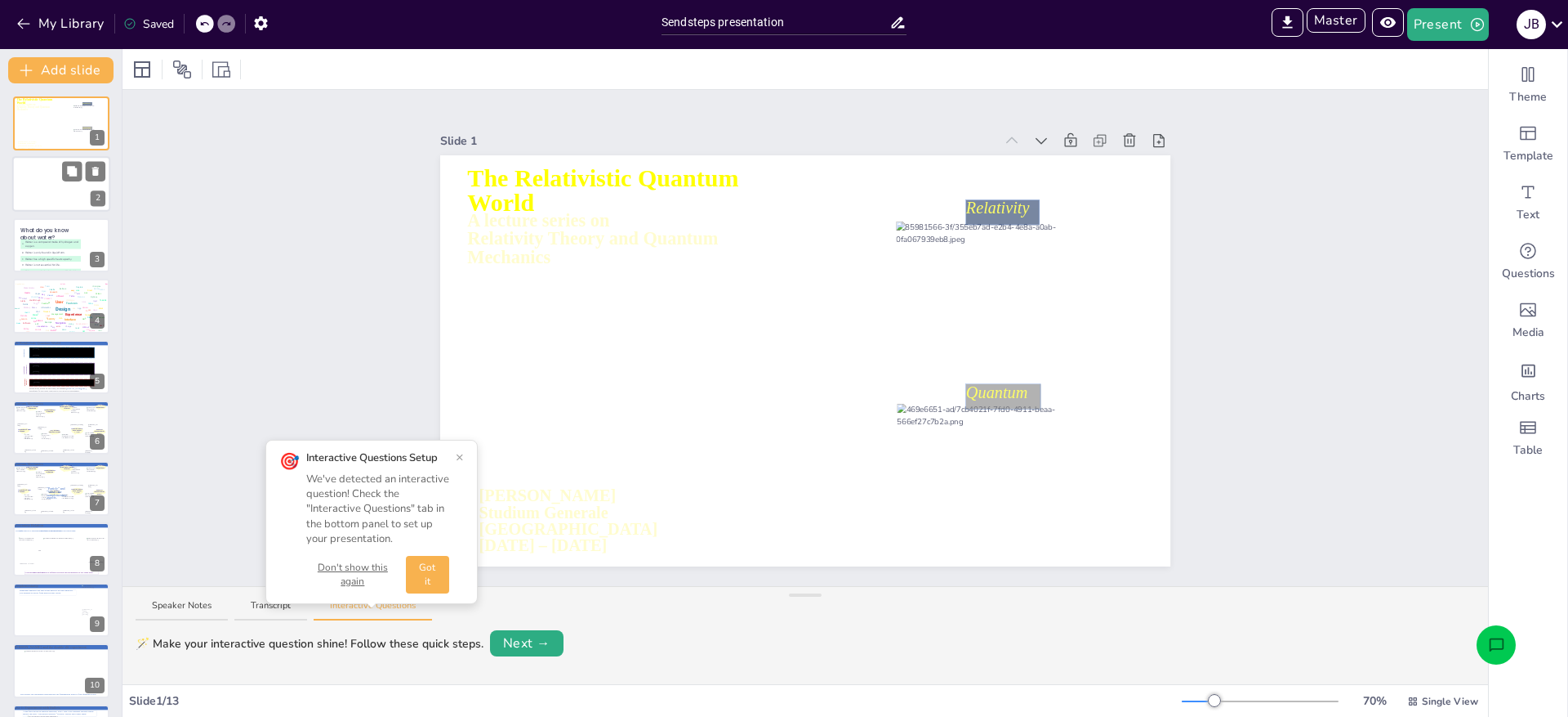
click at [52, 200] on div at bounding box center [61, 184] width 98 height 56
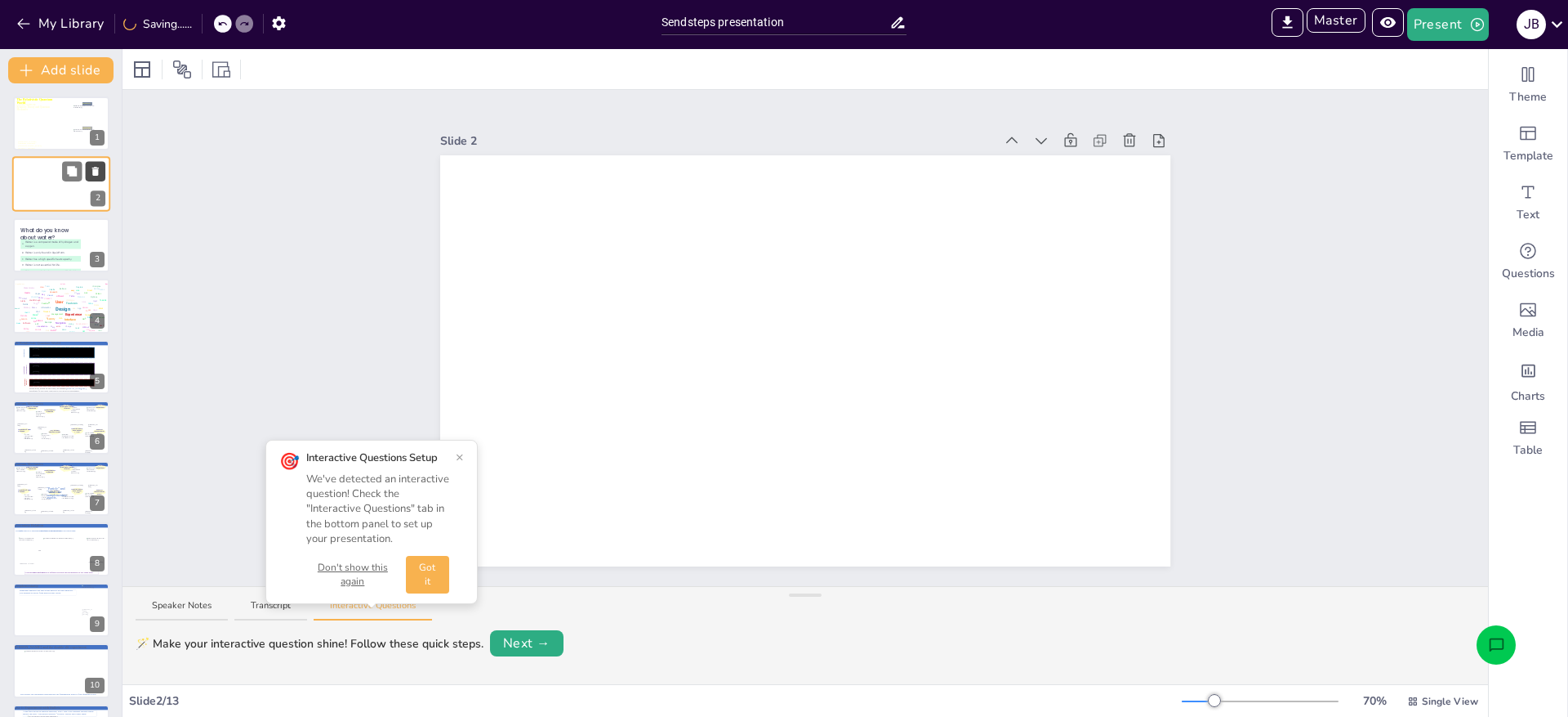
click at [96, 176] on icon at bounding box center [96, 171] width 12 height 12
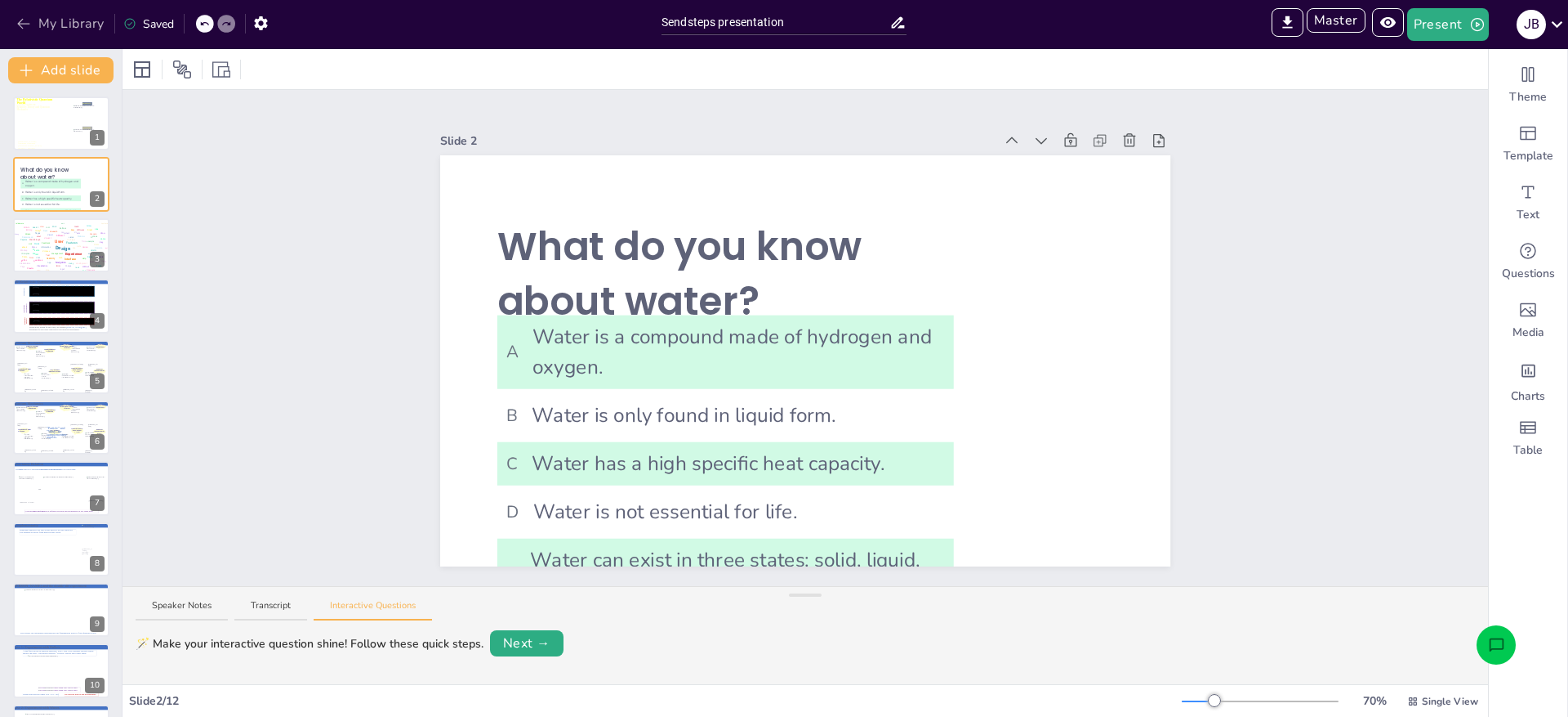
click at [68, 18] on button "My Library" at bounding box center [61, 24] width 98 height 26
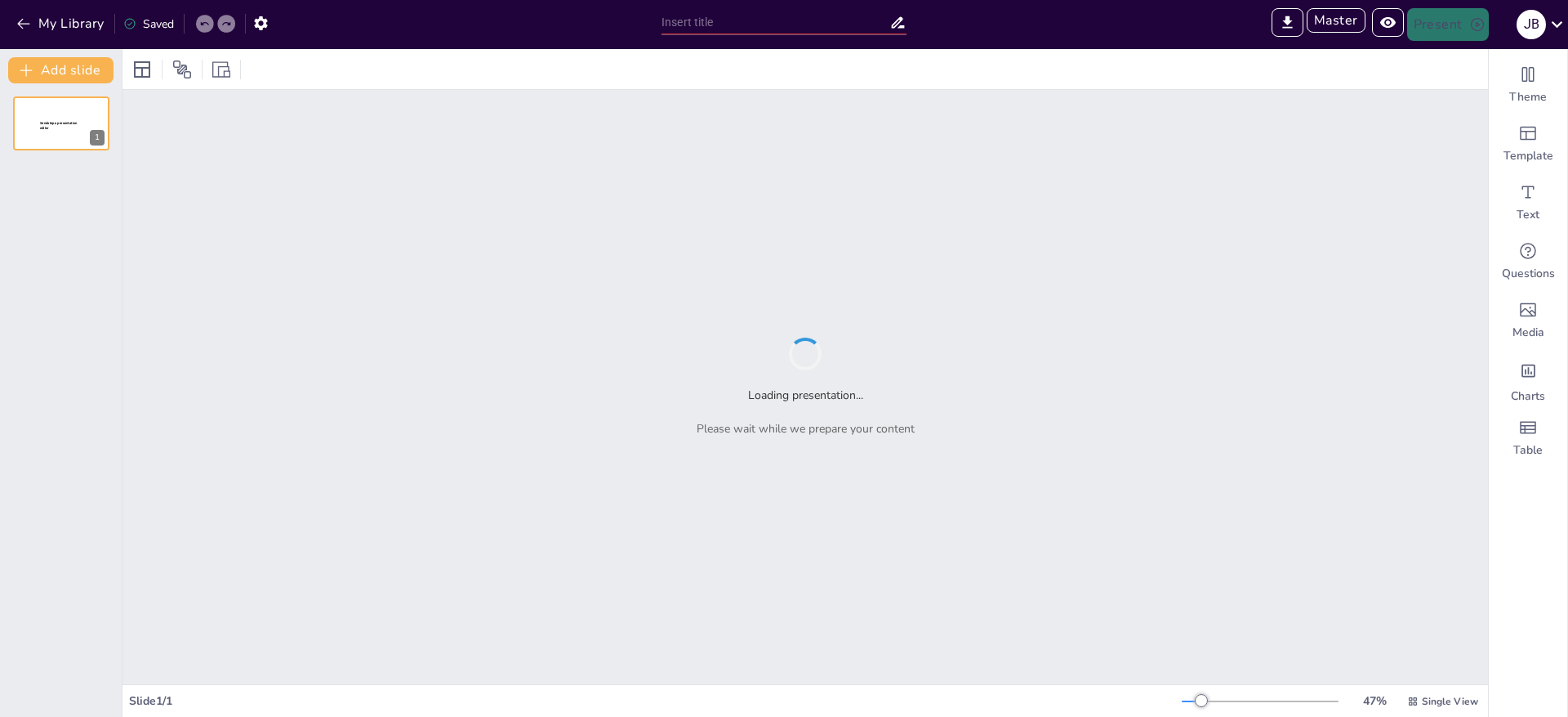
type input "Sendsteps presentation"
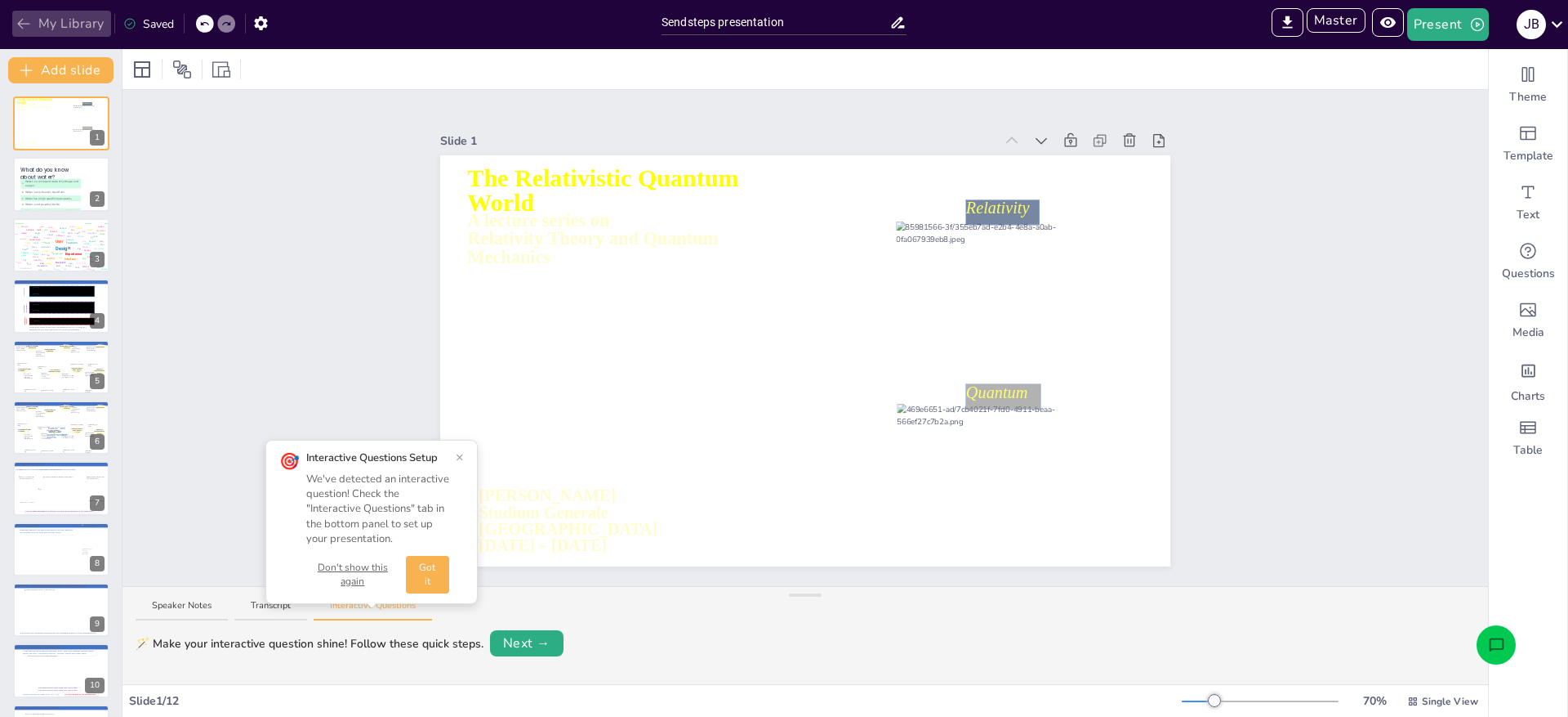
click at [37, 26] on button "My Library" at bounding box center [61, 24] width 98 height 26
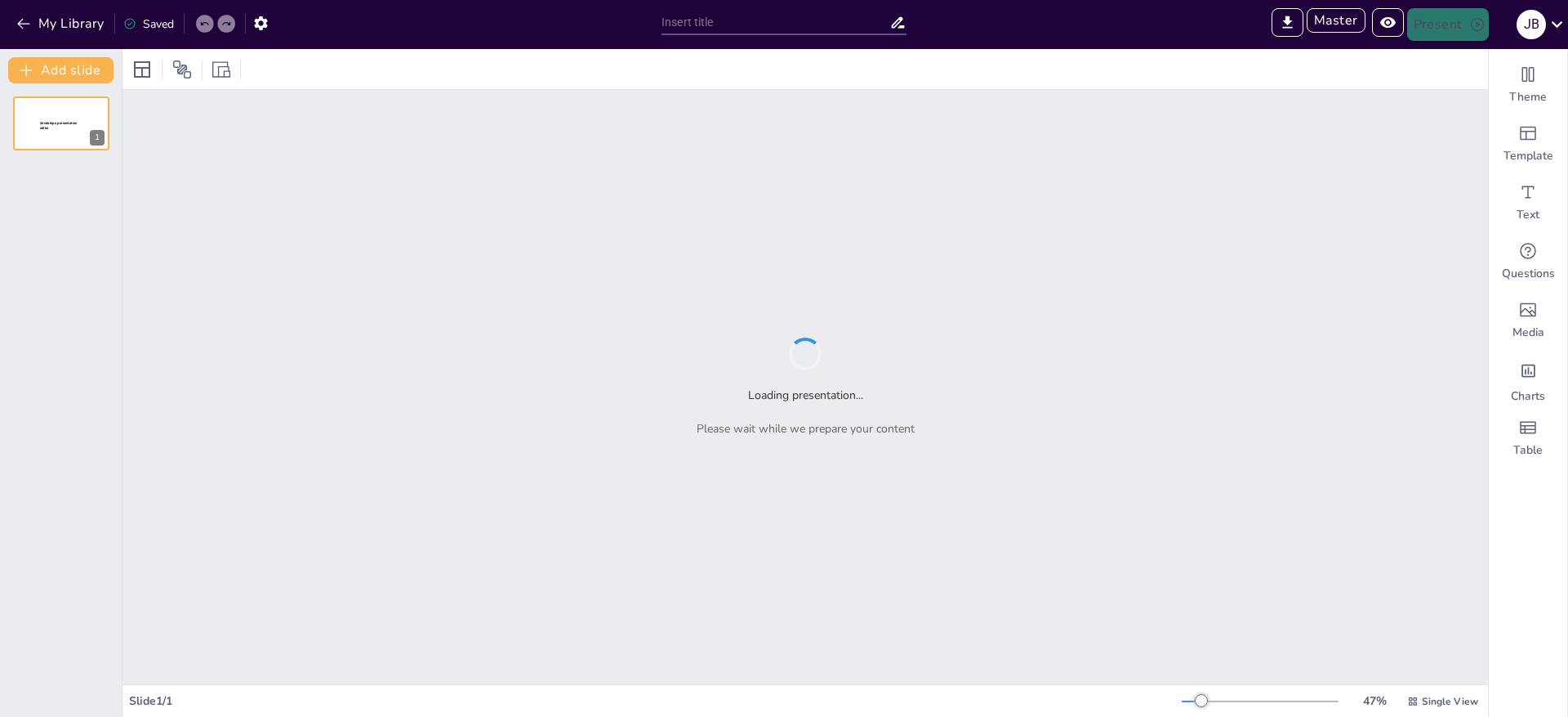
type input "Sendsteps presentation"
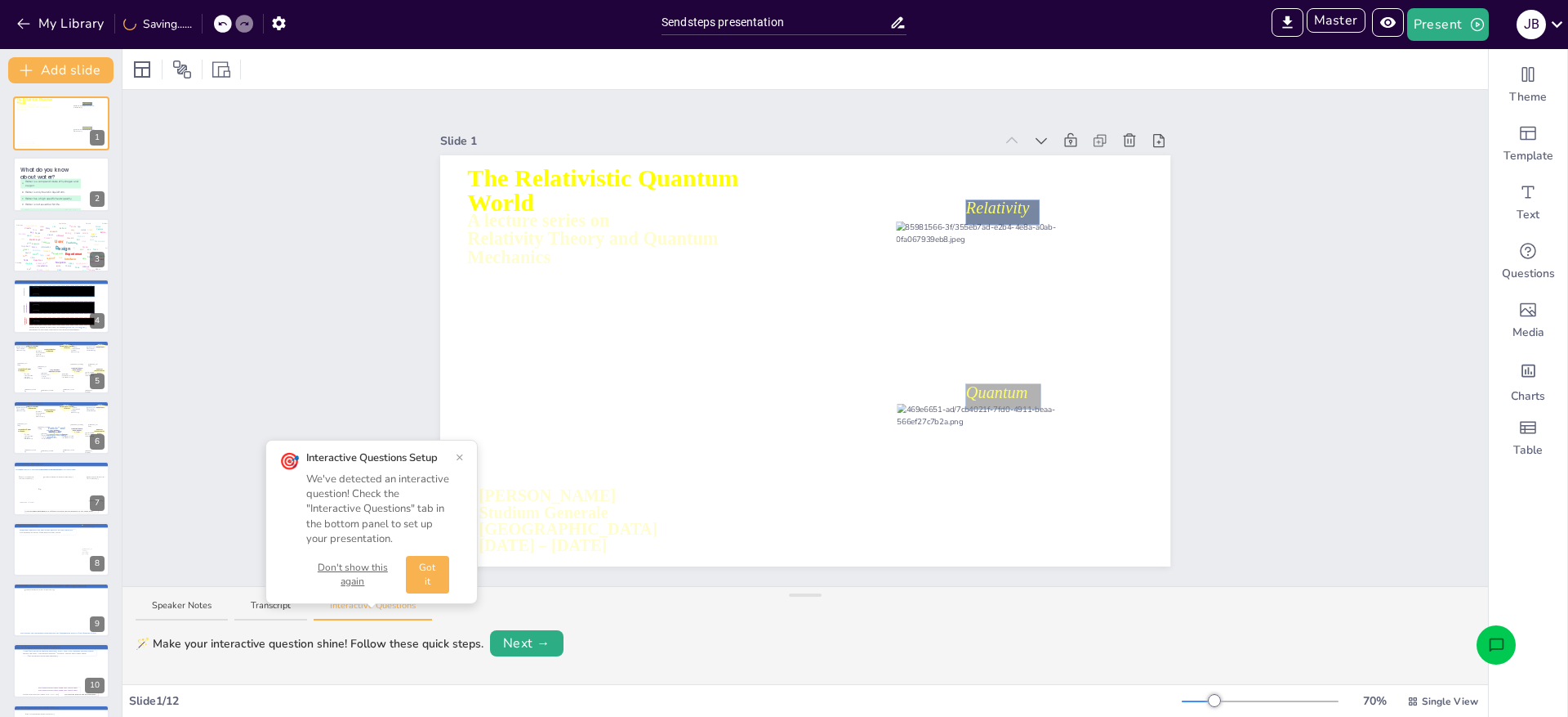
click at [347, 564] on button "Don't show this again" at bounding box center [353, 575] width 93 height 27
click at [273, 603] on button "Transcript" at bounding box center [271, 610] width 73 height 22
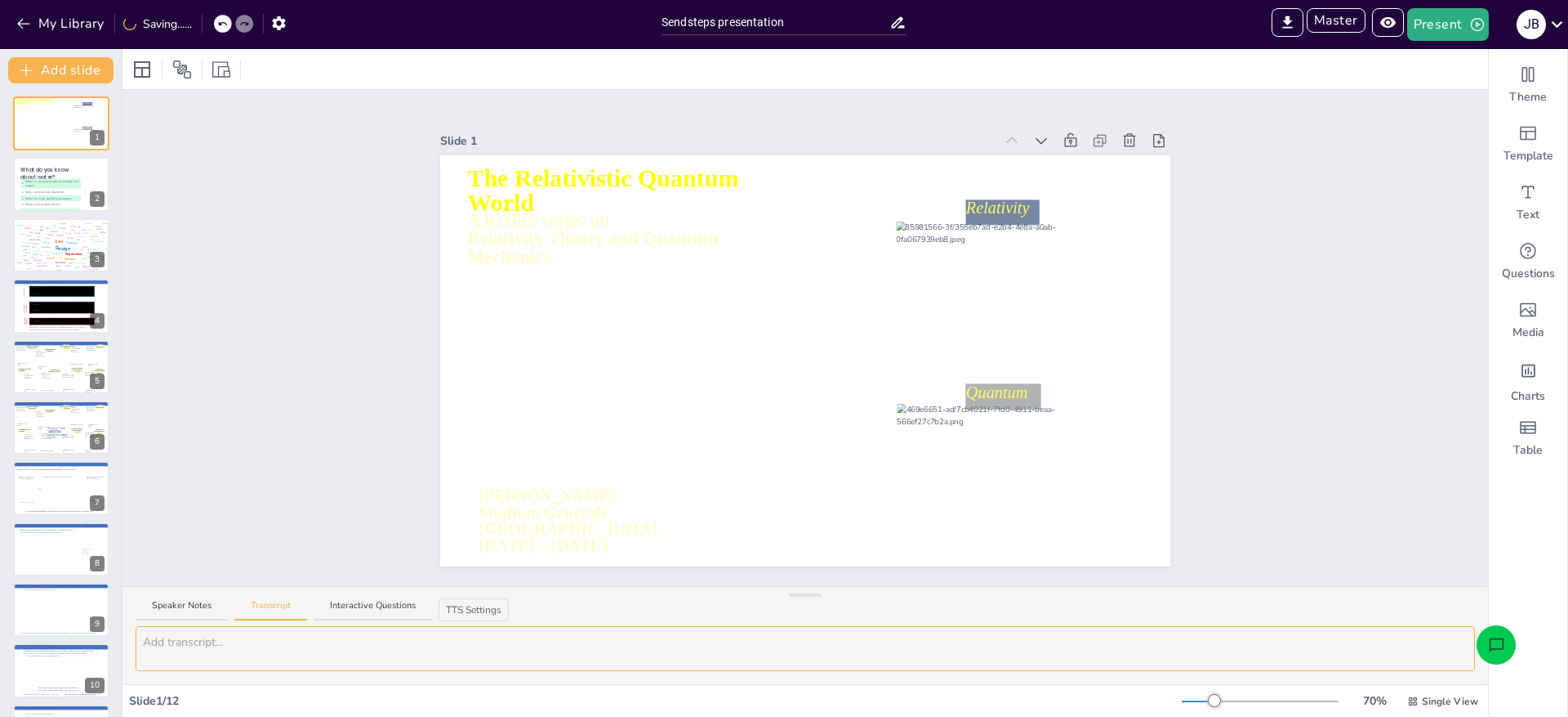
click at [259, 641] on textarea at bounding box center [806, 648] width 1340 height 45
click at [260, 611] on button "Transcript" at bounding box center [271, 610] width 73 height 22
click at [258, 595] on div "Speaker Notes Transcript Interactive Questions" at bounding box center [805, 606] width 1366 height 39
click at [254, 604] on button "Transcript" at bounding box center [271, 610] width 73 height 22
click at [227, 645] on textarea "ss" at bounding box center [806, 648] width 1340 height 45
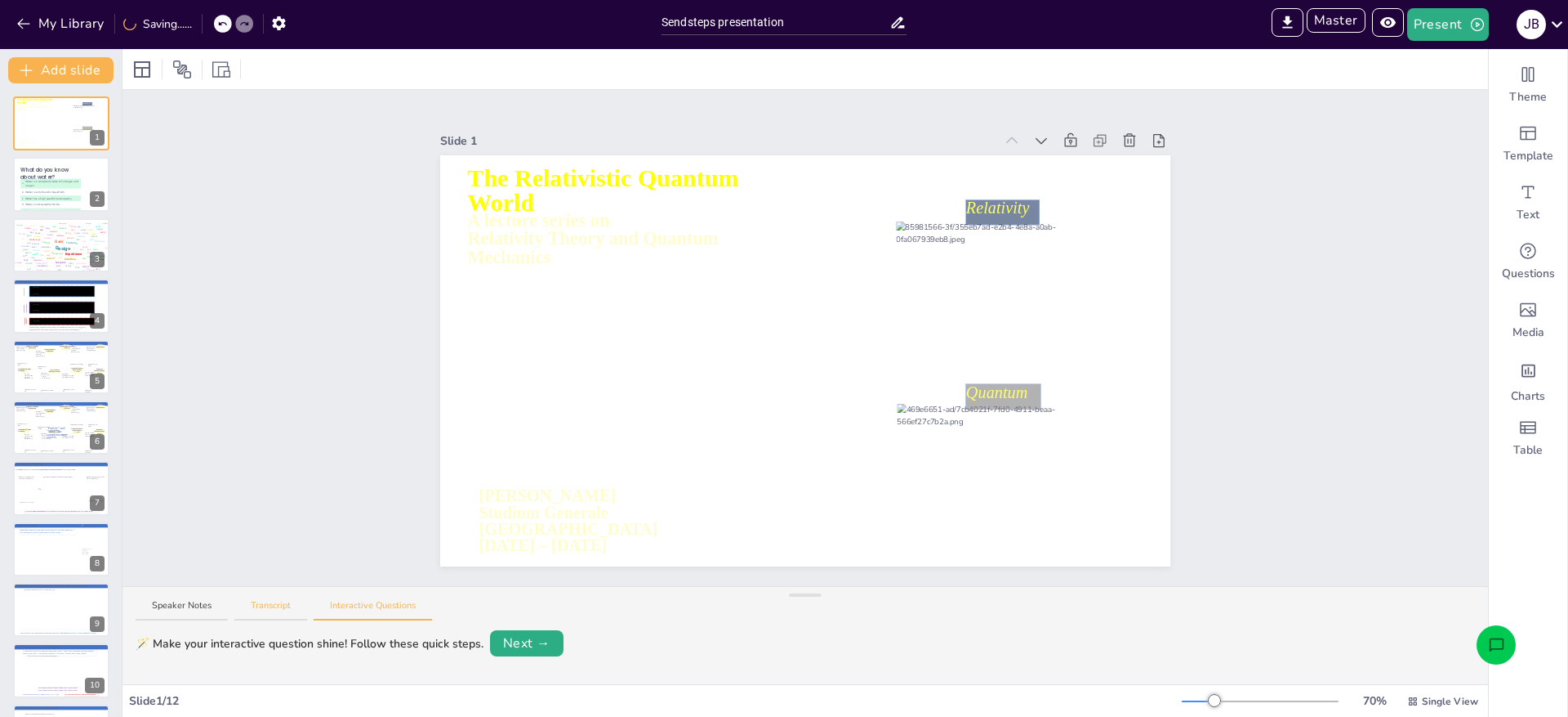
click at [263, 607] on button "Transcript" at bounding box center [271, 610] width 73 height 22
drag, startPoint x: 218, startPoint y: 640, endPoint x: 119, endPoint y: 641, distance: 99.0
click at [119, 641] on div "Document fonts Carlito Poppins Akatab Recently used Carlito Akatab Roboto Poppi…" at bounding box center [784, 383] width 1568 height 668
click at [264, 607] on div "Speaker Notes Transcript Interactive Questions" at bounding box center [805, 606] width 1366 height 39
click at [266, 607] on button "Transcript" at bounding box center [271, 610] width 73 height 22
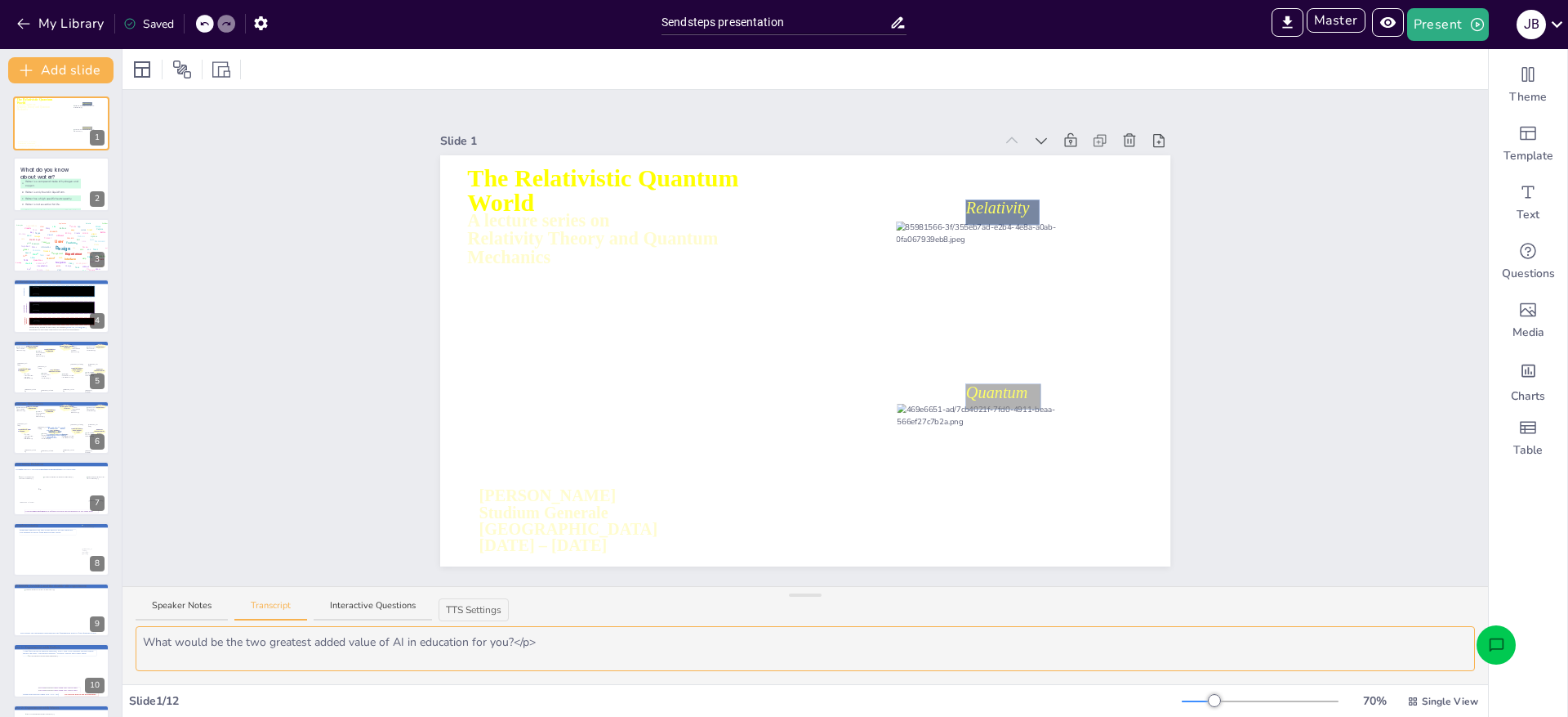
click at [191, 645] on textarea "What would be the two greatest added value of AI in education for you?</p>" at bounding box center [806, 648] width 1340 height 45
click at [183, 641] on textarea "What would be the two greatest added value of AI in education for you?</p>" at bounding box center [806, 648] width 1340 height 45
click at [144, 642] on textarea "What would be the two greatest added value of AI in education for you?</p>" at bounding box center [806, 648] width 1340 height 45
click at [266, 594] on div "Speaker Notes Transcript Interactive Questions" at bounding box center [805, 606] width 1366 height 39
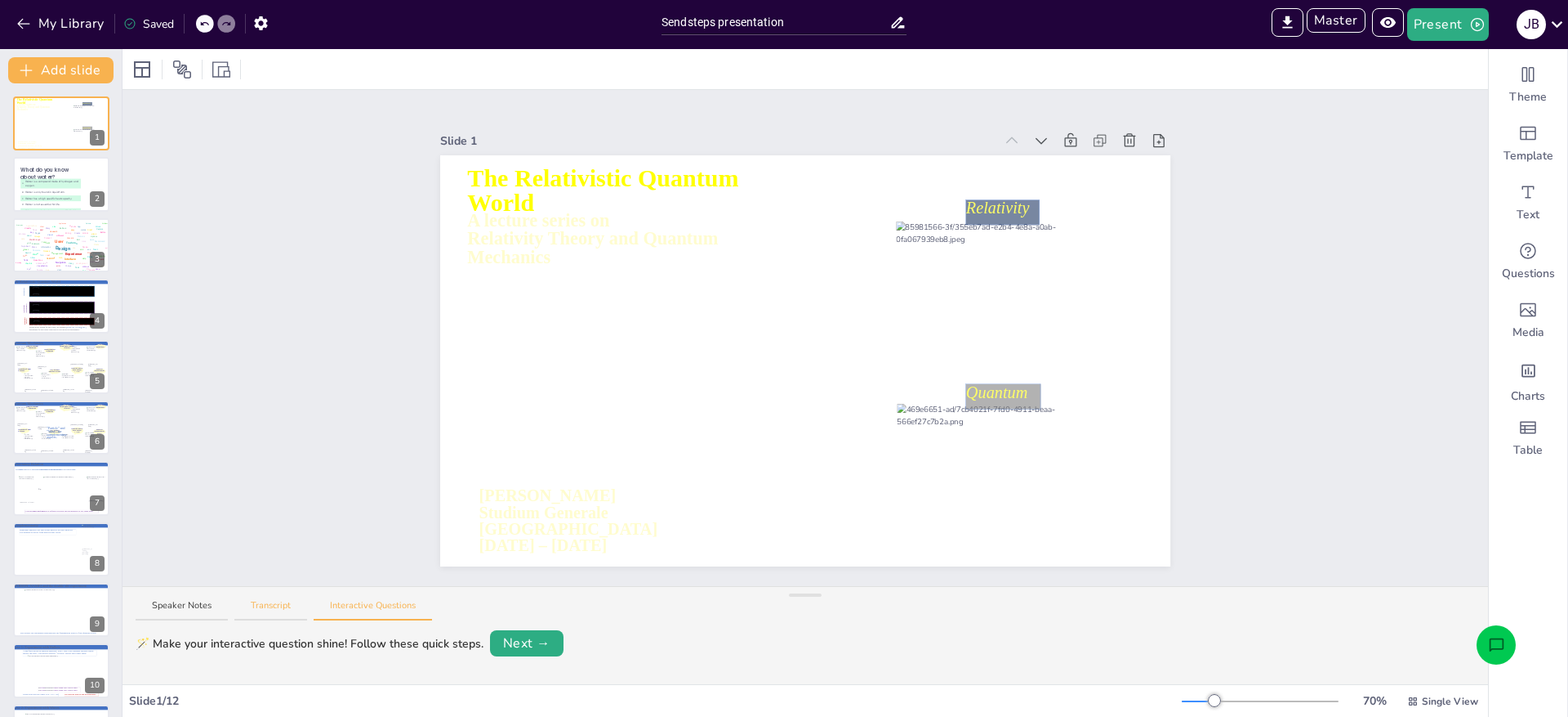
click at [266, 599] on button "Transcript" at bounding box center [271, 610] width 73 height 22
click at [237, 647] on textarea "jall lsanomaWhat would be the two greatest added value of AI in education for y…" at bounding box center [806, 648] width 1340 height 45
click at [263, 599] on button "Transcript" at bounding box center [271, 610] width 73 height 22
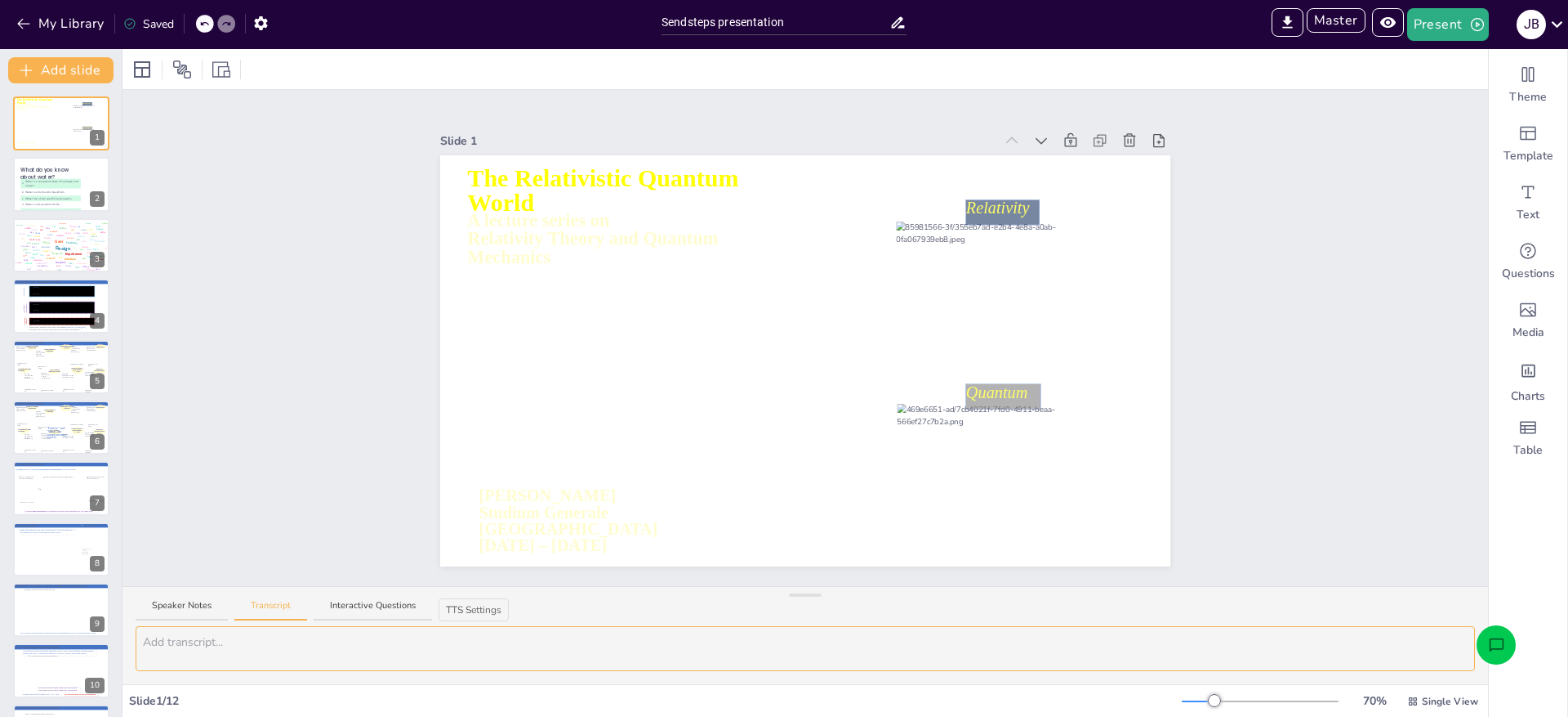
click at [216, 647] on textarea at bounding box center [806, 648] width 1340 height 45
click at [268, 607] on button "Transcript" at bounding box center [271, 610] width 73 height 22
click at [361, 601] on button "Interactive Questions" at bounding box center [373, 610] width 119 height 22
click at [193, 606] on button "Speaker Notes" at bounding box center [181, 610] width 92 height 22
click at [263, 603] on button "Transcript" at bounding box center [271, 610] width 73 height 22
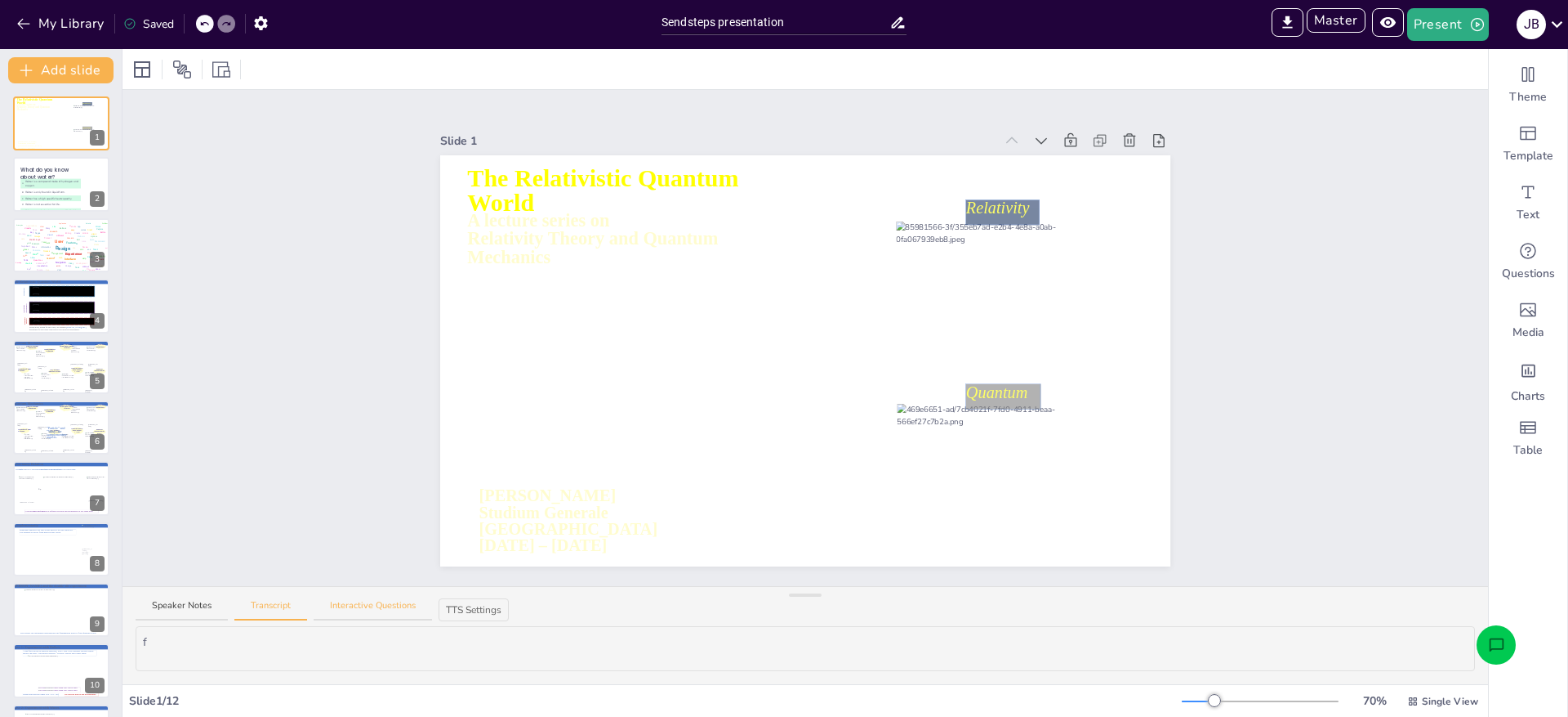
click at [342, 600] on button "Interactive Questions" at bounding box center [373, 610] width 119 height 22
click at [258, 604] on button "Transcript" at bounding box center [271, 610] width 73 height 22
click at [271, 657] on textarea "f" at bounding box center [806, 648] width 1340 height 45
click at [184, 606] on button "Speaker Notes" at bounding box center [181, 610] width 92 height 22
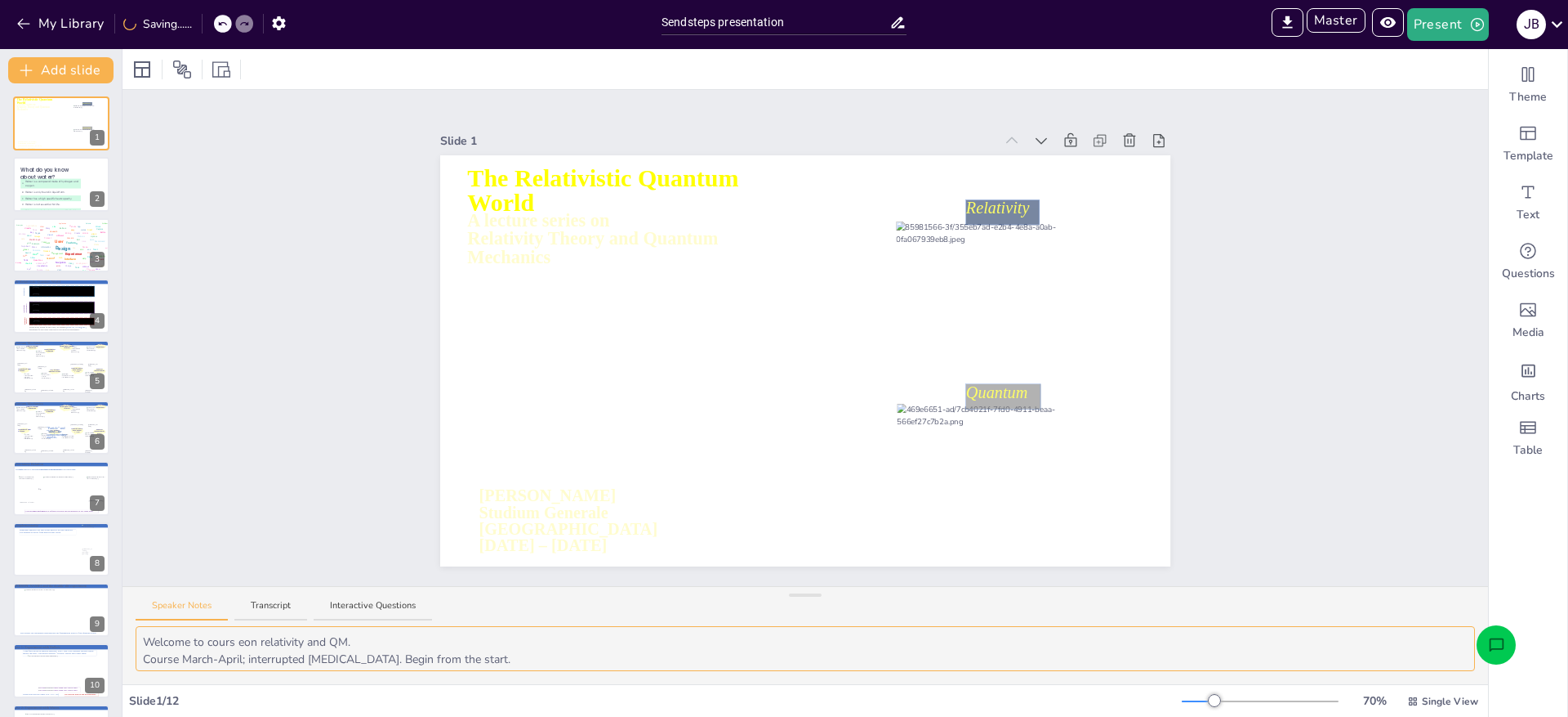
click at [222, 651] on textarea "Welcome to cours eon relativity and QM. Course March-April; interrupted Covid-1…" at bounding box center [806, 648] width 1340 height 45
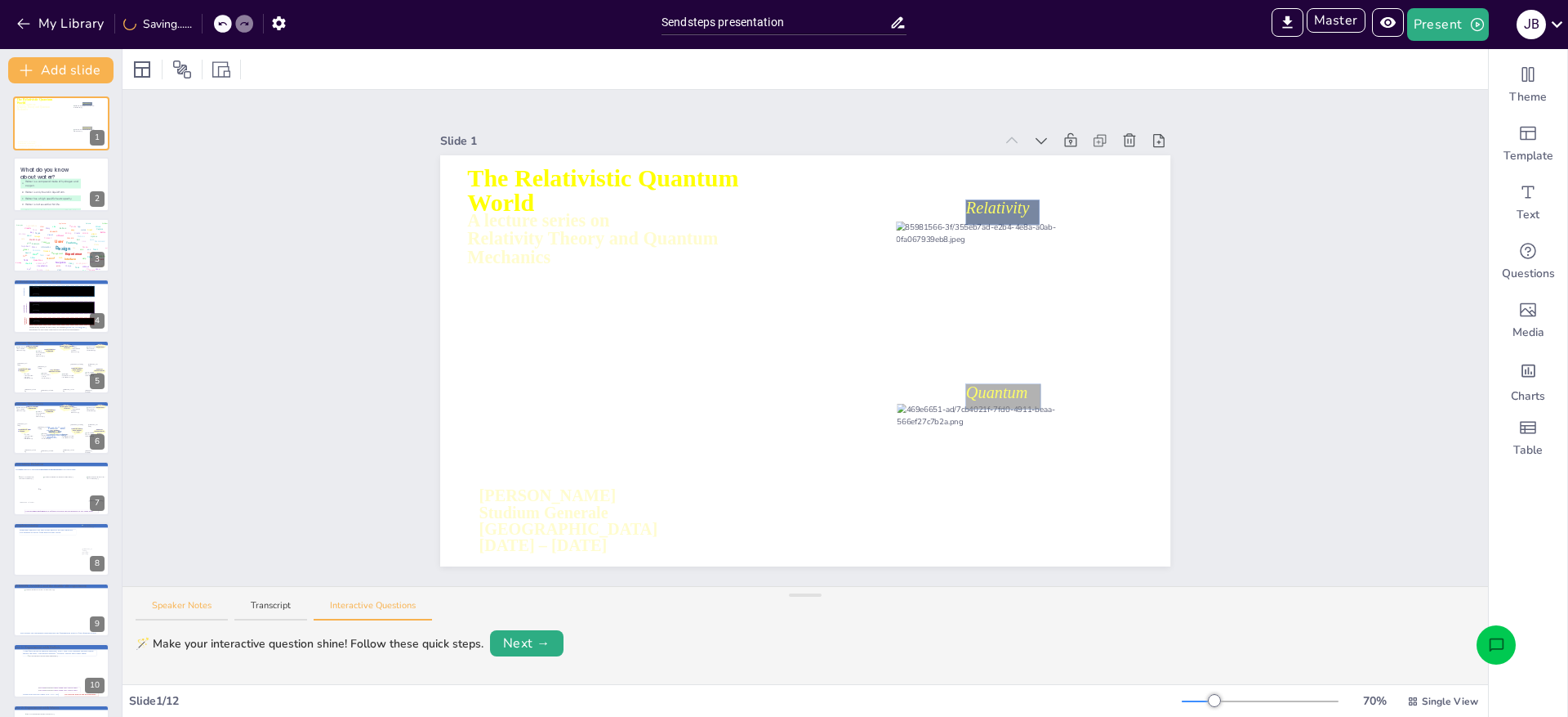
click at [189, 613] on button "Speaker Notes" at bounding box center [181, 610] width 92 height 22
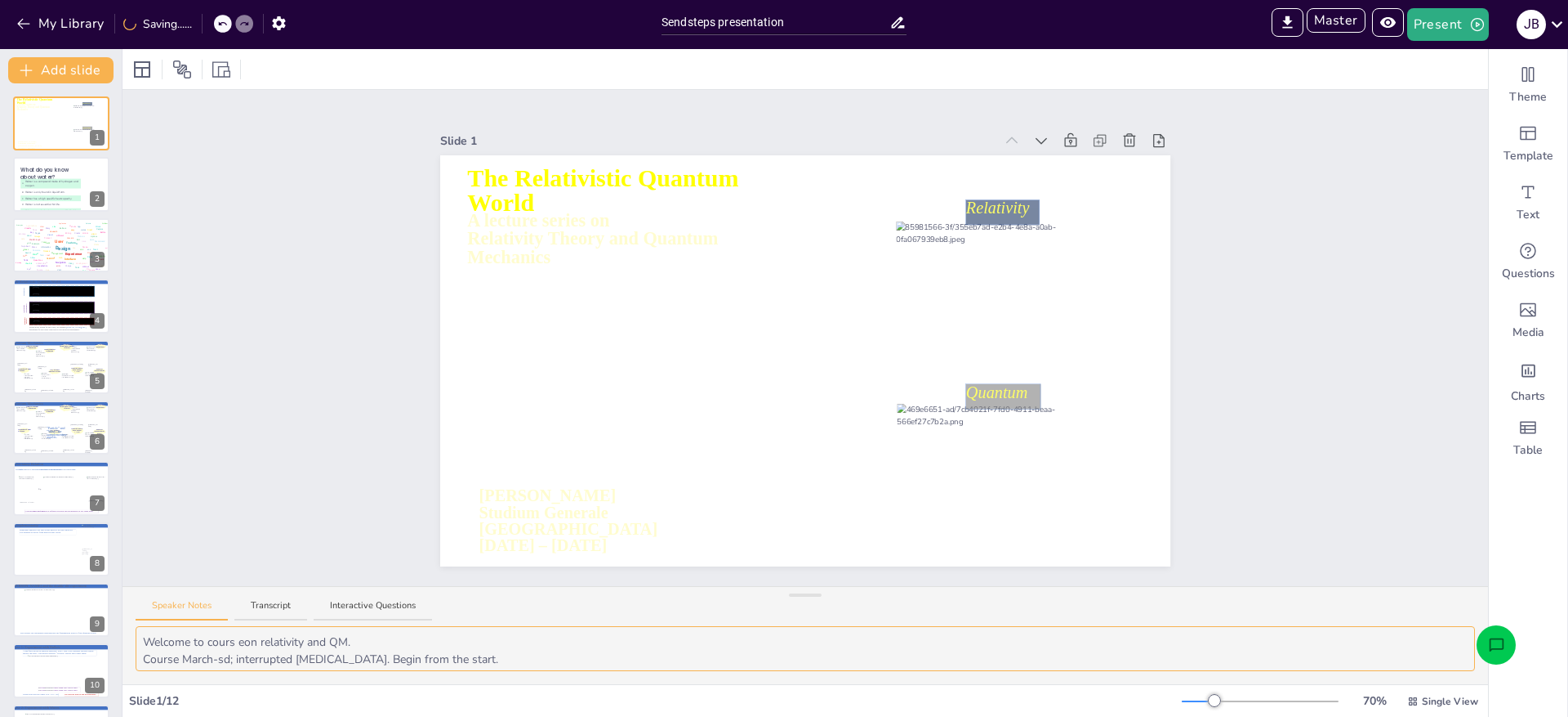
click at [478, 654] on textarea "Welcome to cours eon relativity and QM. Course March-sd; interrupted Covid-19. …" at bounding box center [806, 648] width 1340 height 45
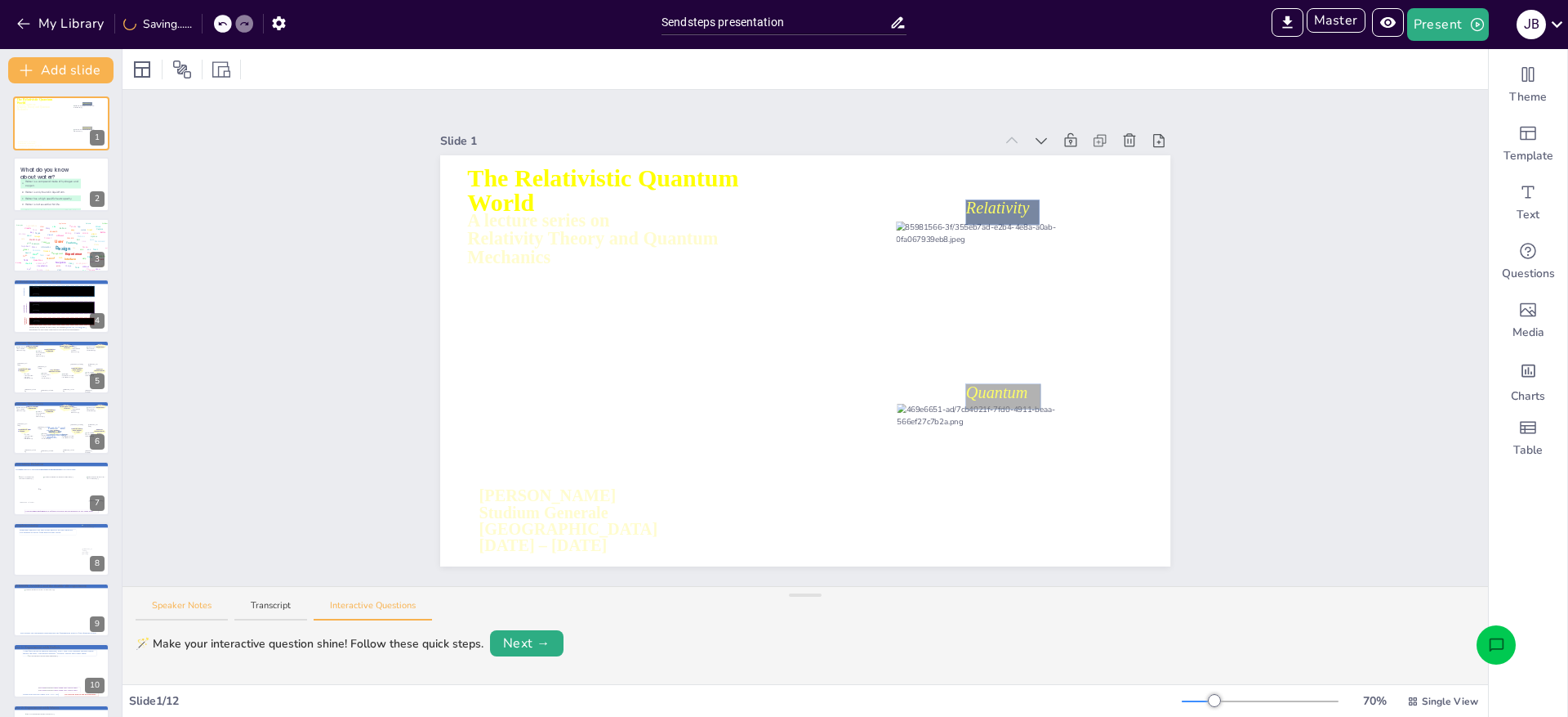
click at [182, 607] on button "Speaker Notes" at bounding box center [181, 610] width 92 height 22
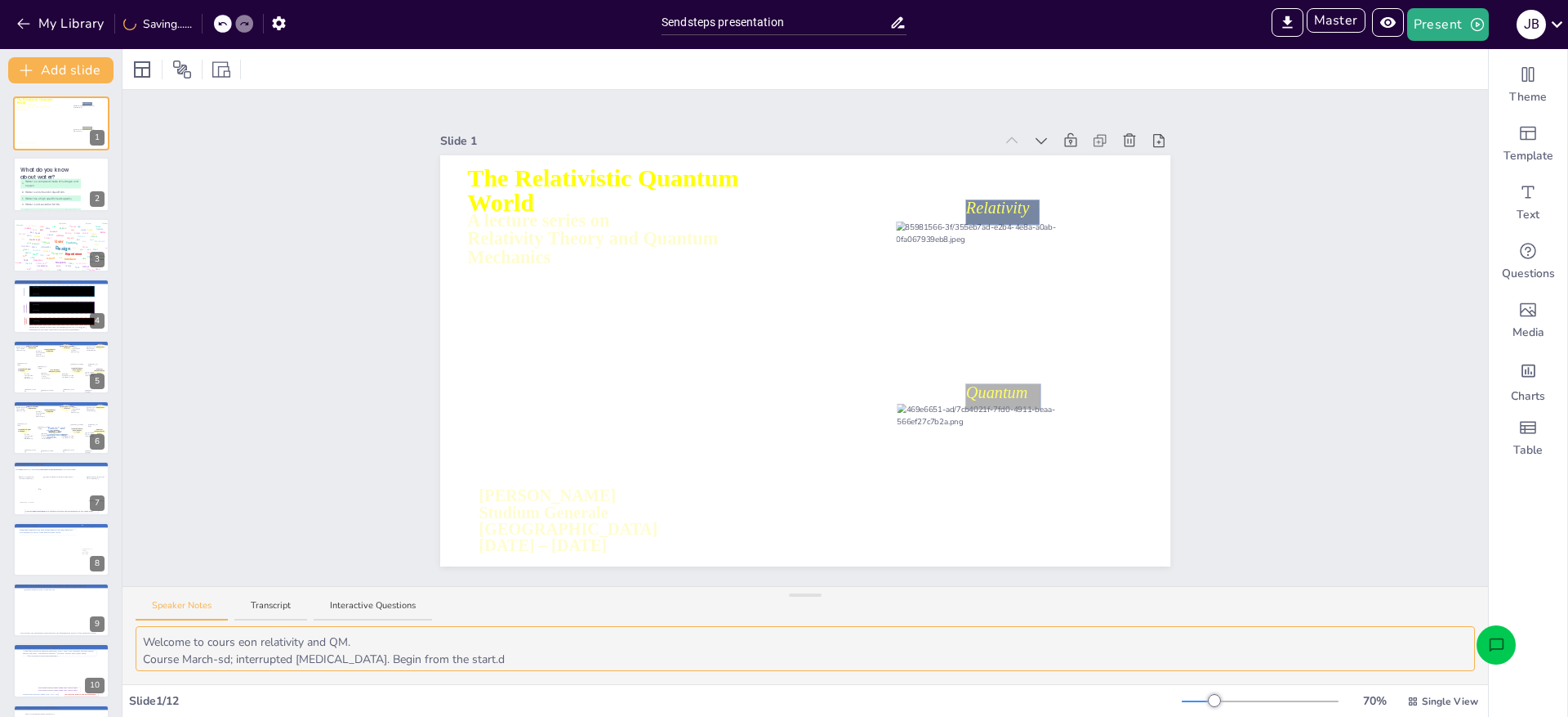
click at [404, 648] on textarea "Welcome to cours eon relativity and QM. Course March-sd; interrupted Covid-19. …" at bounding box center [806, 648] width 1340 height 45
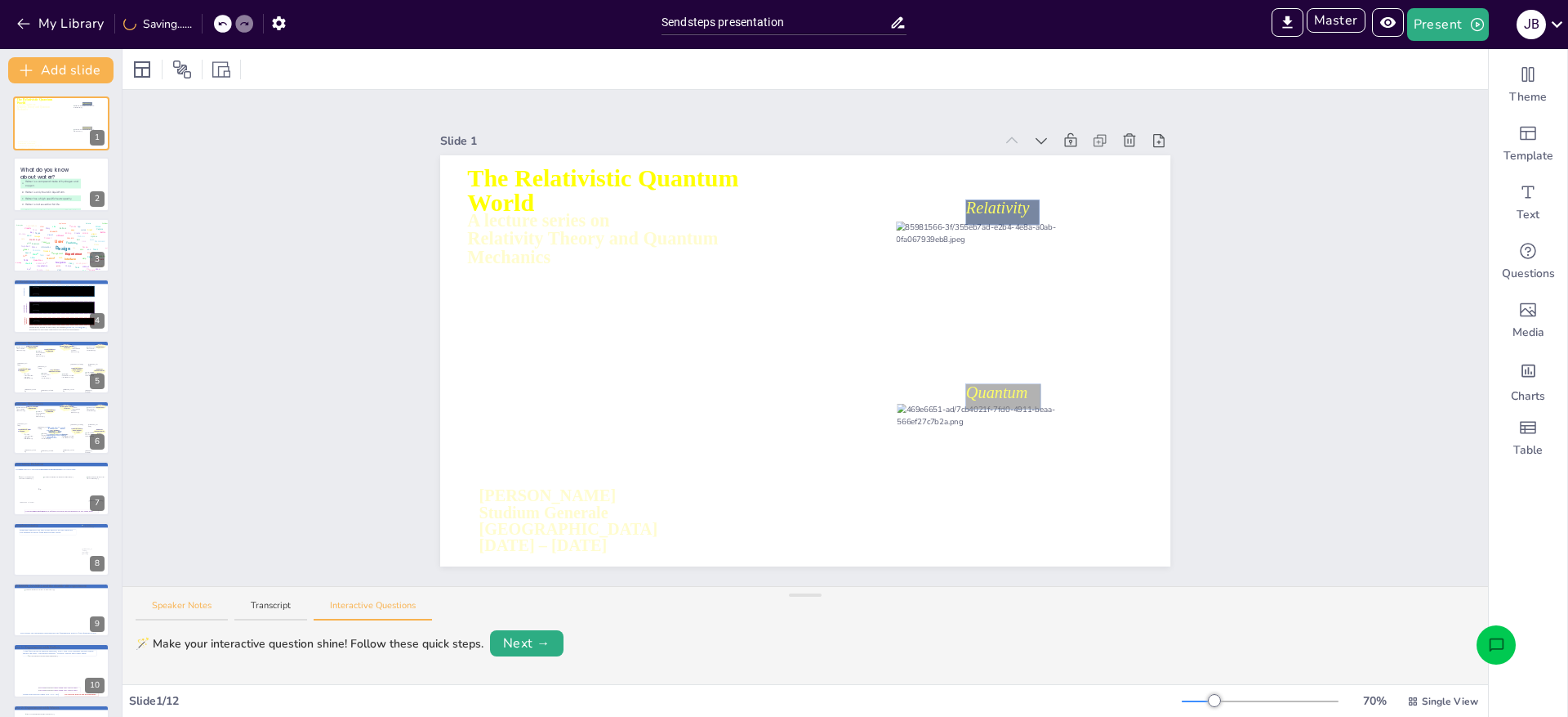
click at [199, 608] on button "Speaker Notes" at bounding box center [181, 610] width 92 height 22
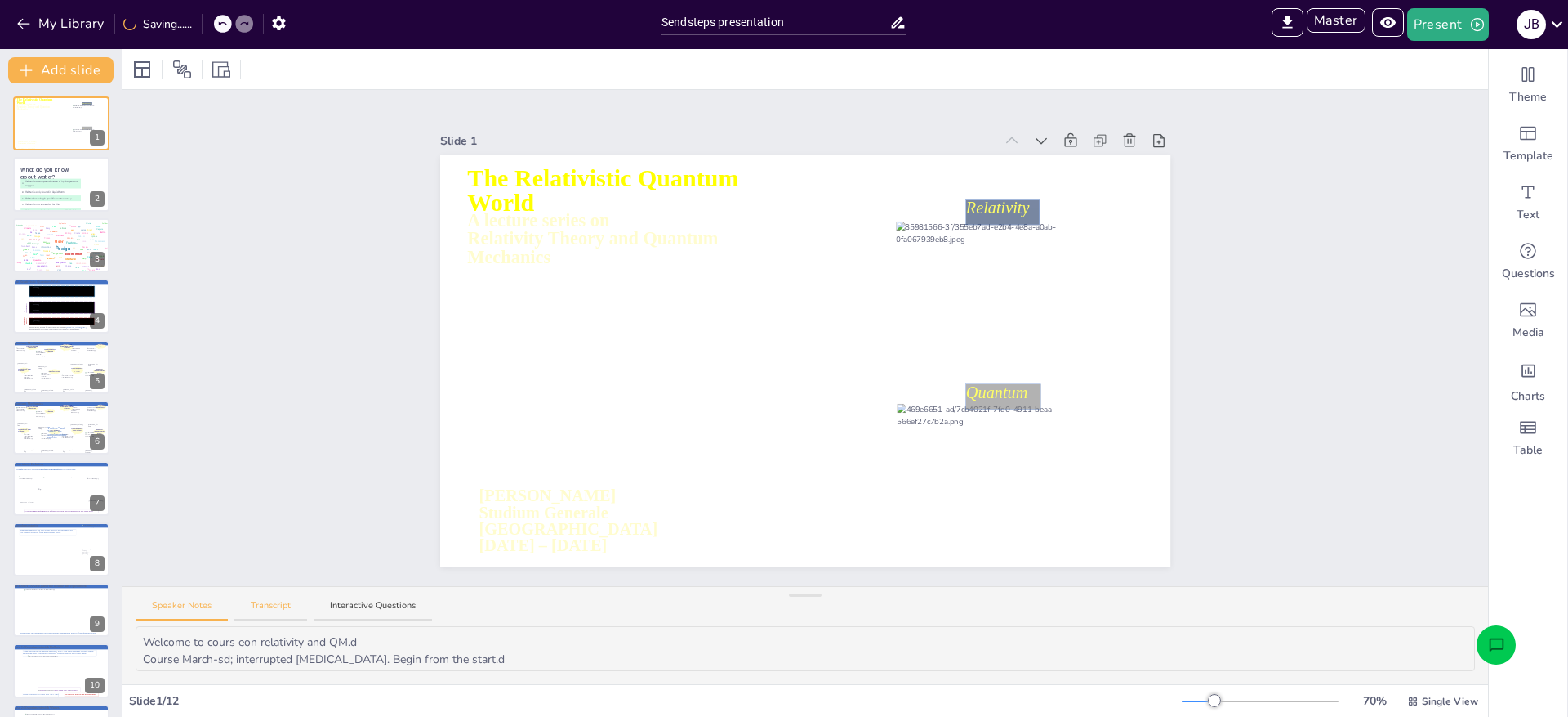
click at [280, 602] on button "Transcript" at bounding box center [271, 610] width 73 height 22
click at [408, 649] on textarea "fs" at bounding box center [806, 648] width 1340 height 45
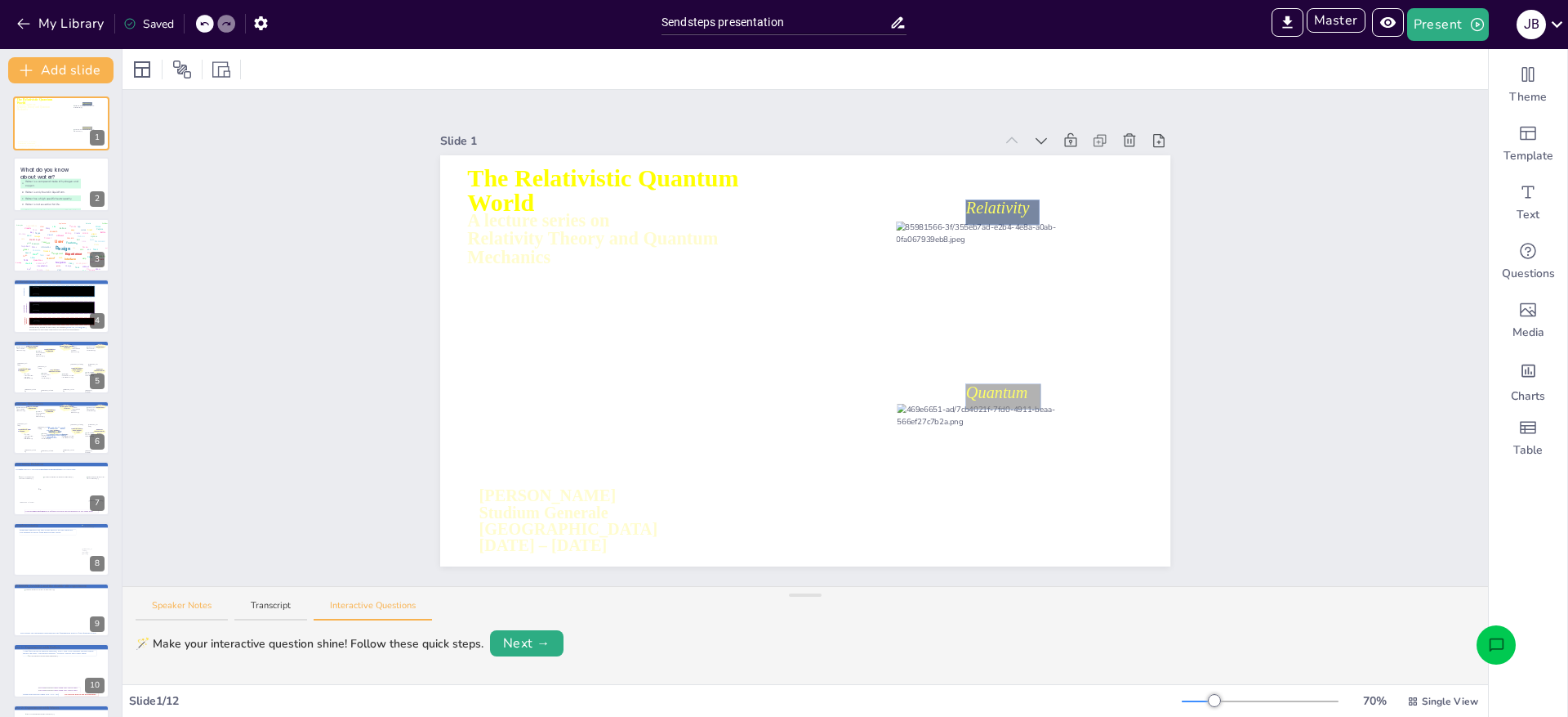
click at [182, 605] on button "Speaker Notes" at bounding box center [181, 610] width 92 height 22
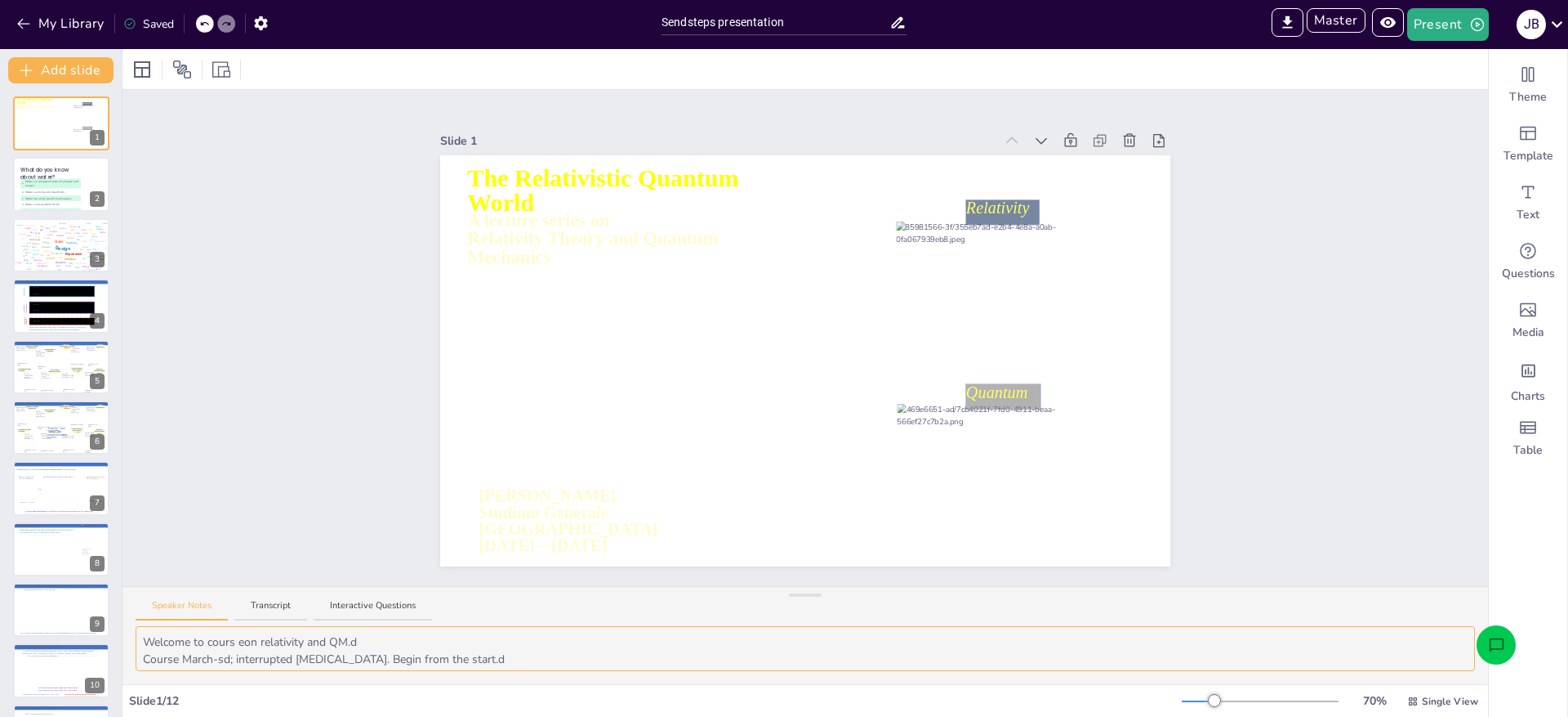
click at [357, 648] on textarea "Welcome to cours eon relativity and QM.d Course March-sd; interrupted Covid-19.…" at bounding box center [806, 648] width 1340 height 45
drag, startPoint x: 511, startPoint y: 660, endPoint x: 138, endPoint y: 628, distance: 374.4
click at [138, 628] on textarea "Welcome to cours eon relativity and QM.d Course March-sd; interrupted Covid-19.…" at bounding box center [806, 648] width 1340 height 45
click at [745, 633] on textarea "Welcome to cours eon relativity and QM.d Course March-sd; interrupted Covid-19.…" at bounding box center [806, 648] width 1340 height 45
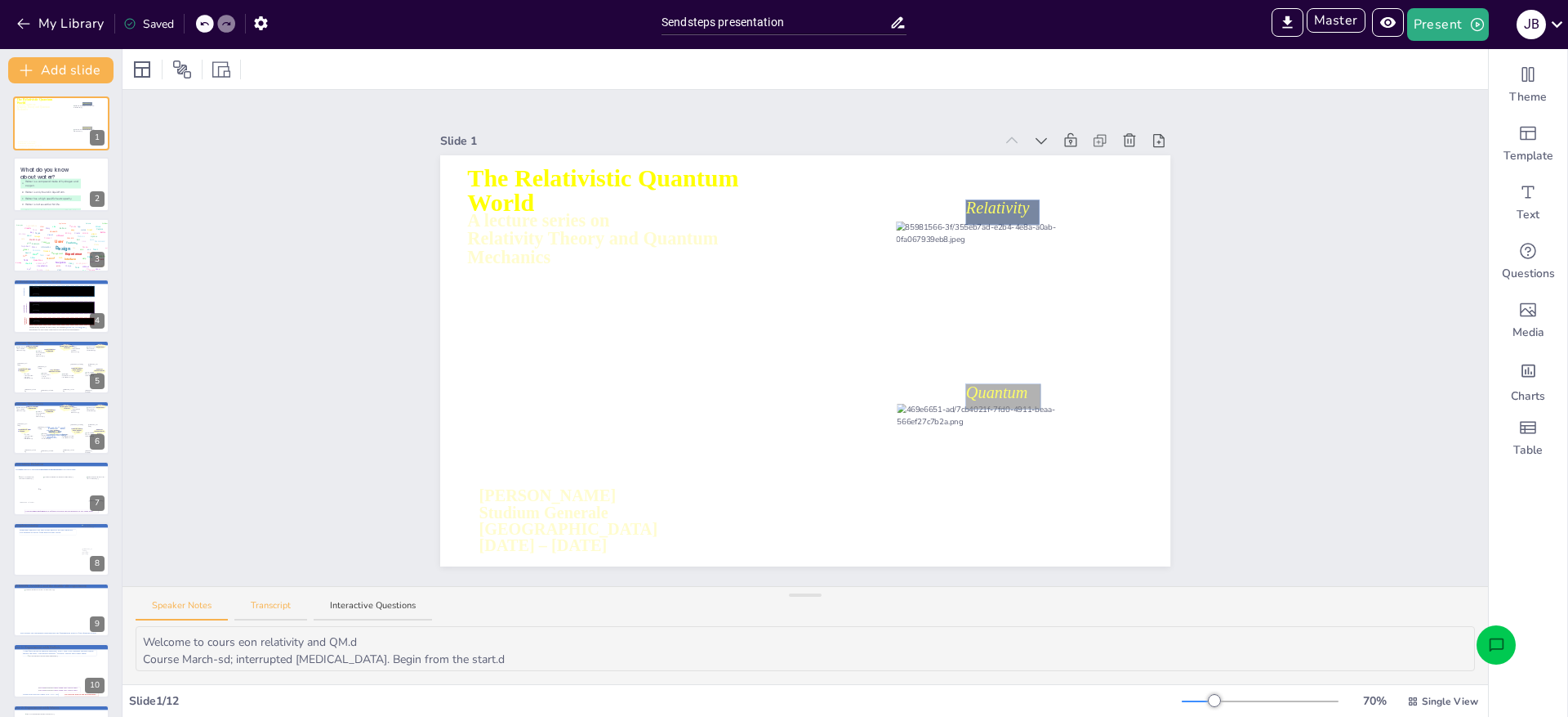
click at [300, 604] on button "Transcript" at bounding box center [271, 610] width 73 height 22
click at [341, 627] on textarea "fsd" at bounding box center [806, 648] width 1340 height 45
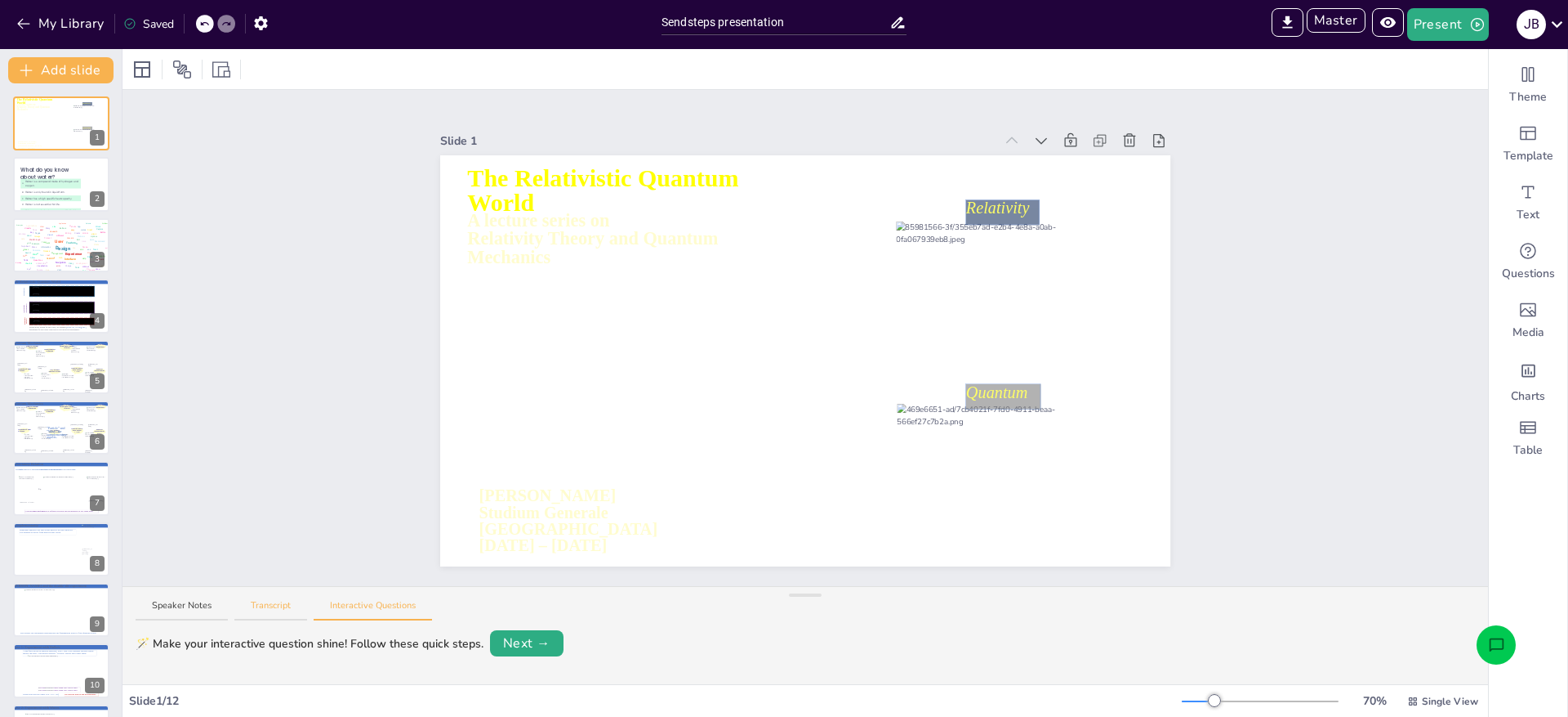
click at [282, 603] on button "Transcript" at bounding box center [271, 610] width 73 height 22
click at [280, 631] on textarea "afsd" at bounding box center [806, 648] width 1340 height 45
click at [341, 609] on button "Interactive Questions" at bounding box center [373, 610] width 119 height 22
click at [296, 608] on button "Transcript" at bounding box center [271, 610] width 73 height 22
click at [198, 607] on button "Speaker Notes" at bounding box center [181, 610] width 92 height 22
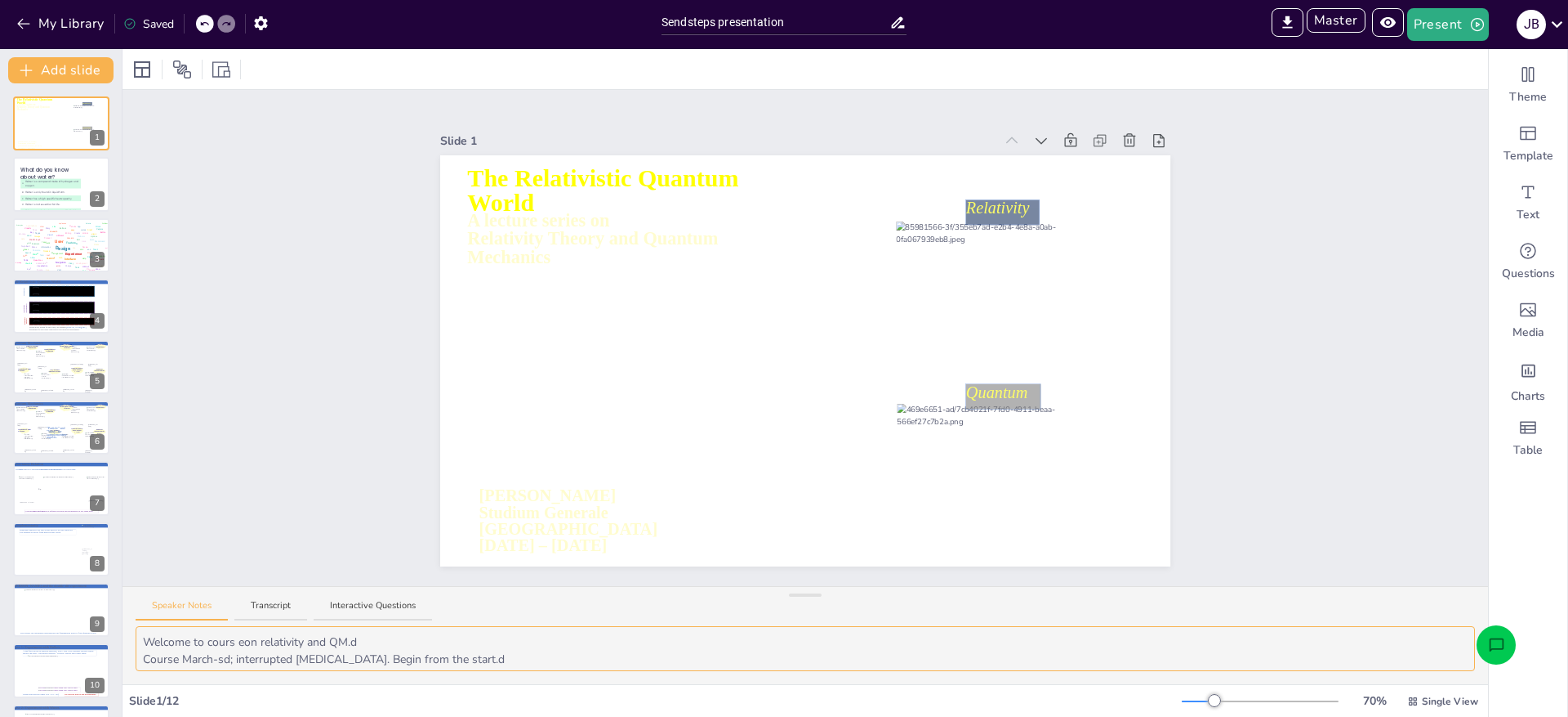
click at [218, 639] on textarea "Welcome to cours eon relativity and QM.d Course March-sd; interrupted Covid-19.…" at bounding box center [806, 648] width 1340 height 45
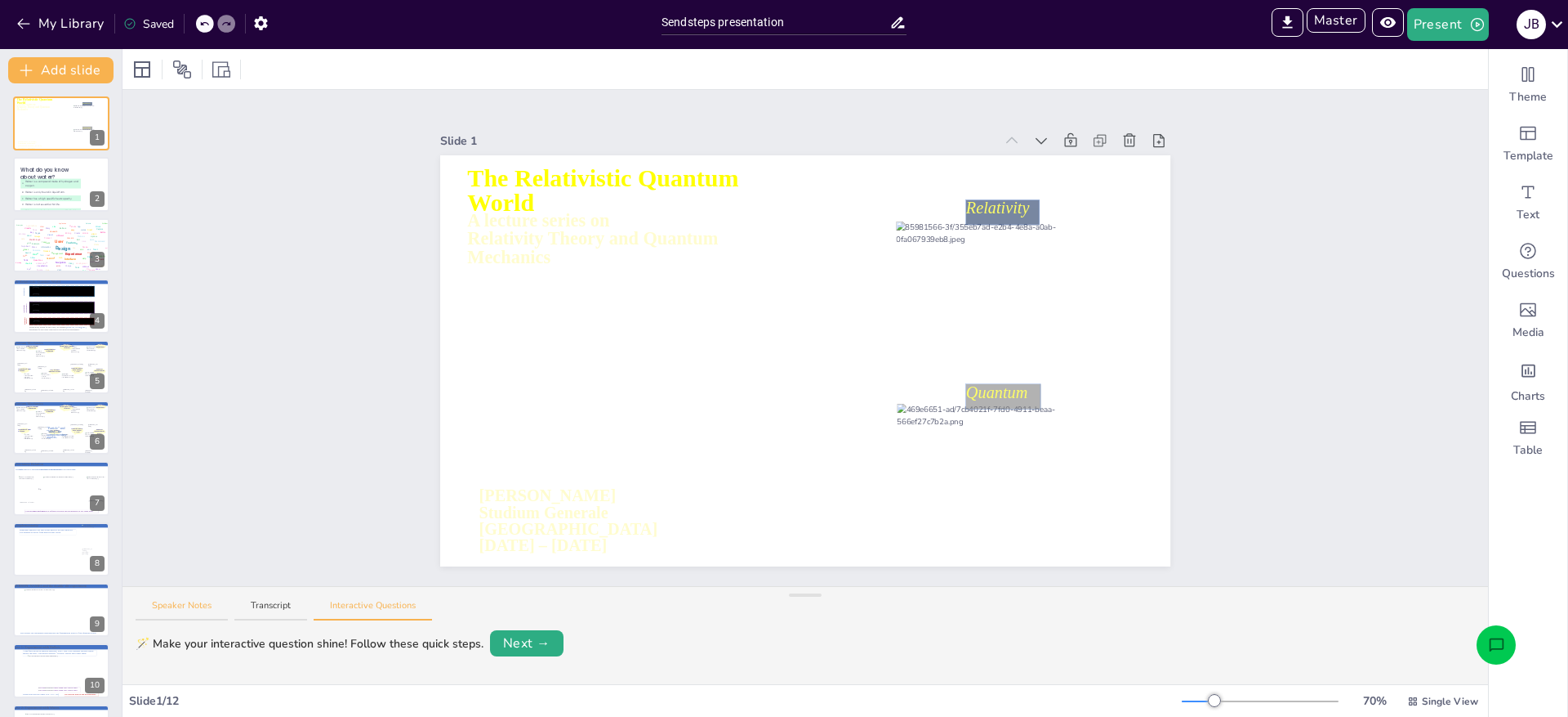
click at [185, 607] on button "Speaker Notes" at bounding box center [181, 610] width 92 height 22
